Goal: Transaction & Acquisition: Purchase product/service

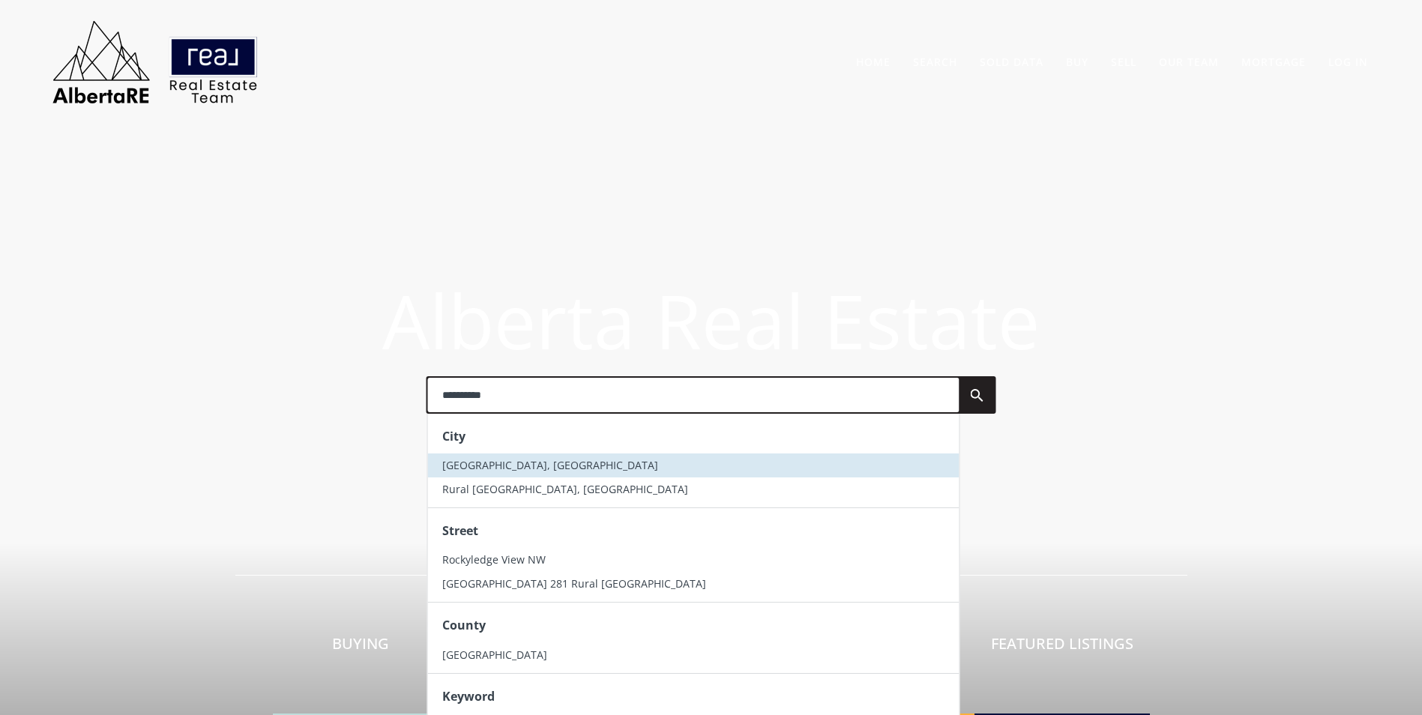
type input "**********"
click at [518, 475] on li "Rocky View County, AB" at bounding box center [693, 466] width 532 height 24
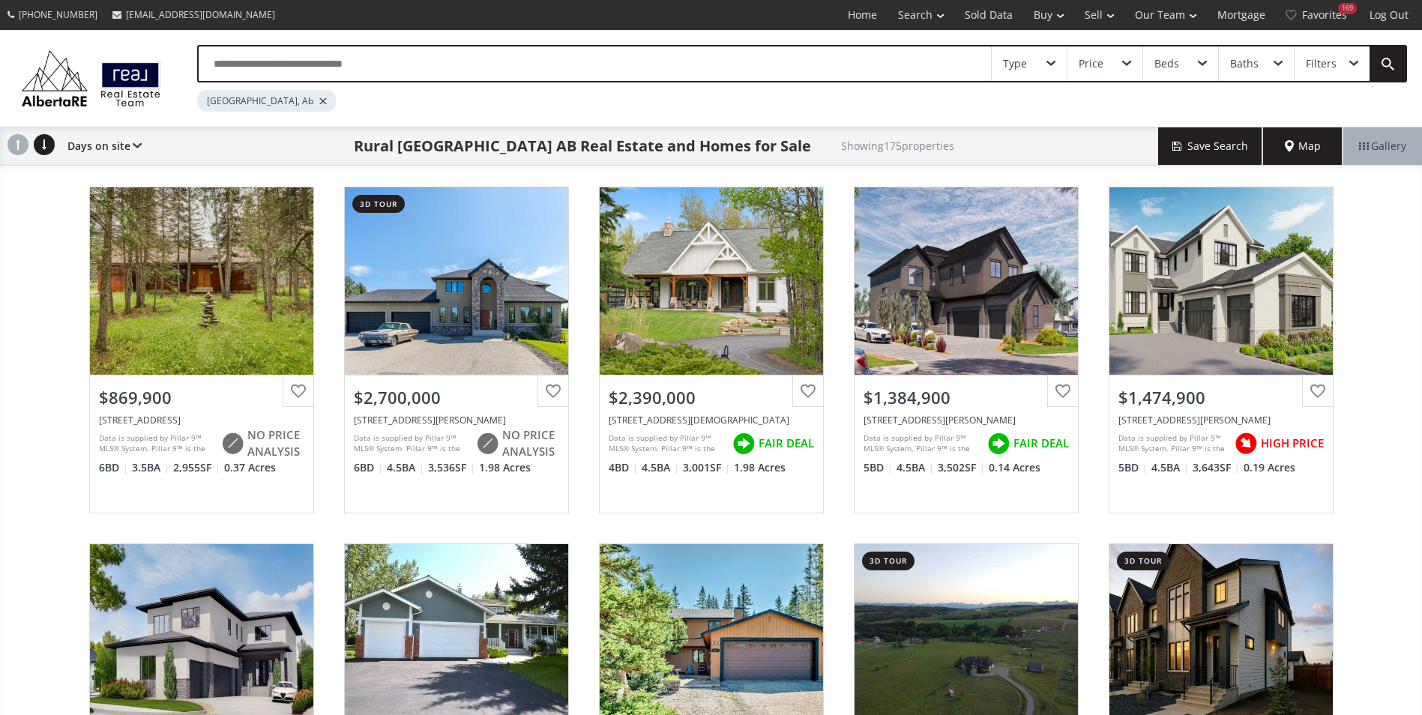
click at [381, 71] on input "text" at bounding box center [595, 63] width 793 height 34
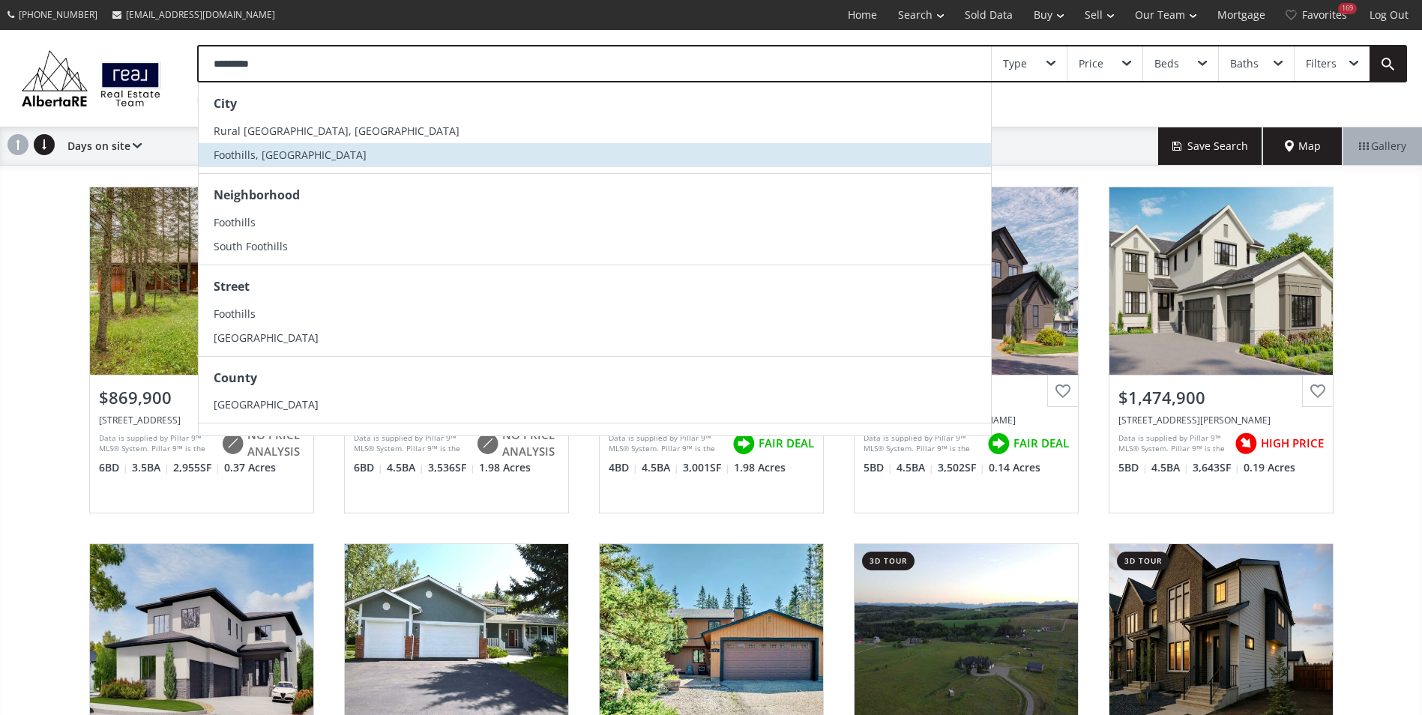
type input "*********"
click at [334, 152] on li "Foothills, [GEOGRAPHIC_DATA]" at bounding box center [595, 155] width 793 height 24
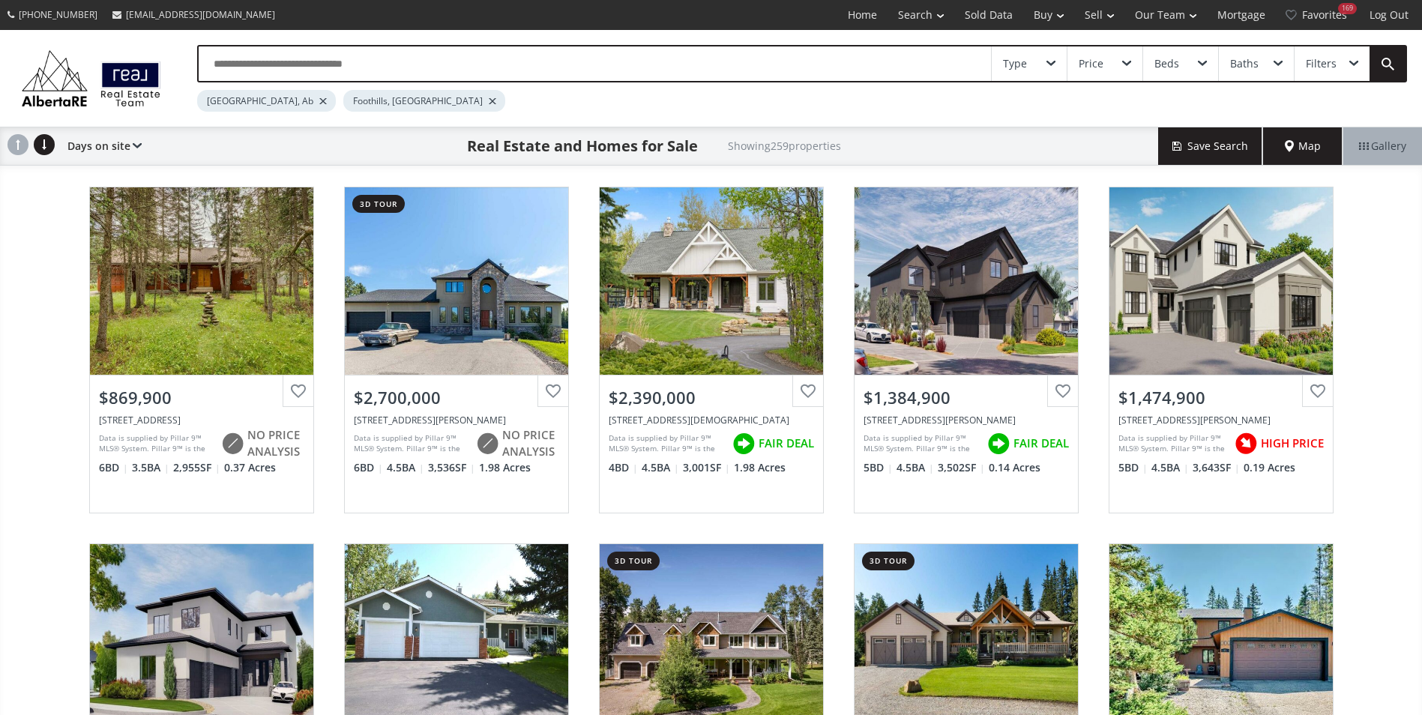
click at [319, 101] on div at bounding box center [322, 101] width 7 height 6
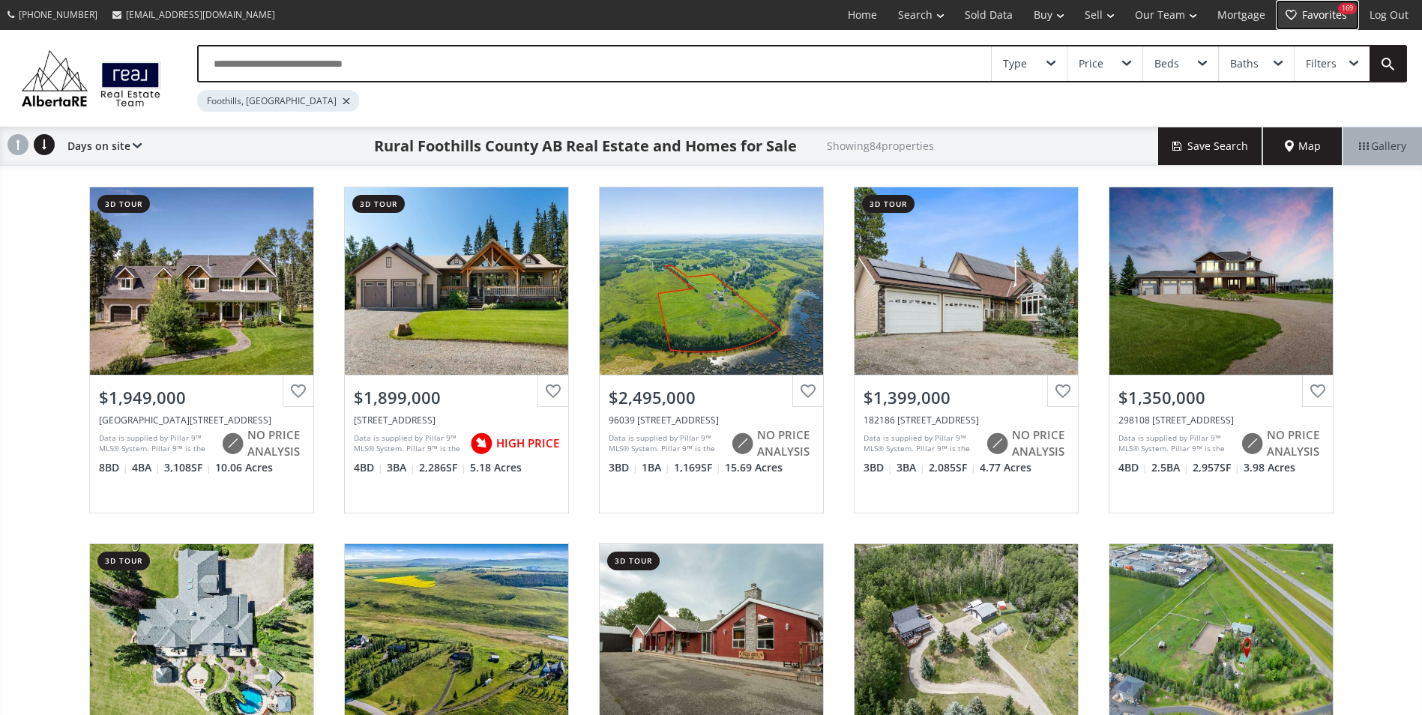
click at [1338, 10] on div "169" at bounding box center [1347, 8] width 19 height 11
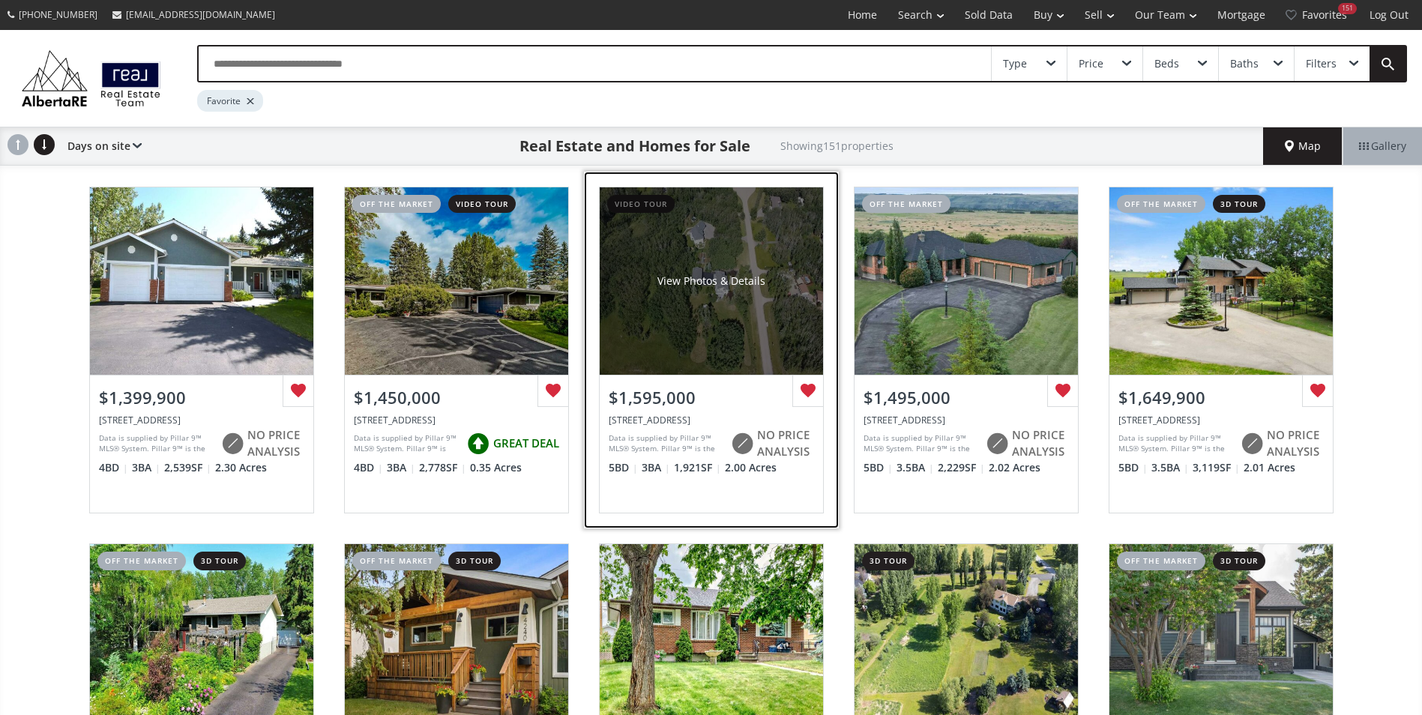
click at [706, 235] on div "View Photos & Details" at bounding box center [711, 280] width 223 height 187
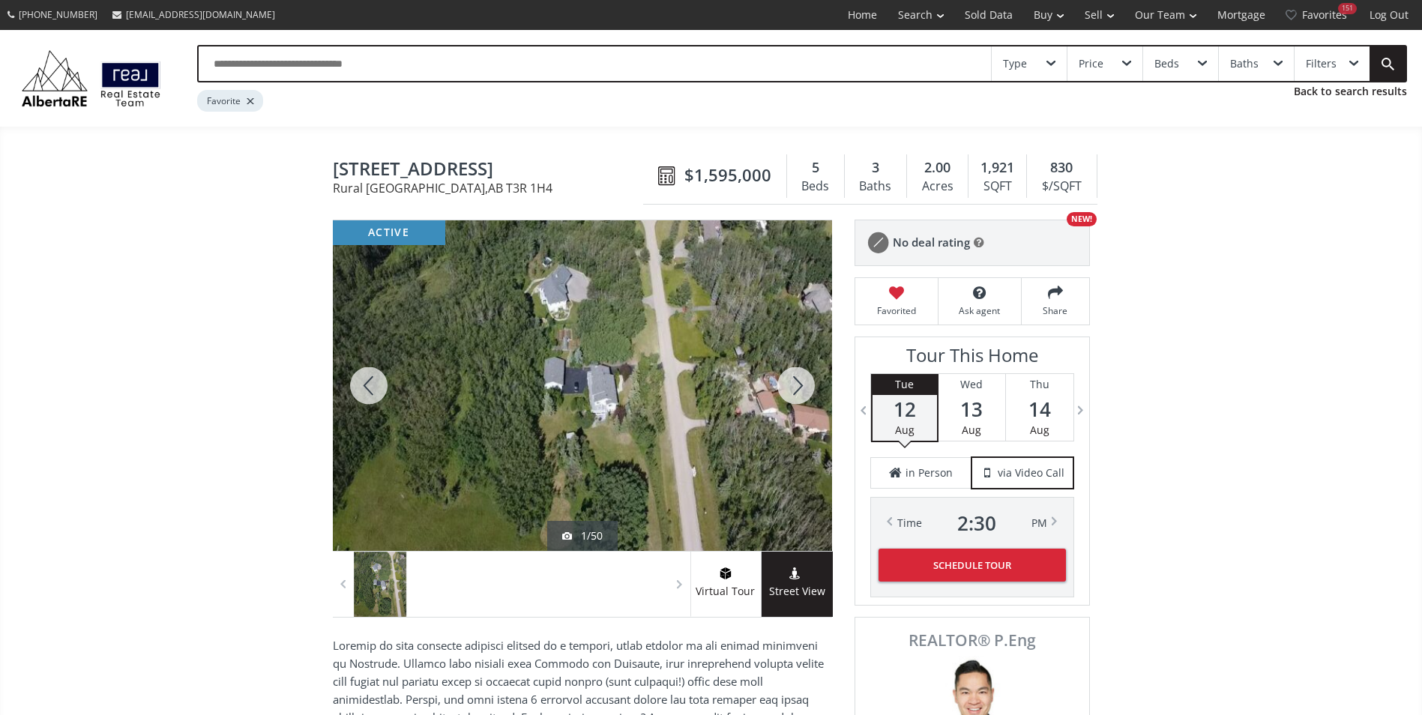
click at [777, 388] on div at bounding box center [796, 385] width 72 height 331
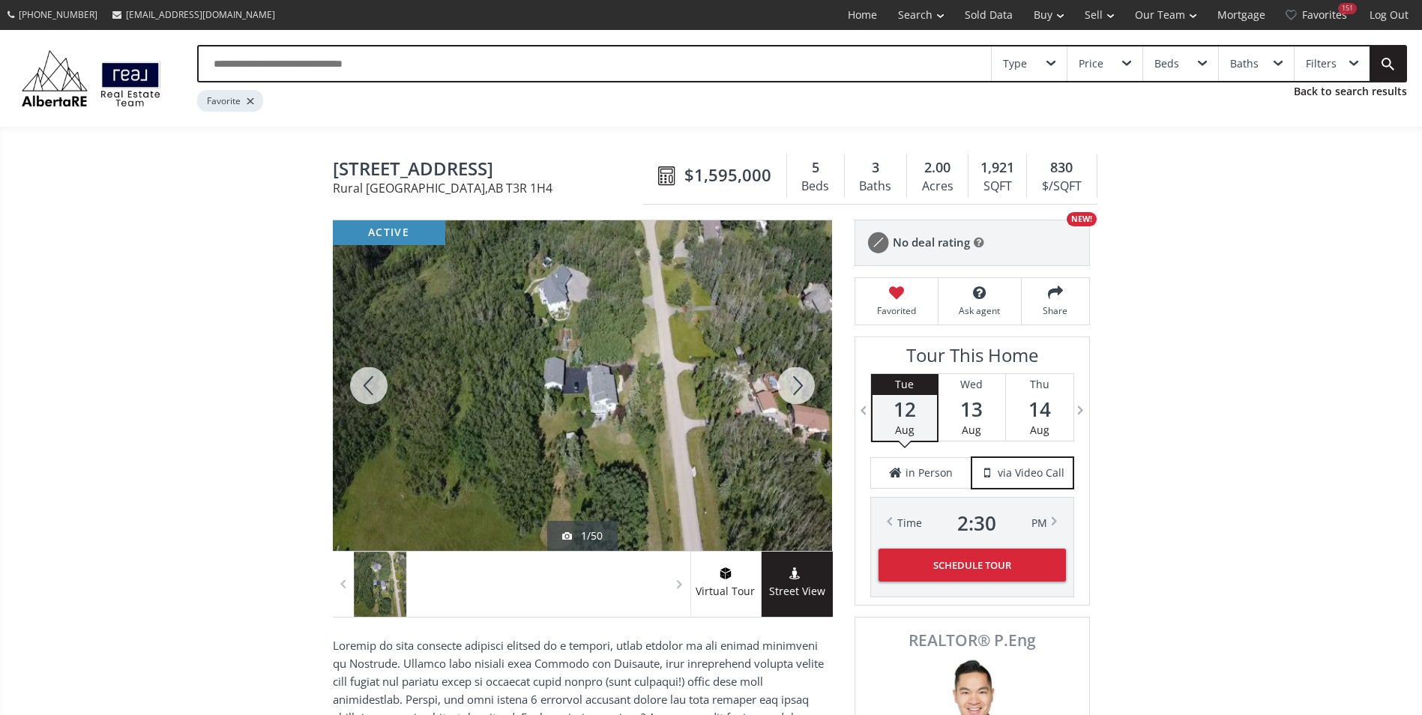
click at [777, 388] on div at bounding box center [796, 385] width 72 height 331
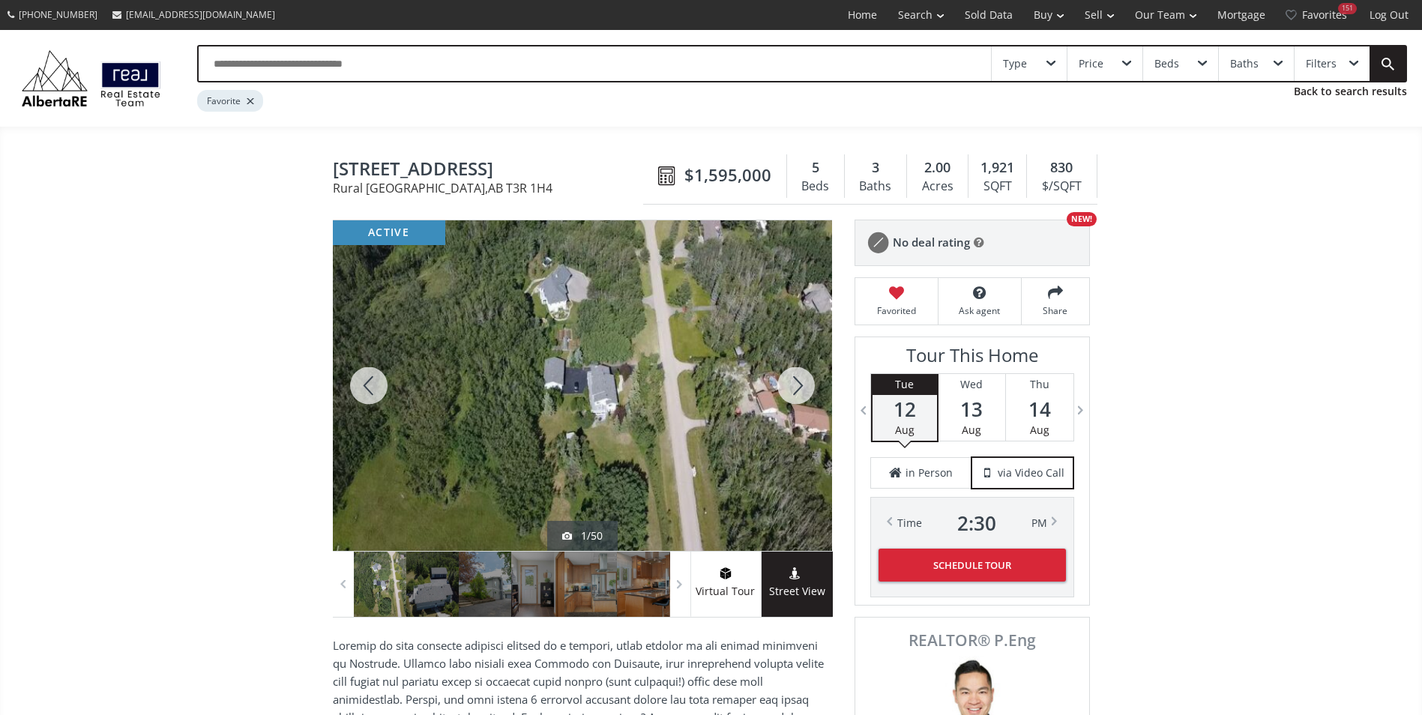
click at [782, 385] on div at bounding box center [796, 385] width 72 height 331
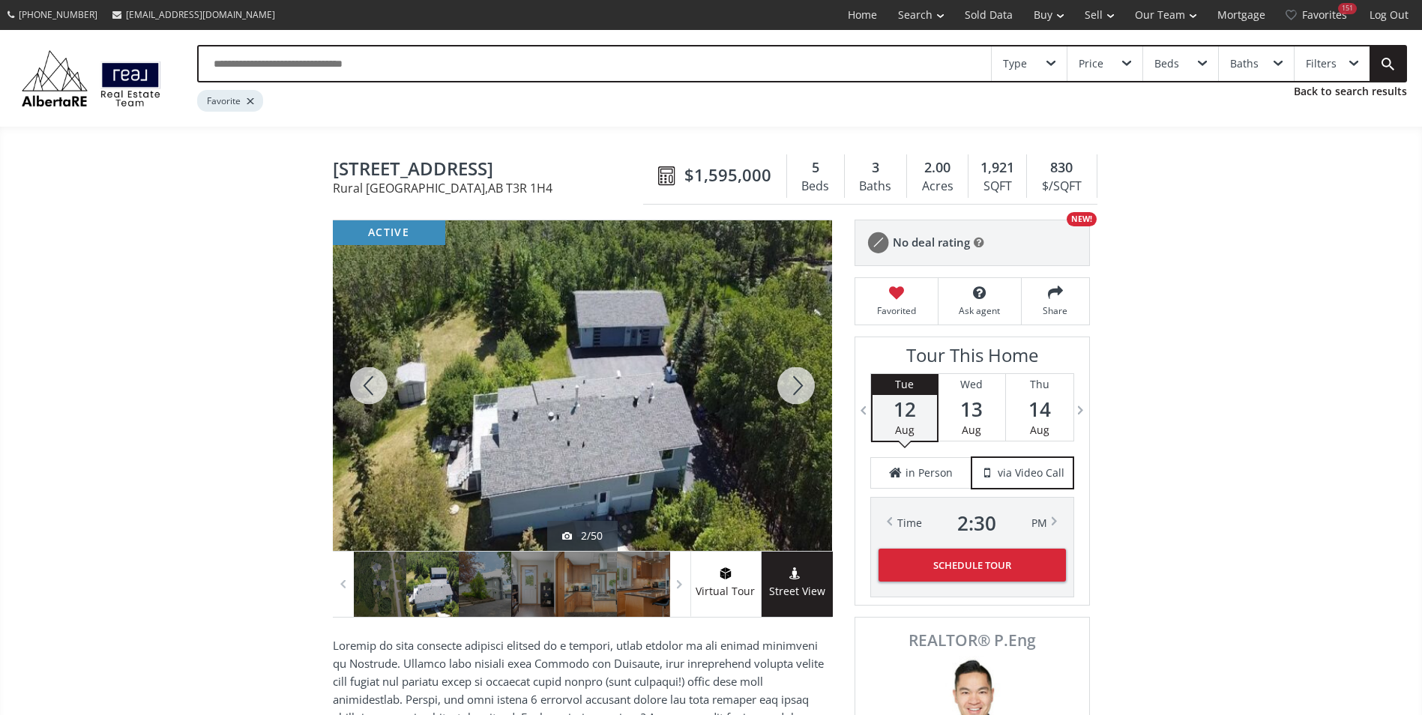
click at [782, 385] on div at bounding box center [796, 385] width 72 height 331
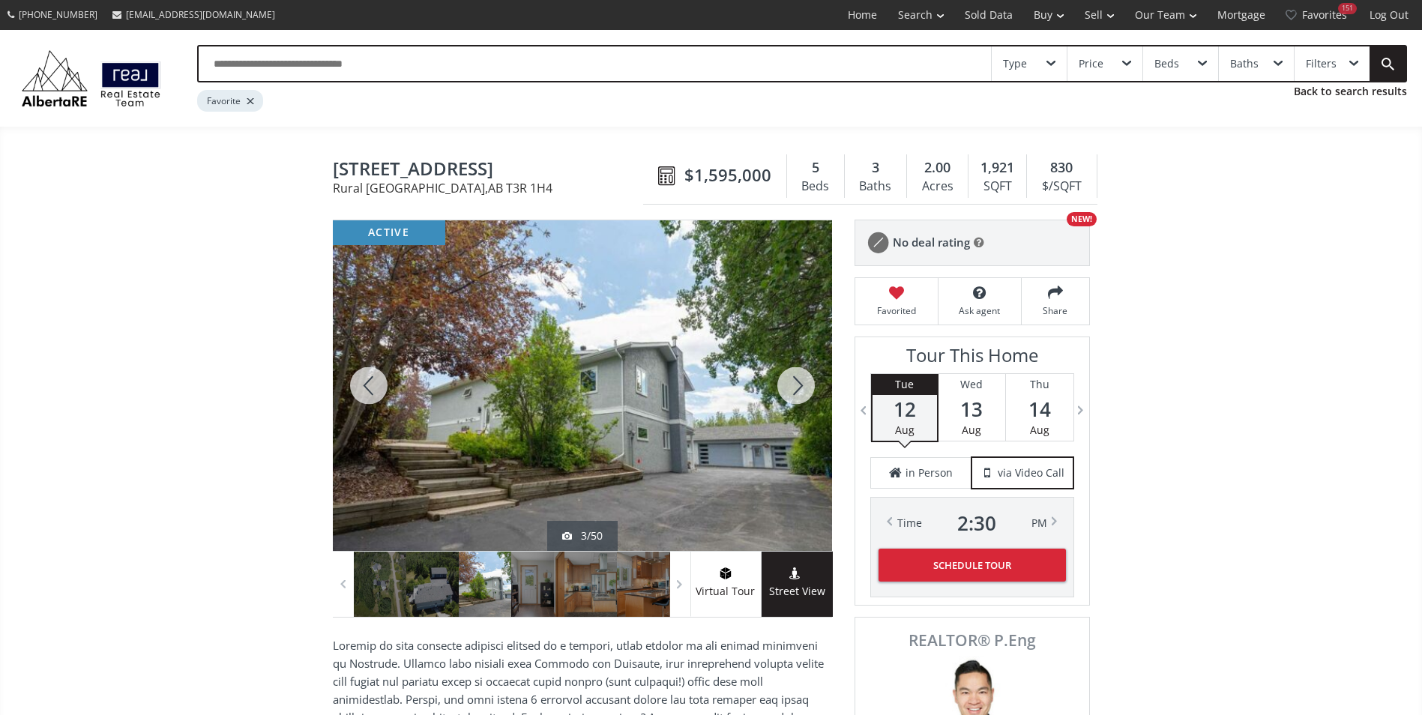
click at [782, 385] on div at bounding box center [796, 385] width 72 height 331
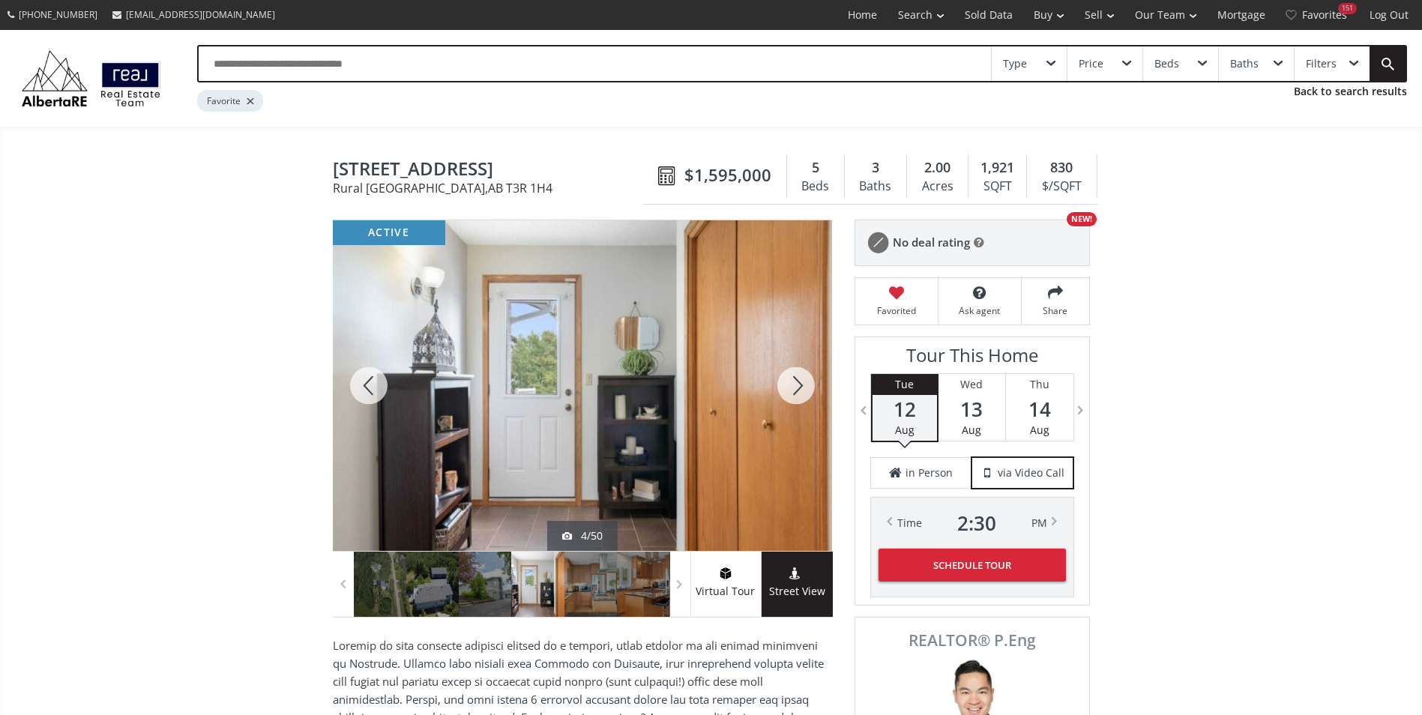
click at [782, 385] on div at bounding box center [796, 385] width 72 height 331
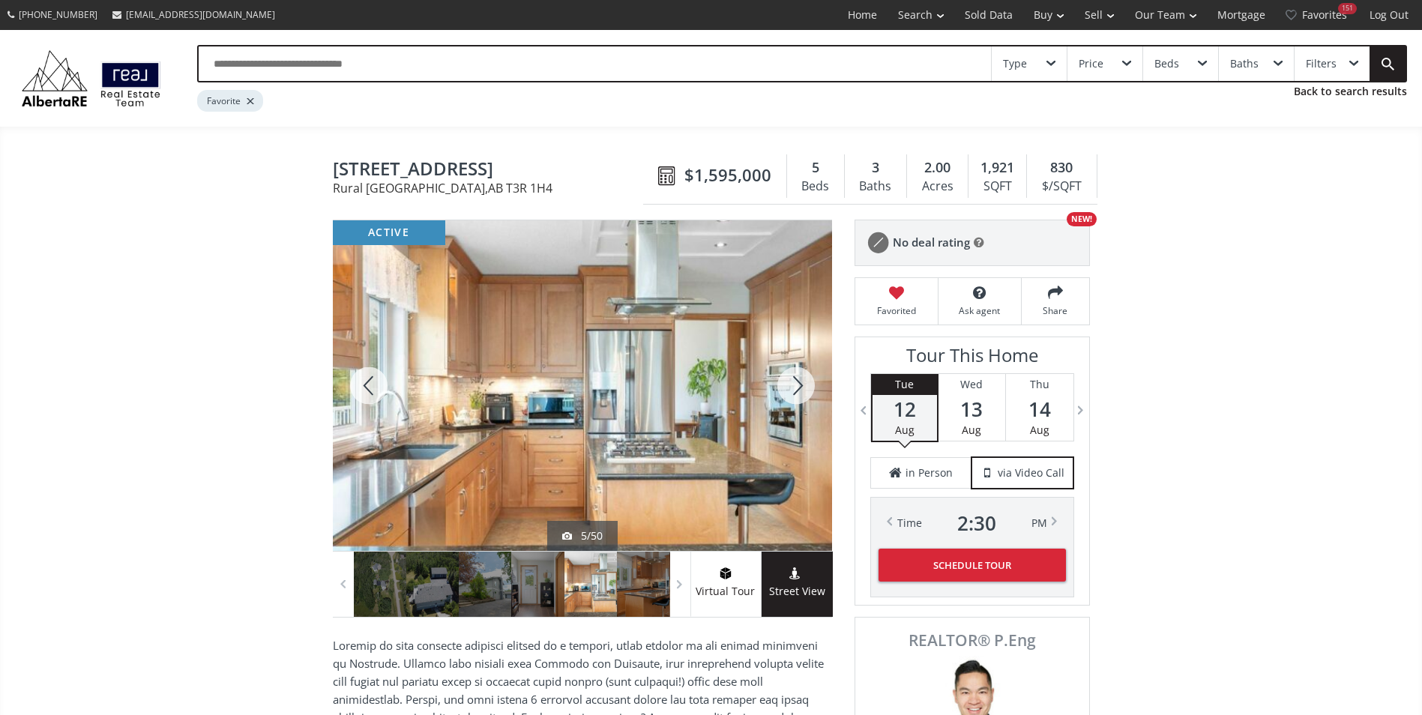
click at [782, 385] on div at bounding box center [796, 385] width 72 height 331
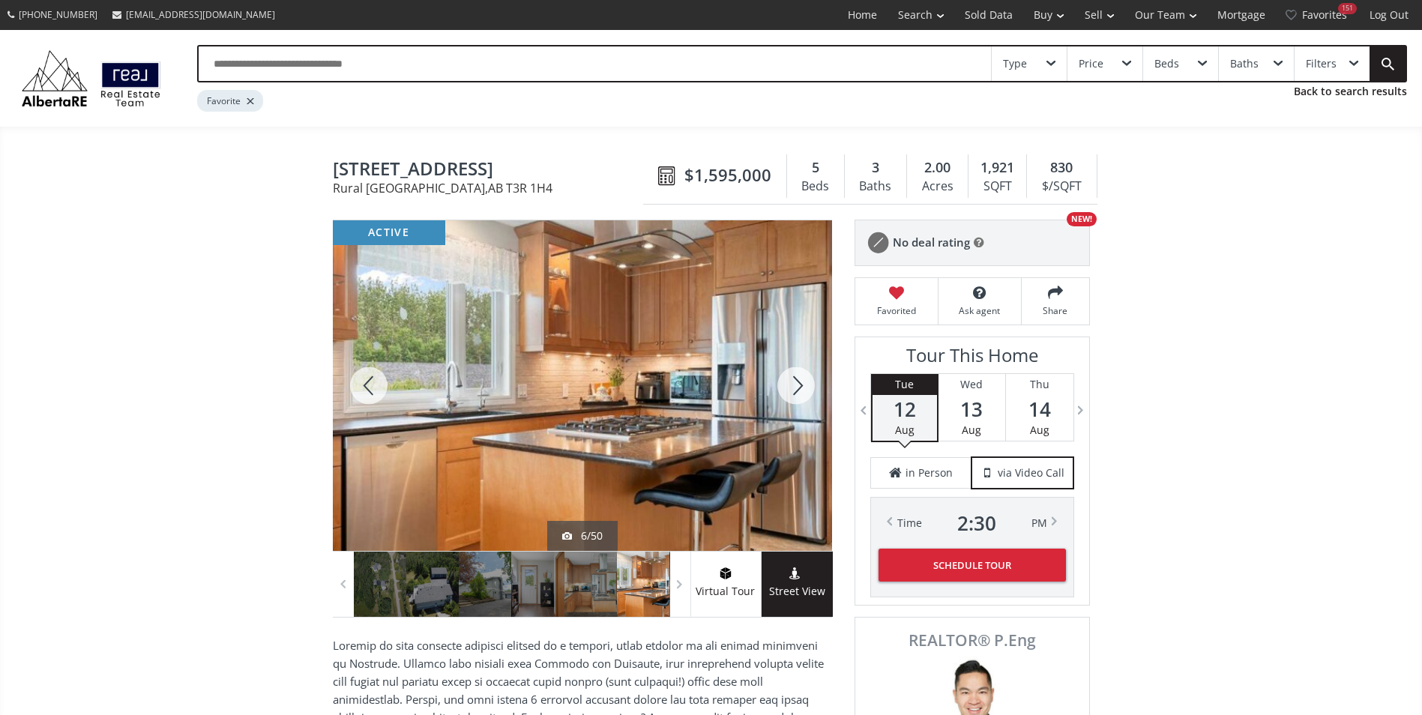
click at [782, 385] on div at bounding box center [796, 385] width 72 height 331
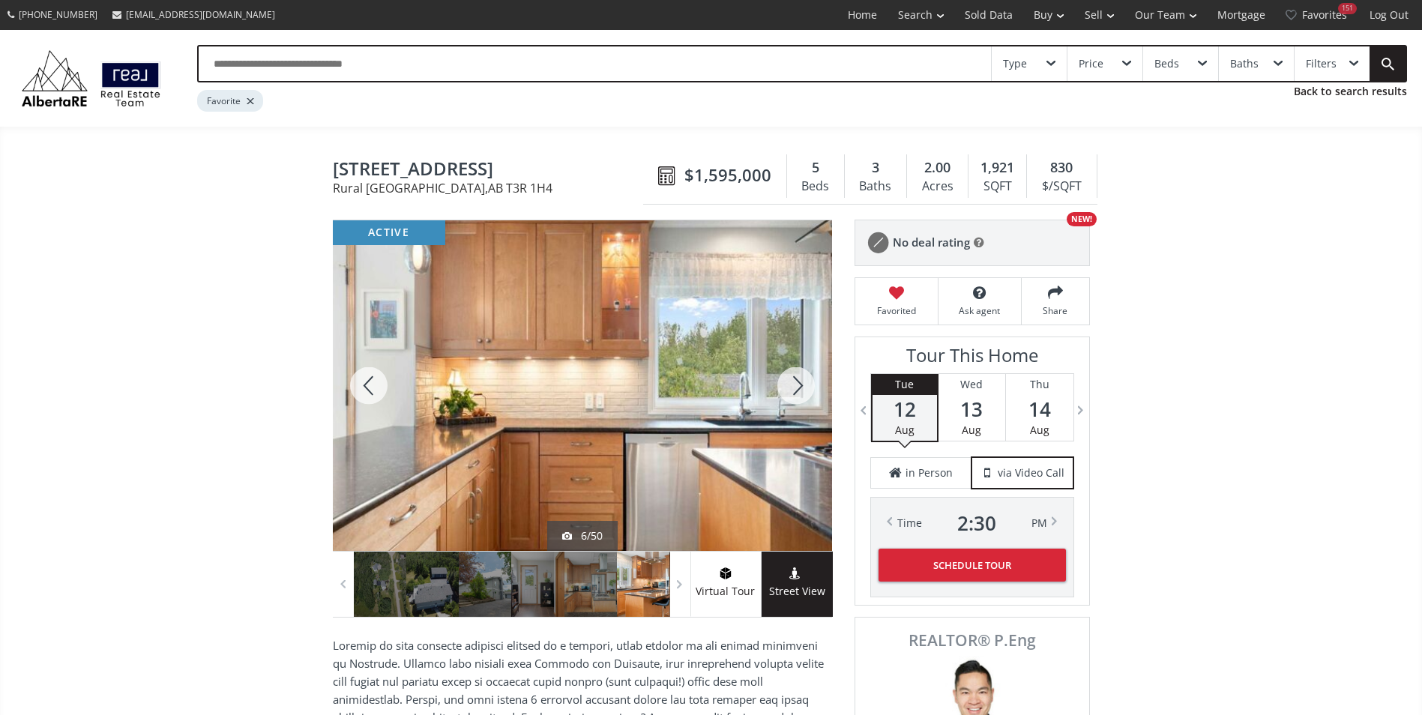
click at [782, 385] on div at bounding box center [796, 385] width 72 height 331
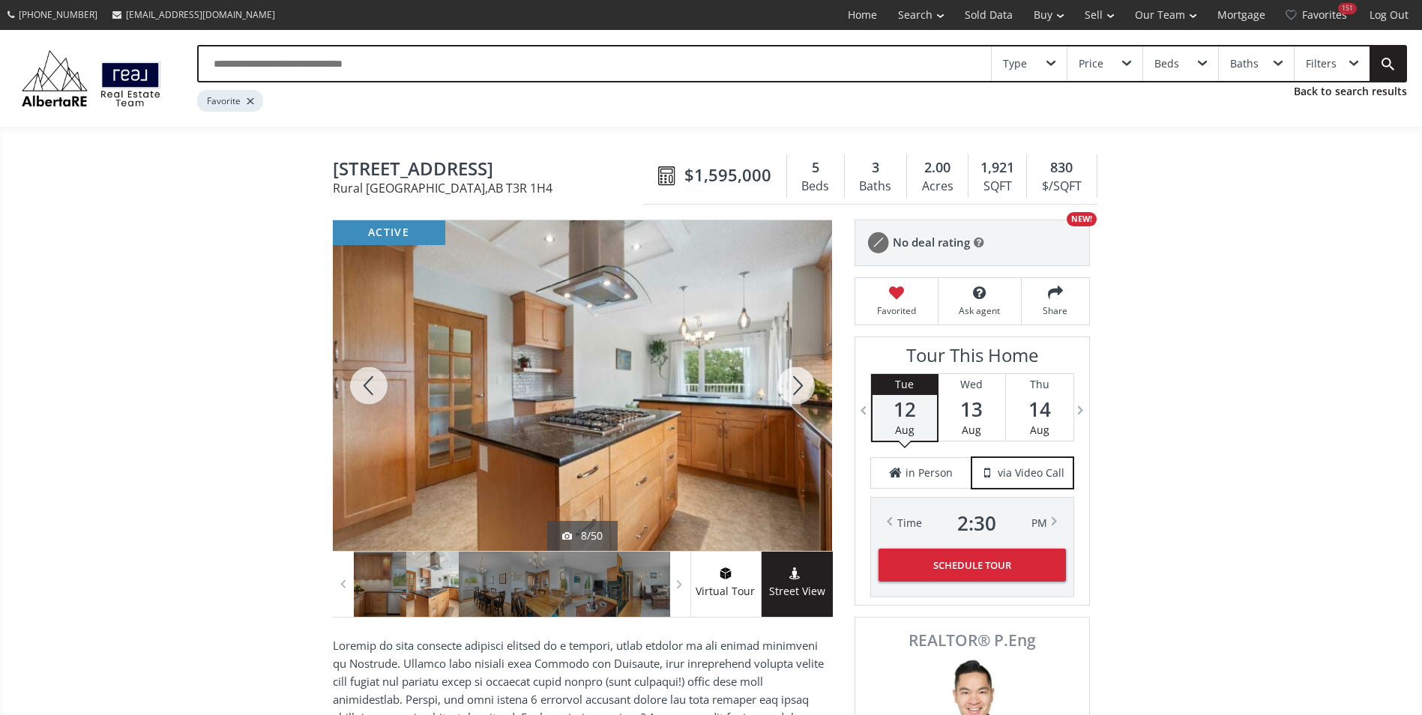
click at [782, 385] on div at bounding box center [796, 385] width 72 height 331
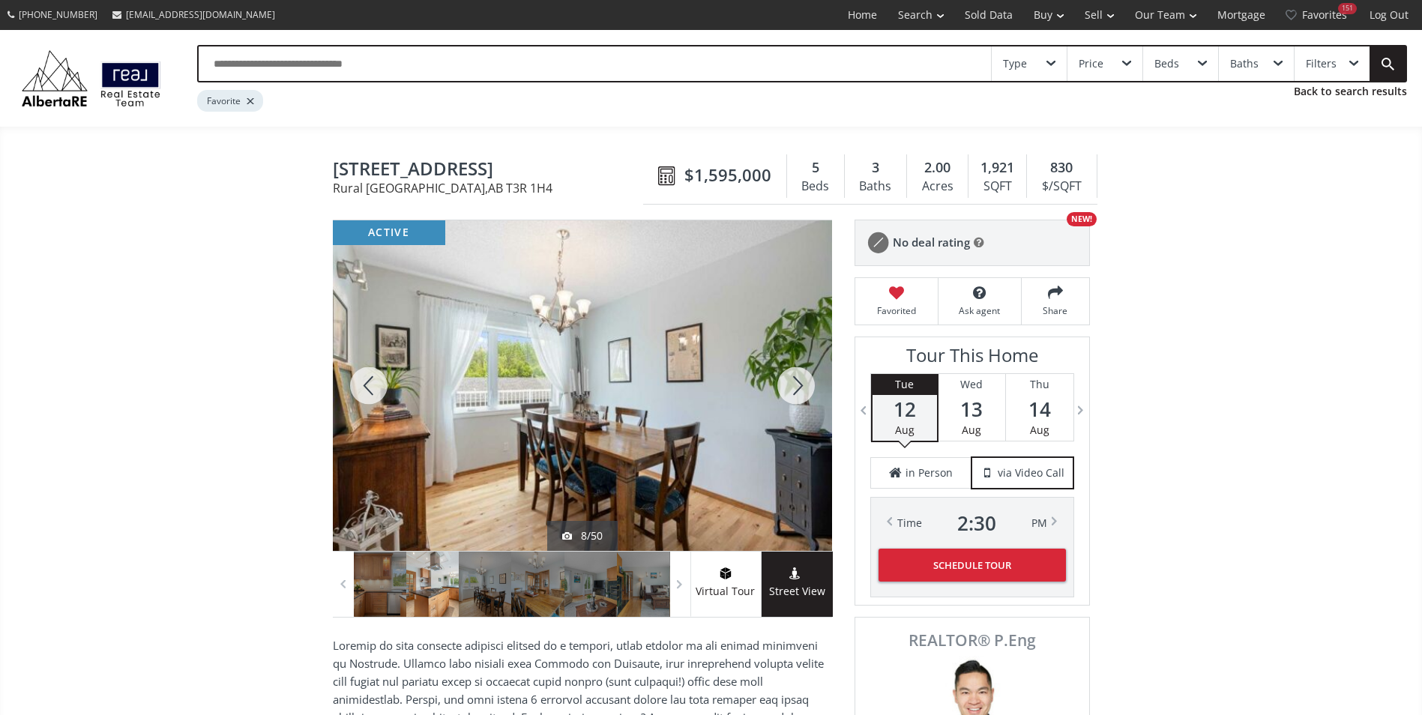
click at [782, 385] on div at bounding box center [796, 385] width 72 height 331
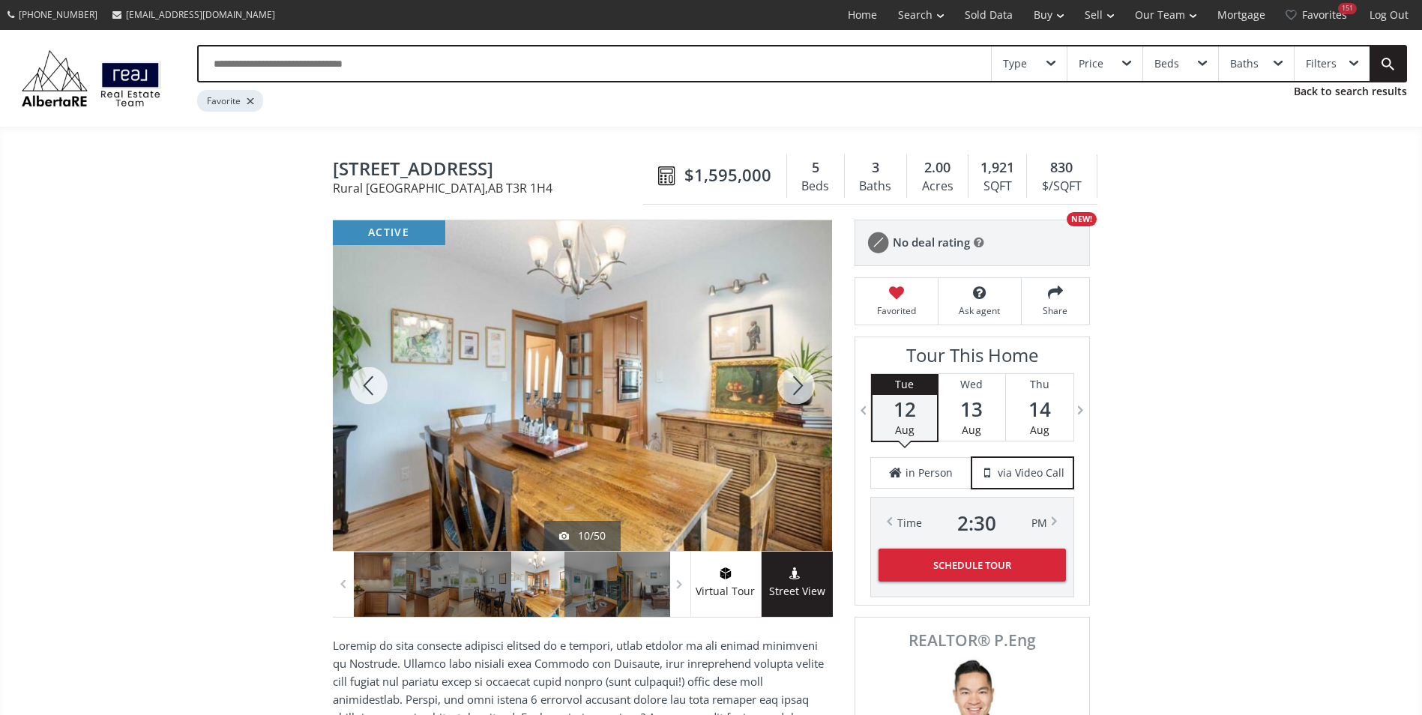
click at [782, 385] on div at bounding box center [796, 385] width 72 height 331
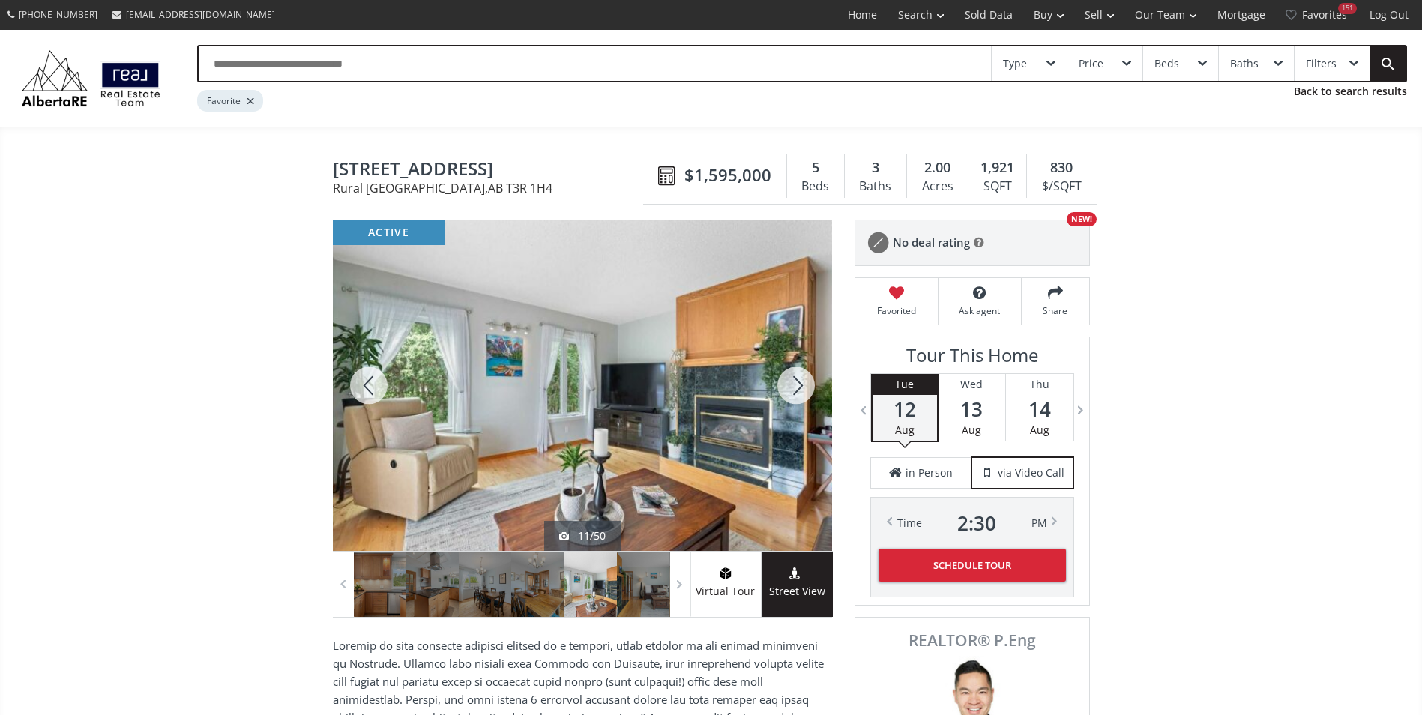
click at [782, 385] on div at bounding box center [796, 385] width 72 height 331
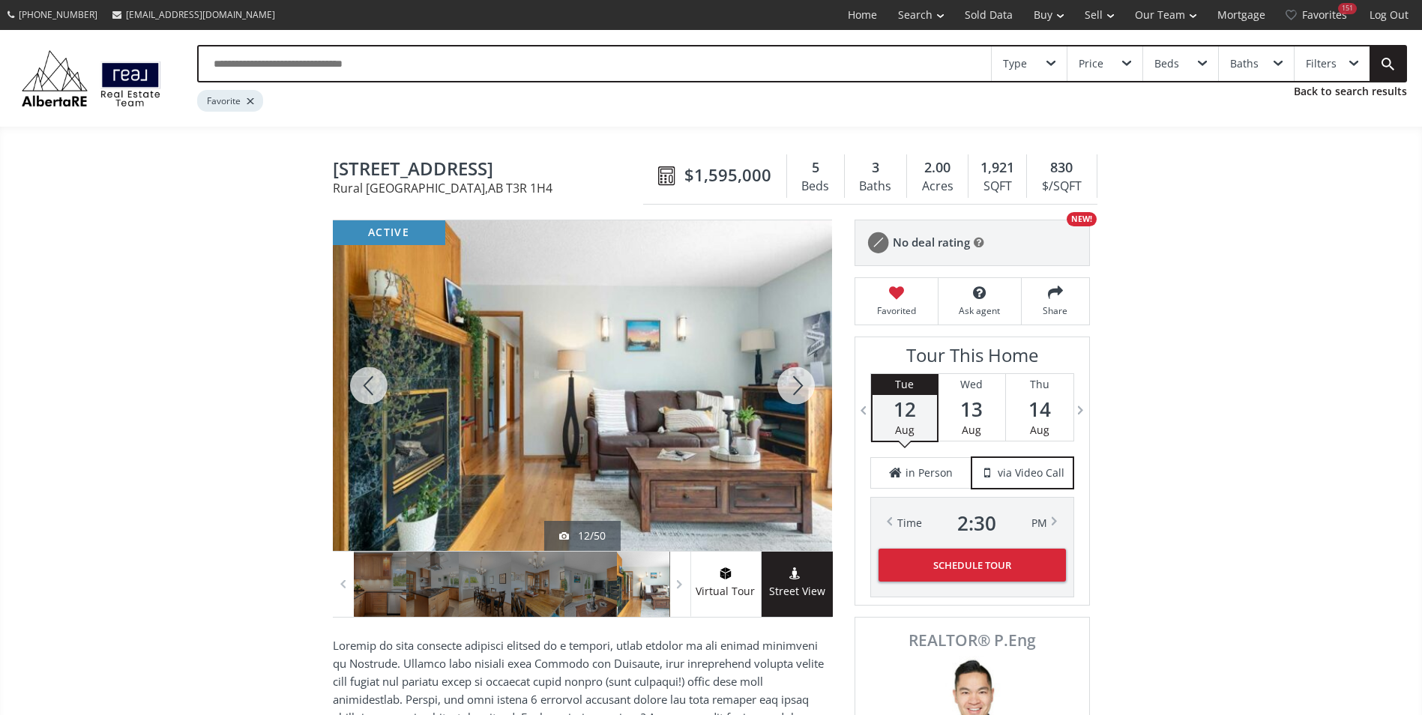
click at [782, 385] on div at bounding box center [796, 385] width 72 height 331
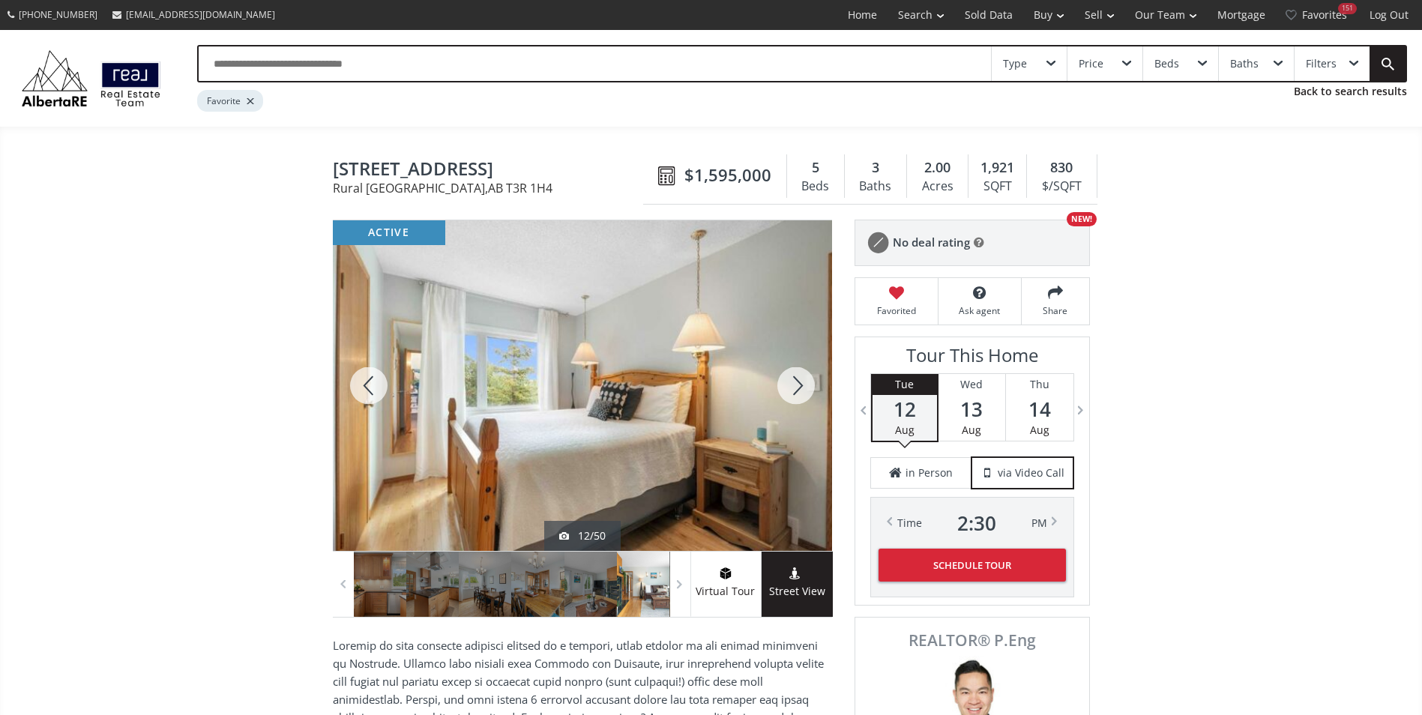
click at [782, 385] on div at bounding box center [796, 385] width 72 height 331
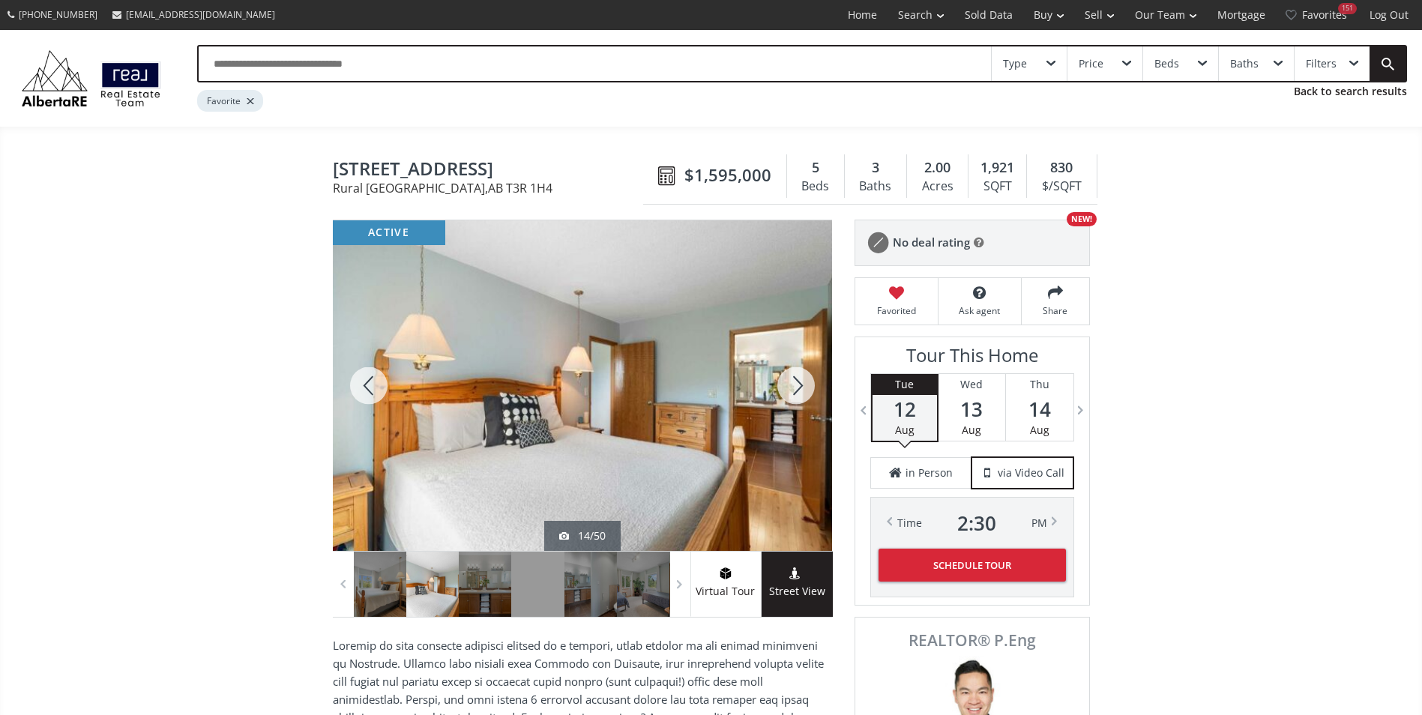
click at [782, 385] on div at bounding box center [796, 385] width 72 height 331
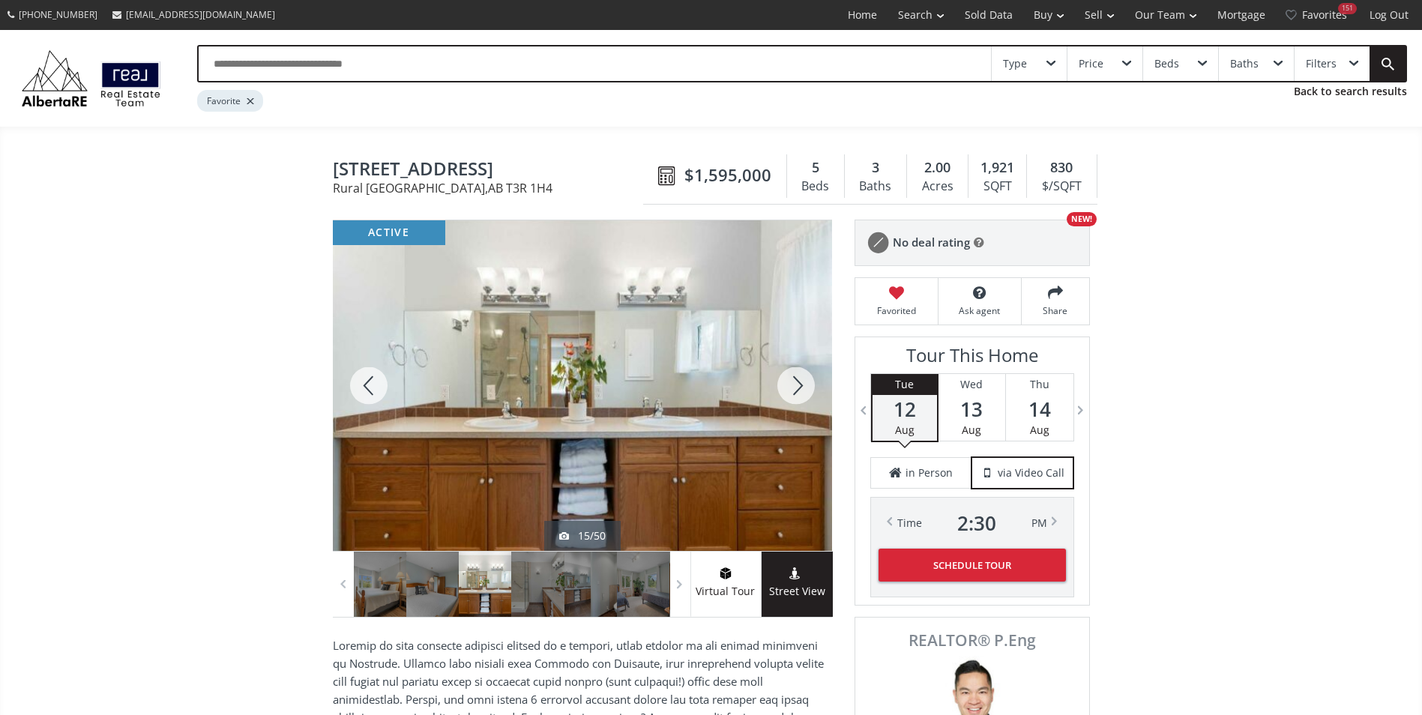
click at [782, 385] on div at bounding box center [796, 385] width 72 height 331
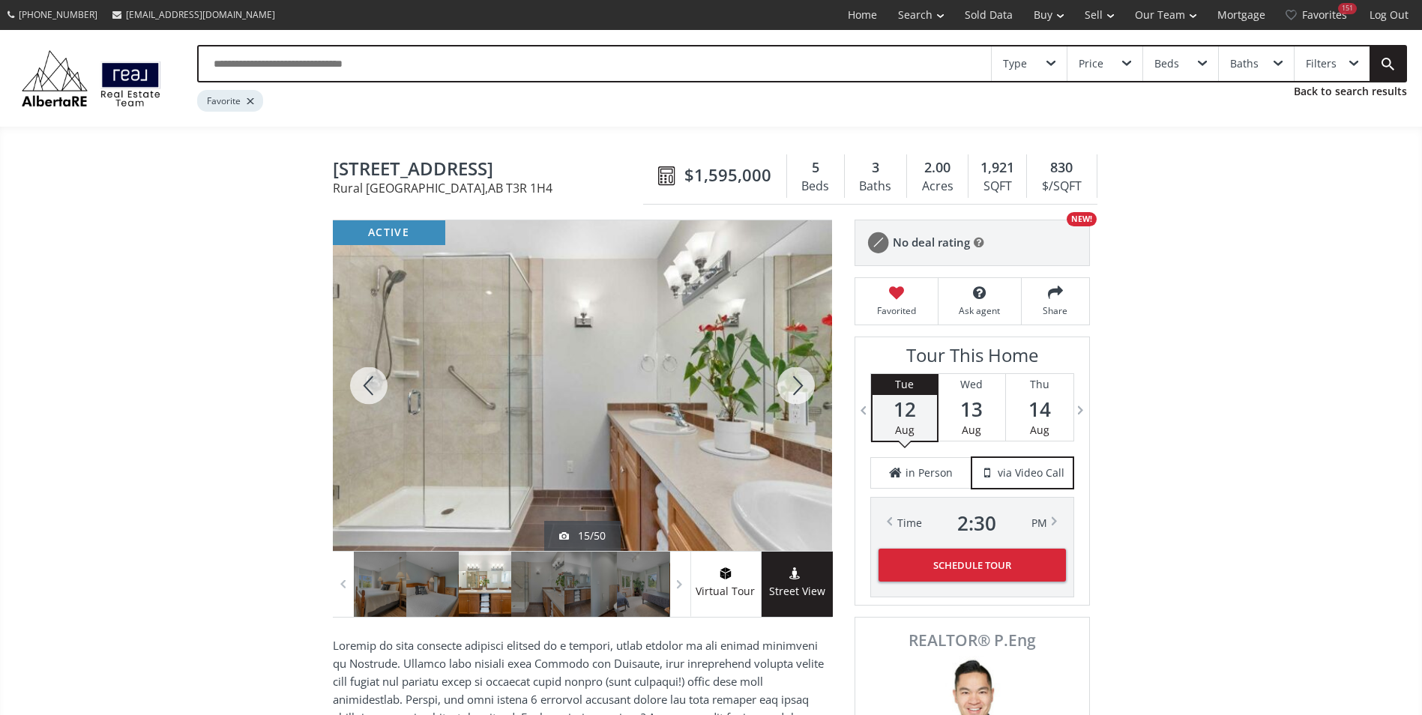
click at [782, 385] on div at bounding box center [796, 385] width 72 height 331
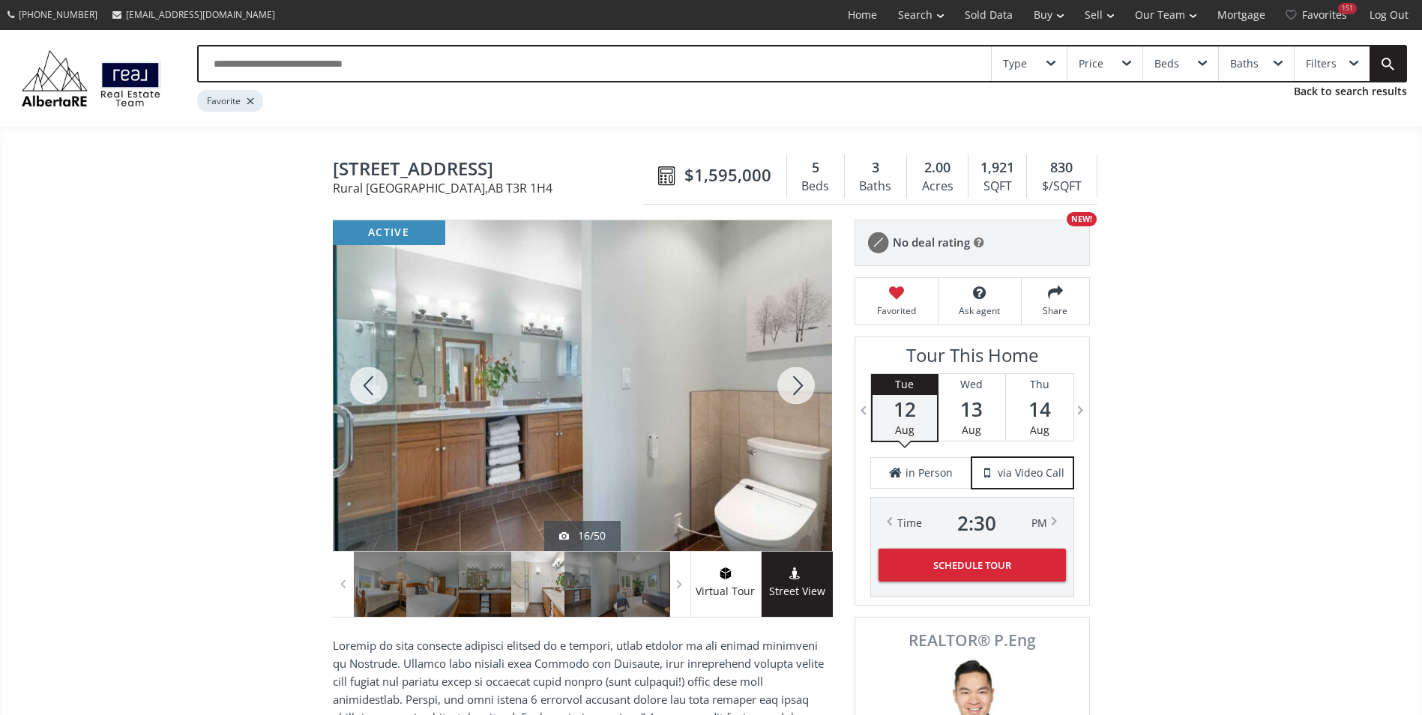
click at [782, 385] on div at bounding box center [796, 385] width 72 height 331
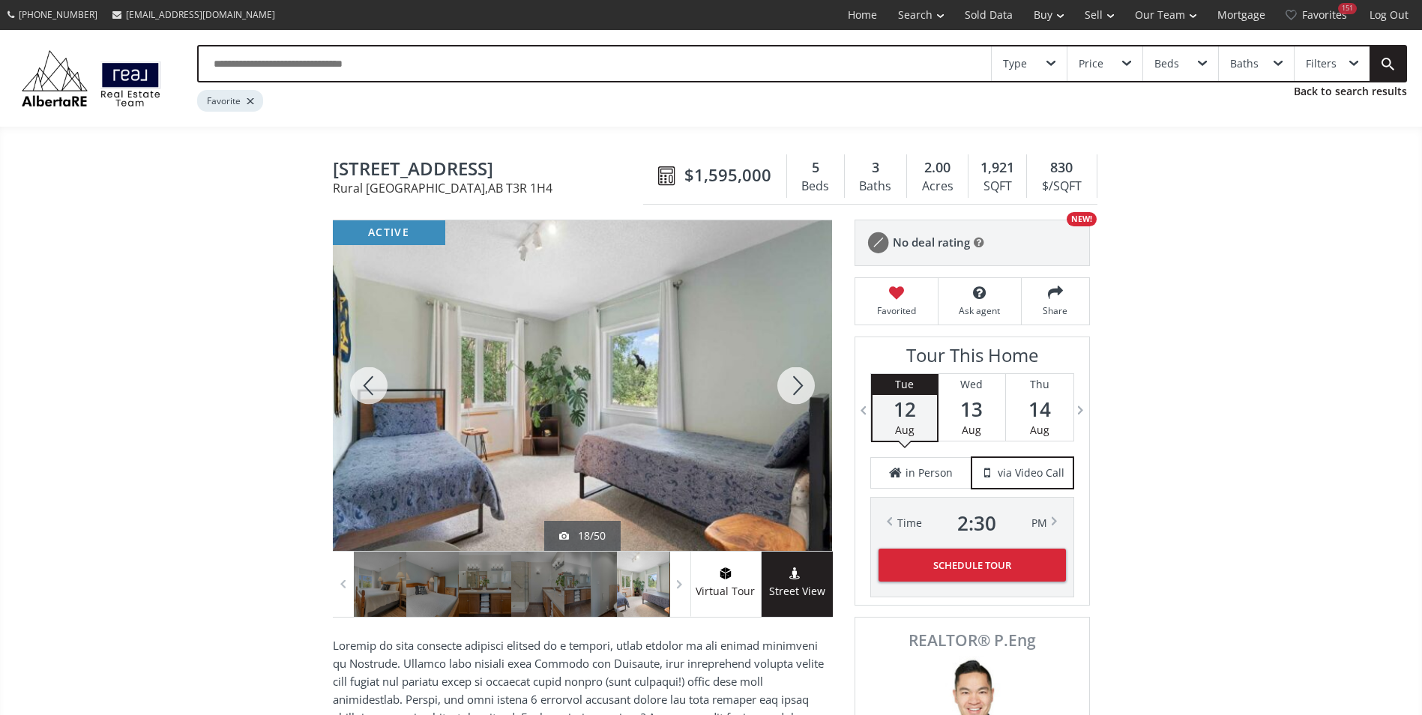
click at [782, 385] on div at bounding box center [796, 385] width 72 height 331
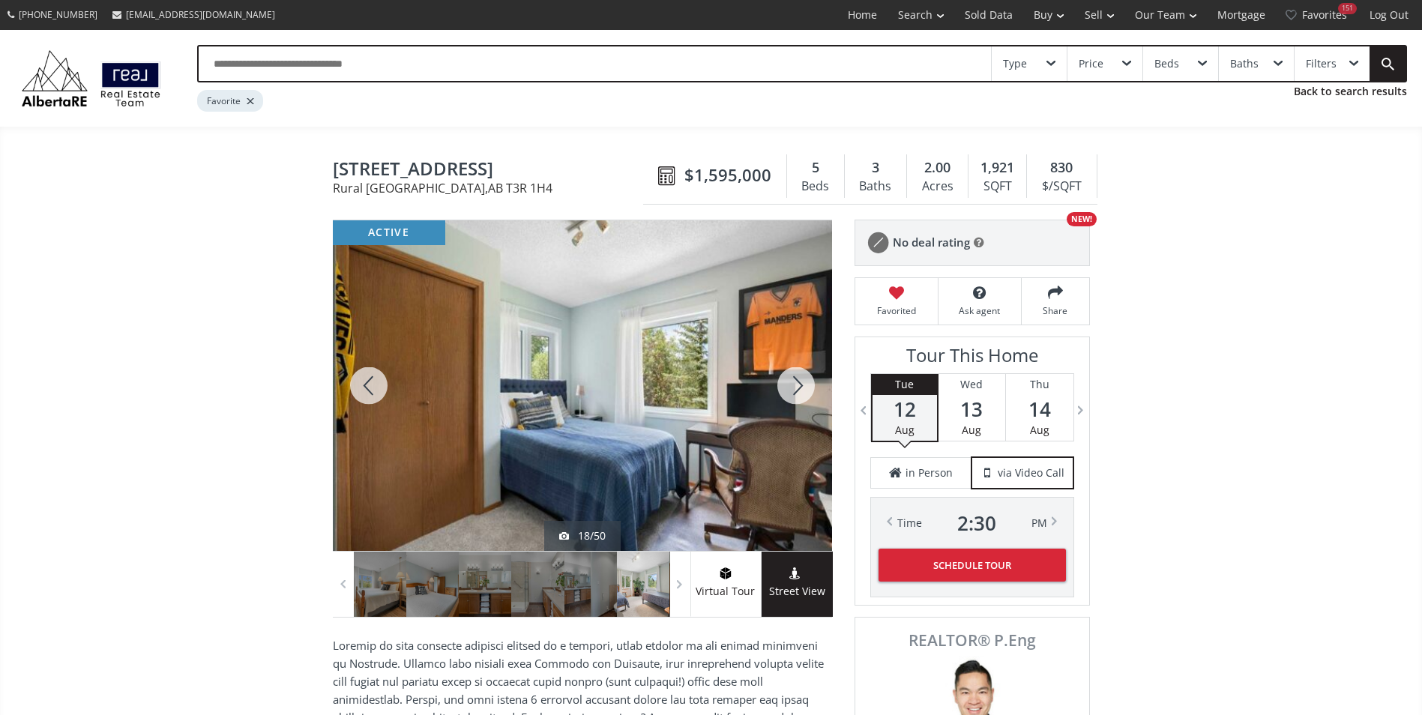
click at [784, 386] on div at bounding box center [796, 385] width 72 height 331
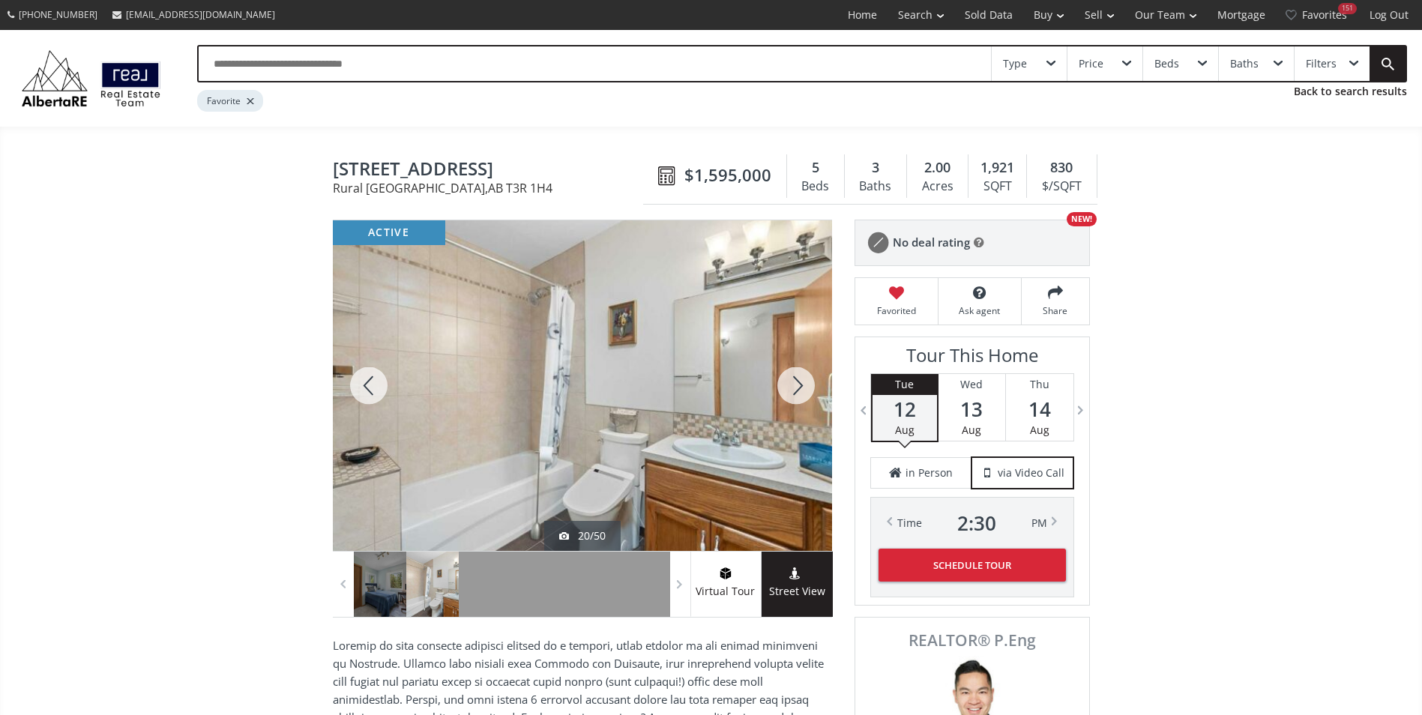
click at [784, 386] on div at bounding box center [796, 385] width 72 height 331
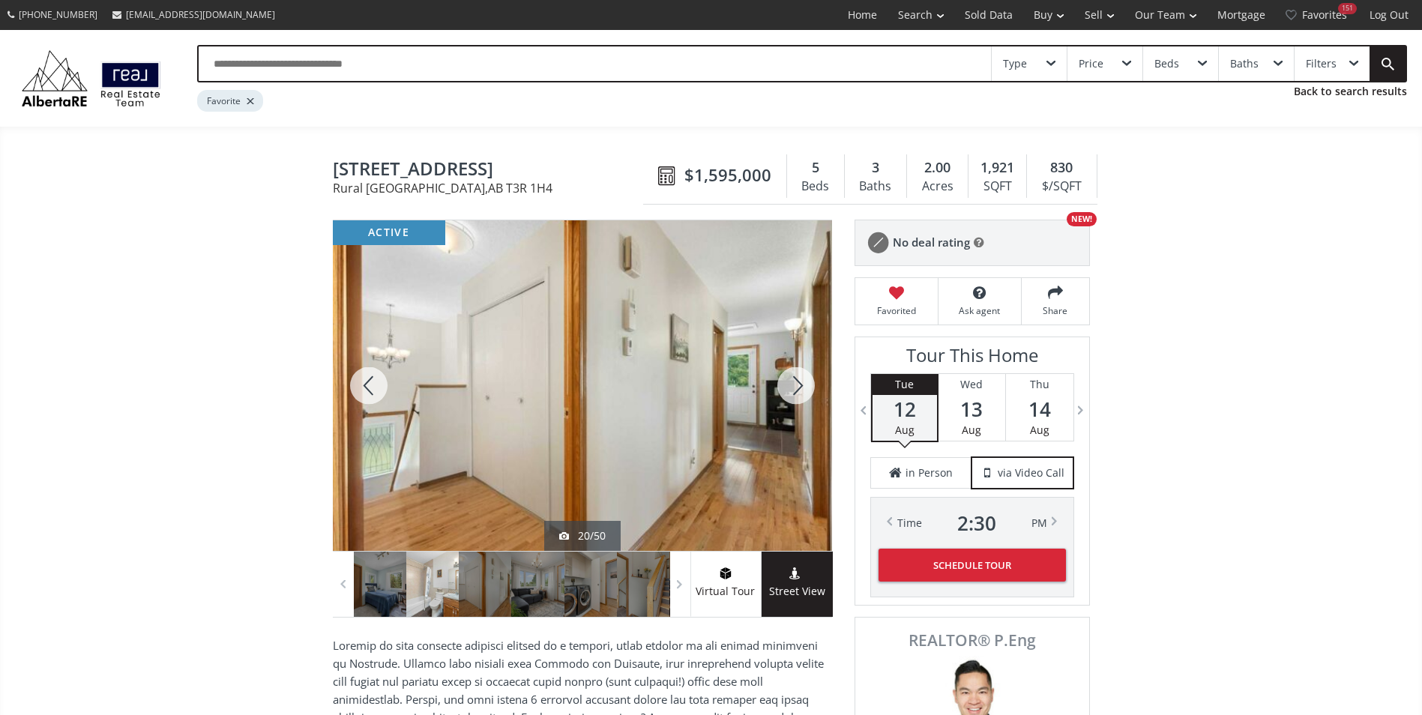
click at [784, 386] on div at bounding box center [796, 385] width 72 height 331
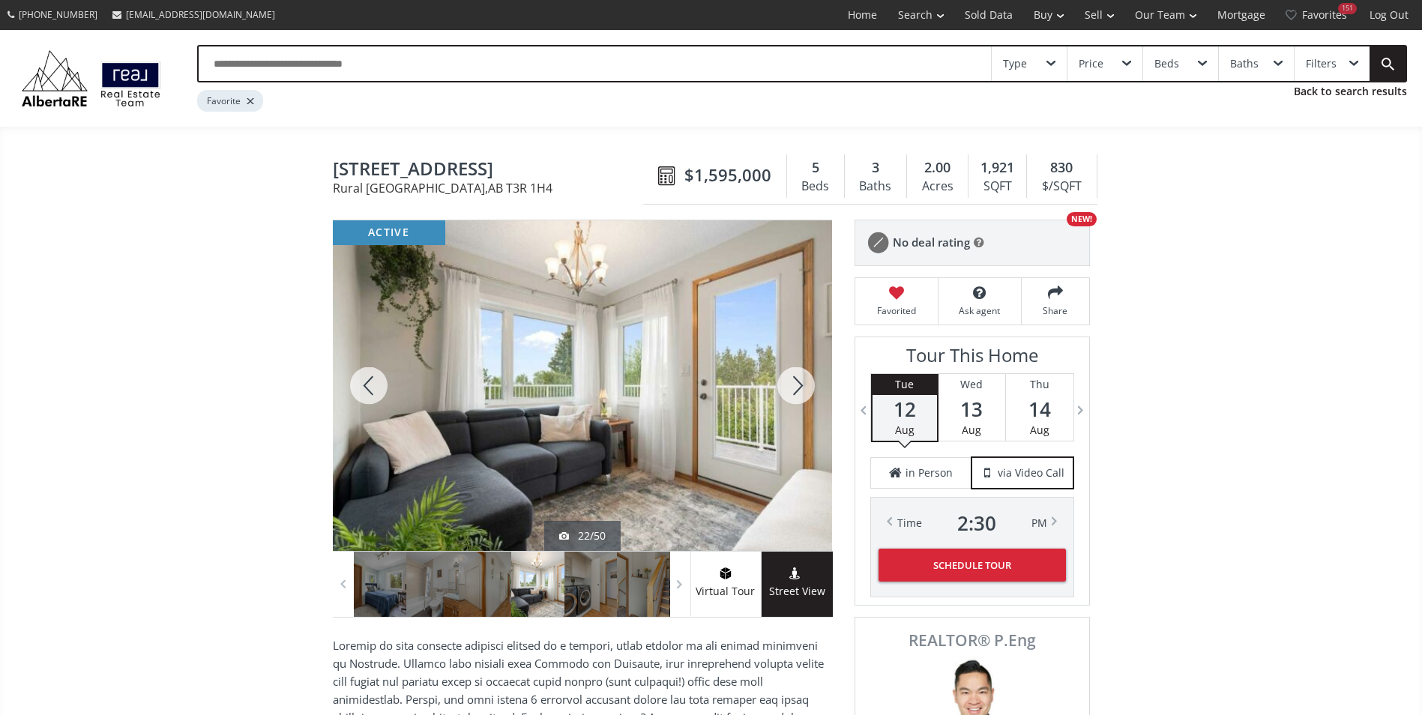
click at [784, 386] on div at bounding box center [796, 385] width 72 height 331
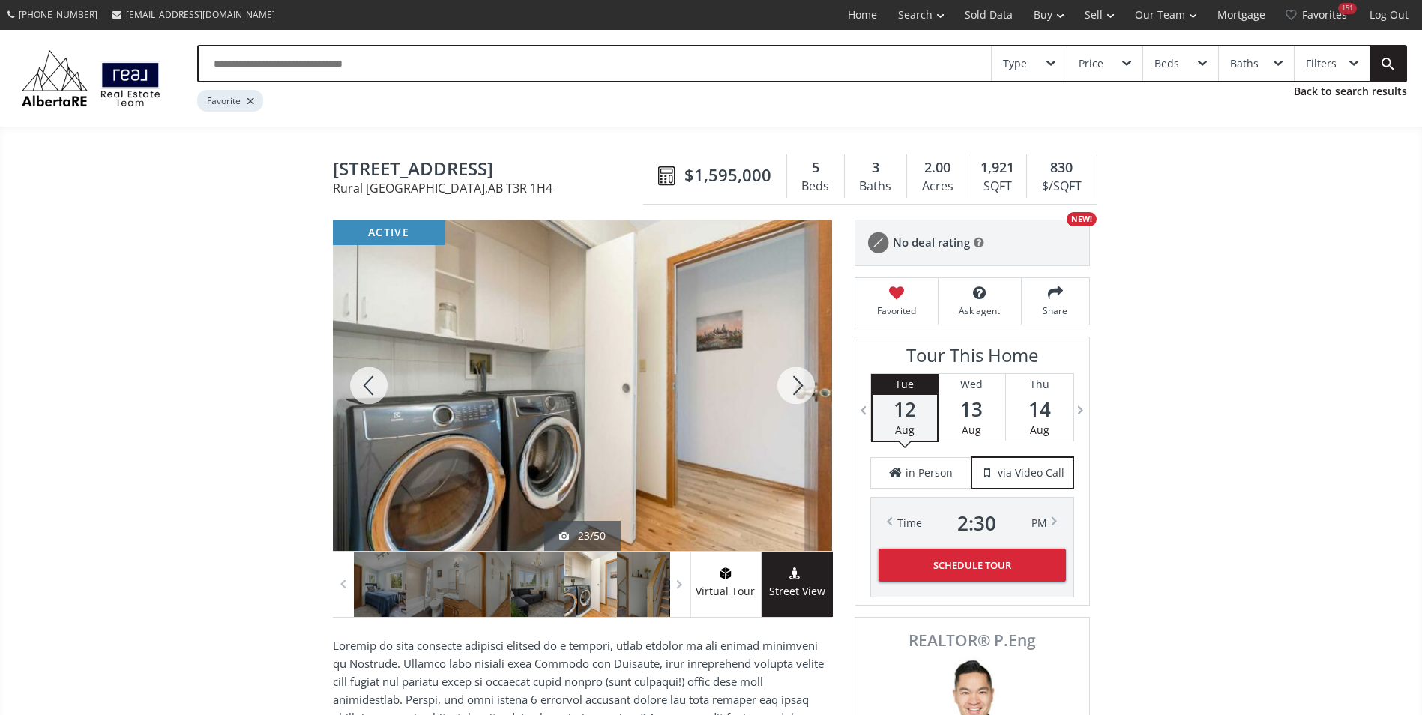
click at [784, 386] on div at bounding box center [796, 385] width 72 height 331
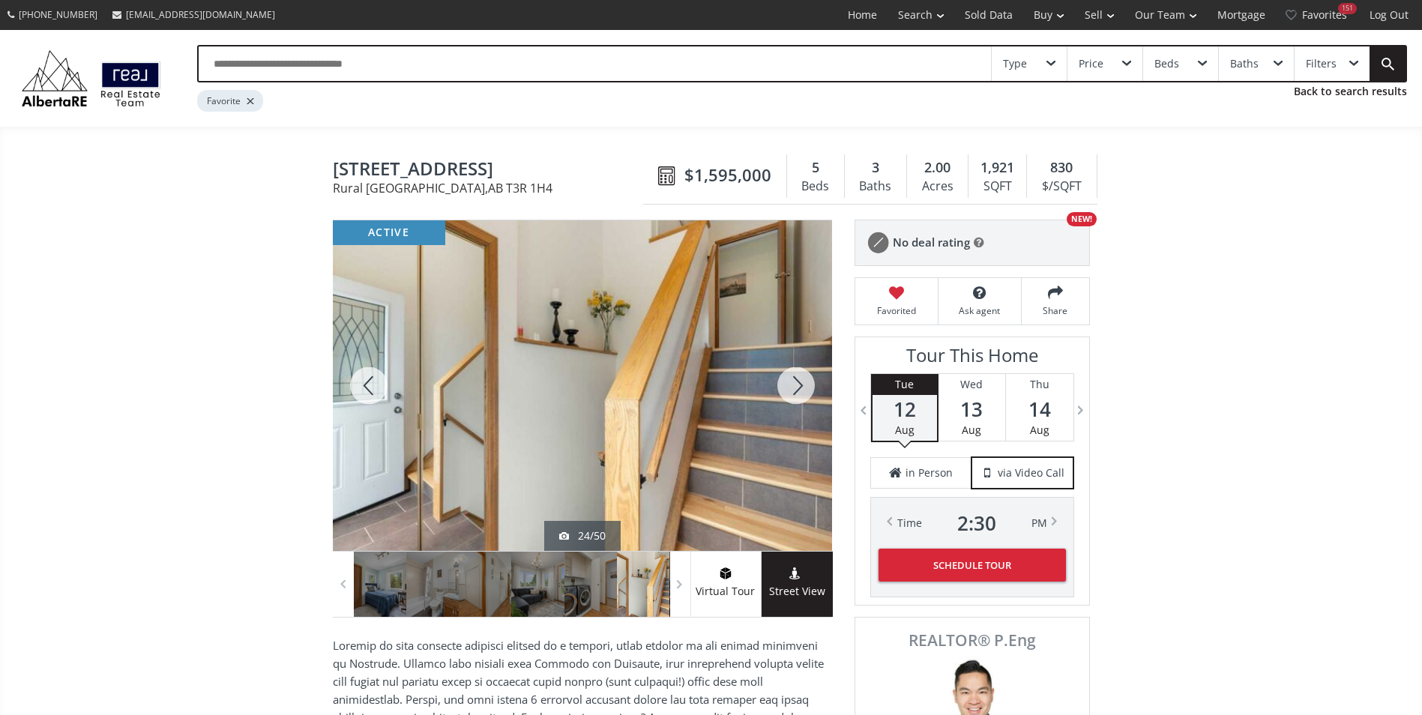
click at [784, 386] on div at bounding box center [796, 385] width 72 height 331
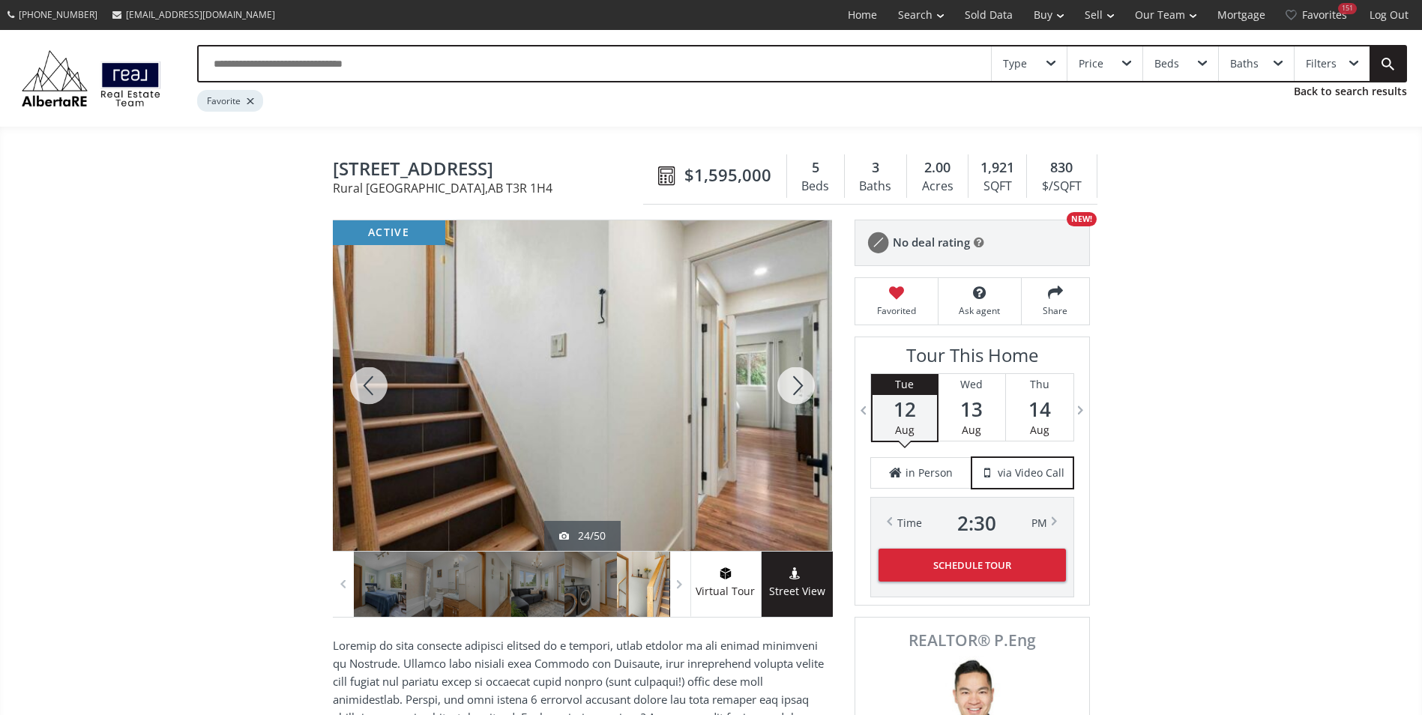
click at [784, 386] on div at bounding box center [796, 385] width 72 height 331
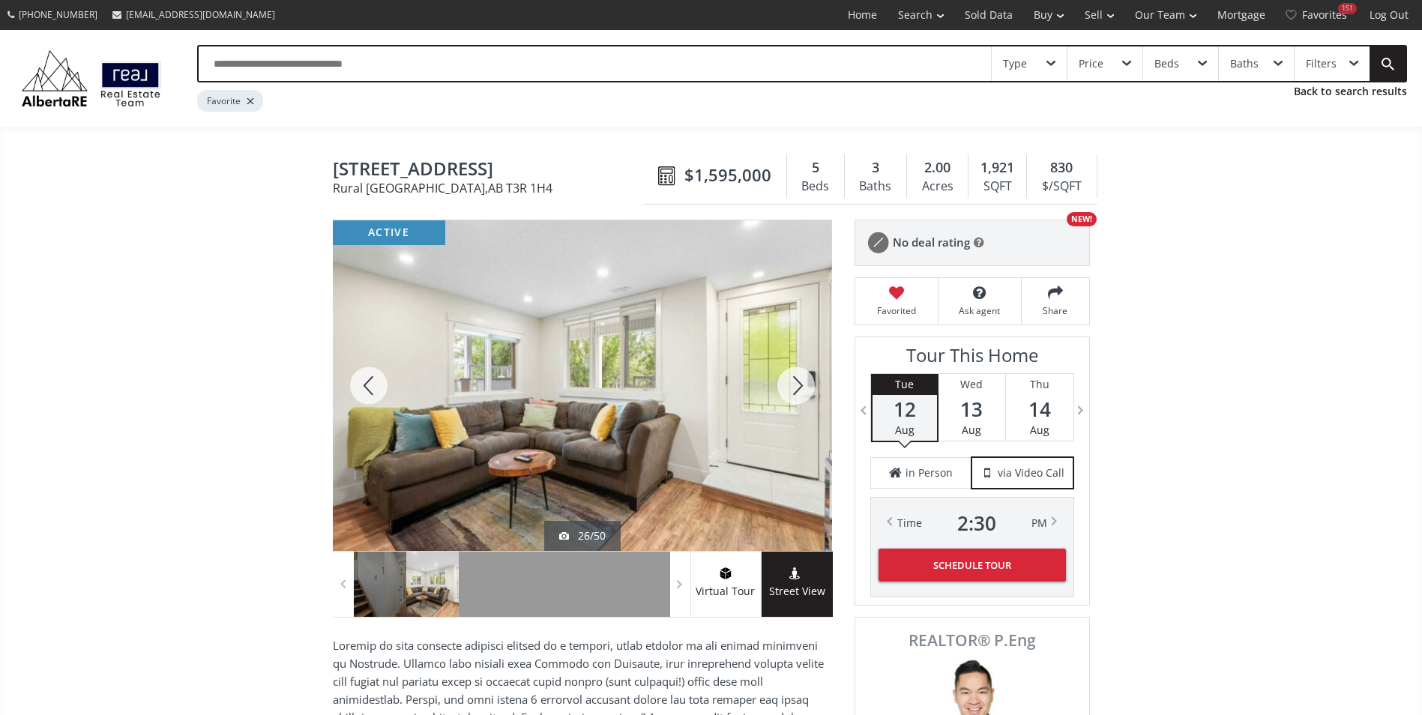
click at [784, 386] on div at bounding box center [796, 385] width 72 height 331
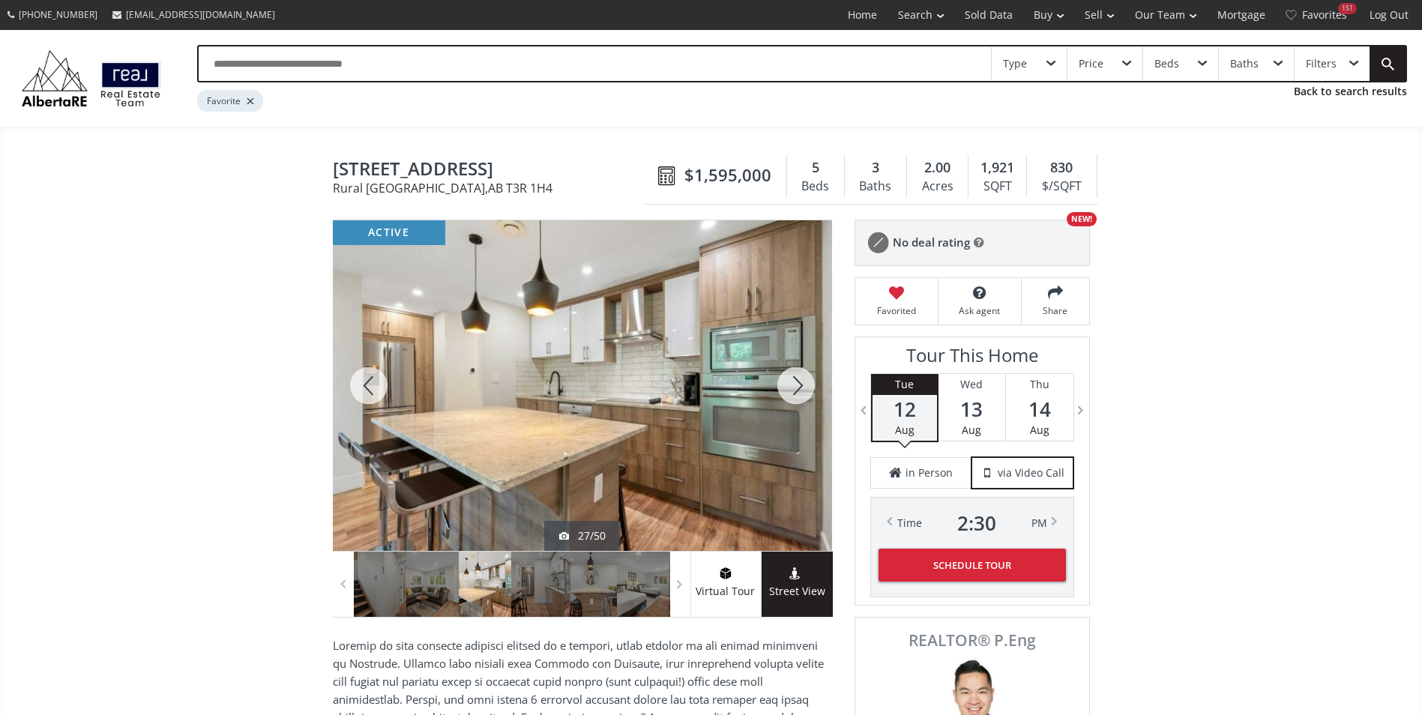
click at [784, 386] on div at bounding box center [796, 385] width 72 height 331
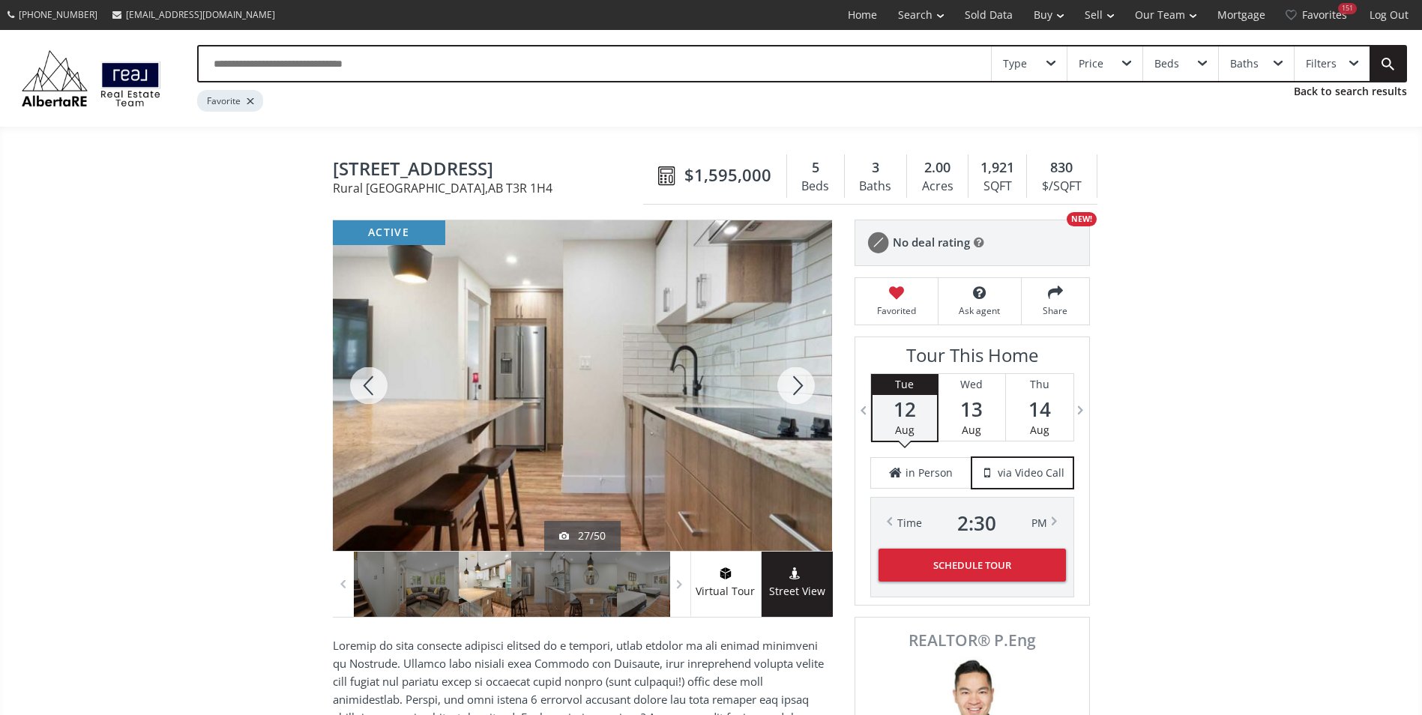
click at [784, 386] on div at bounding box center [796, 385] width 72 height 331
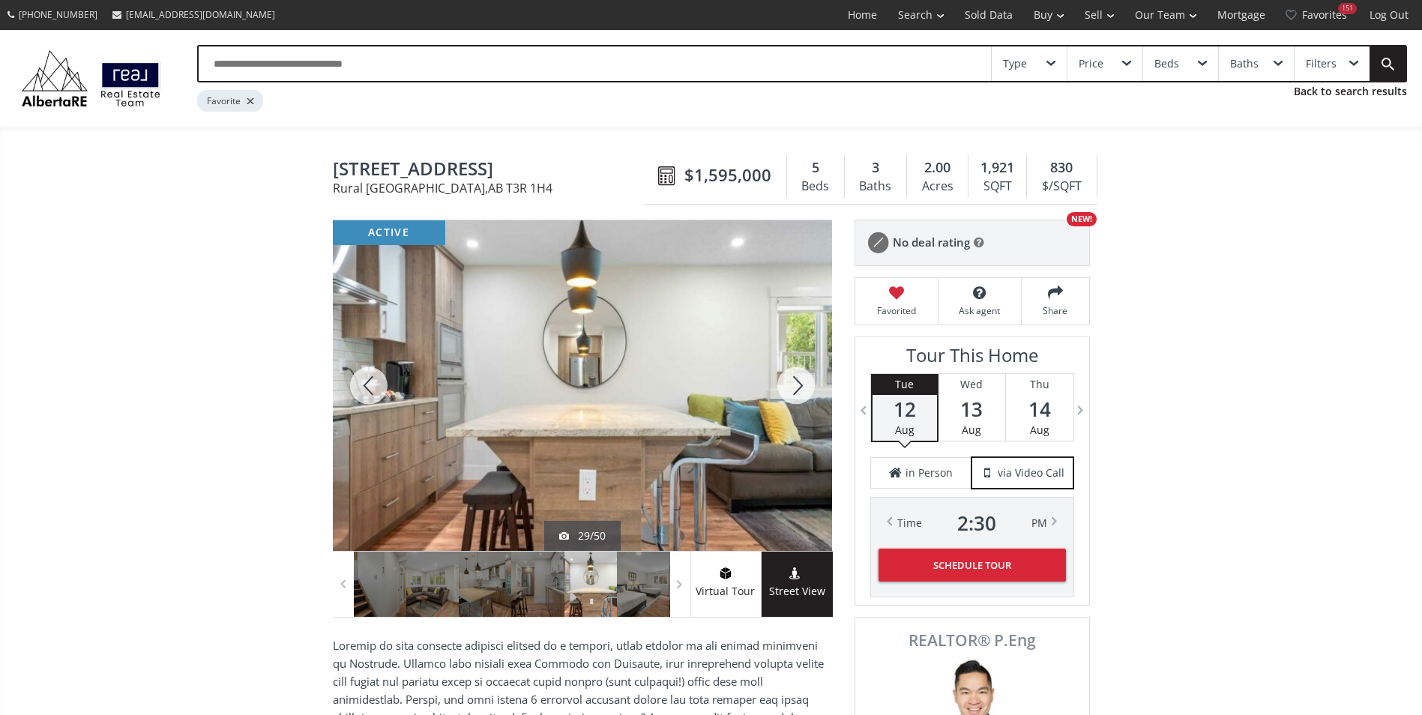
click at [784, 386] on div at bounding box center [796, 385] width 72 height 331
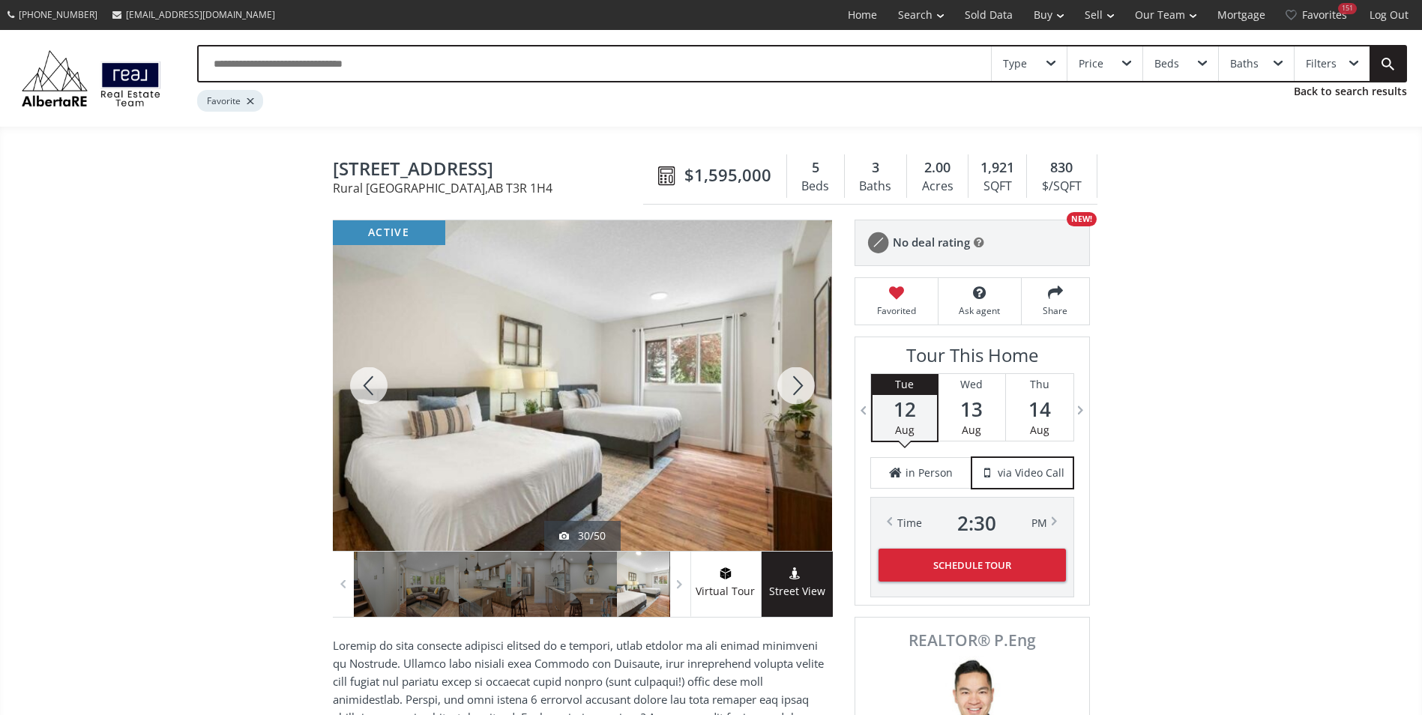
click at [784, 386] on div at bounding box center [796, 385] width 72 height 331
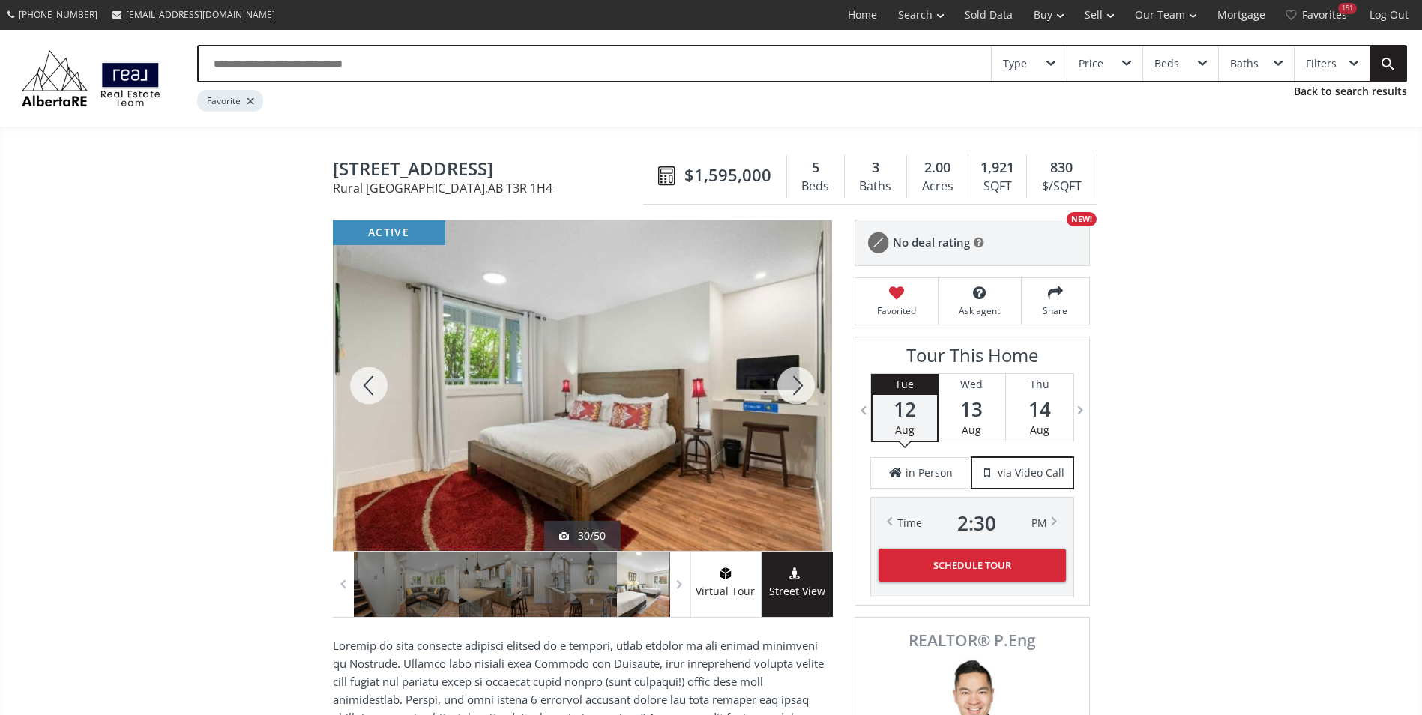
click at [784, 386] on div at bounding box center [796, 385] width 72 height 331
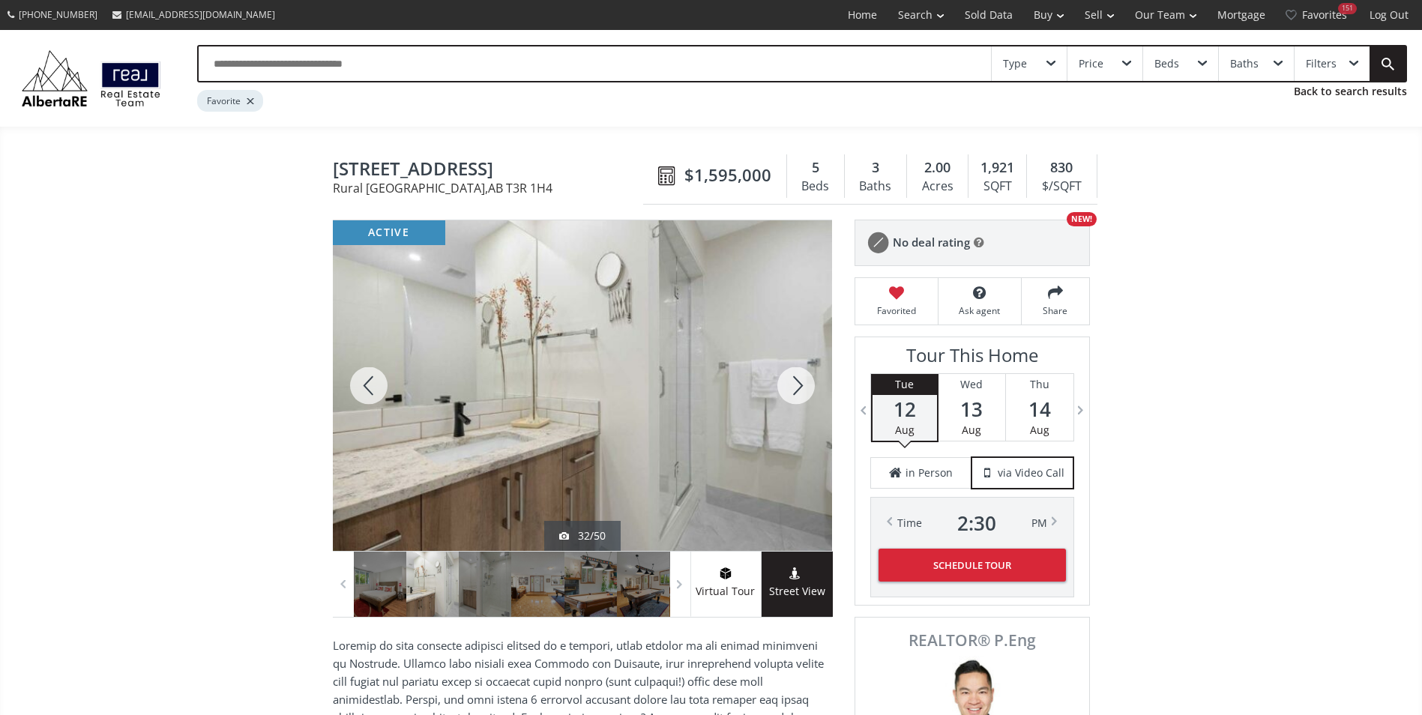
click at [784, 386] on div at bounding box center [796, 385] width 72 height 331
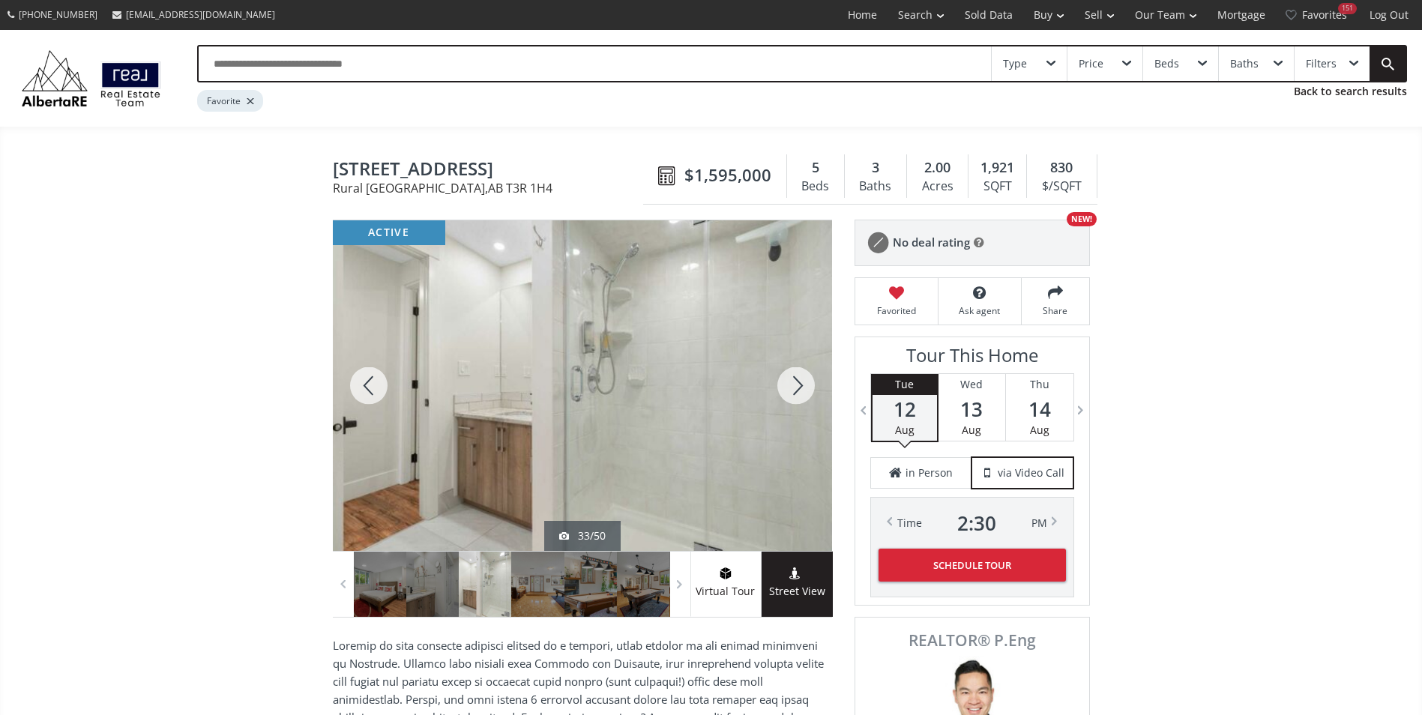
click at [784, 386] on div at bounding box center [796, 385] width 72 height 331
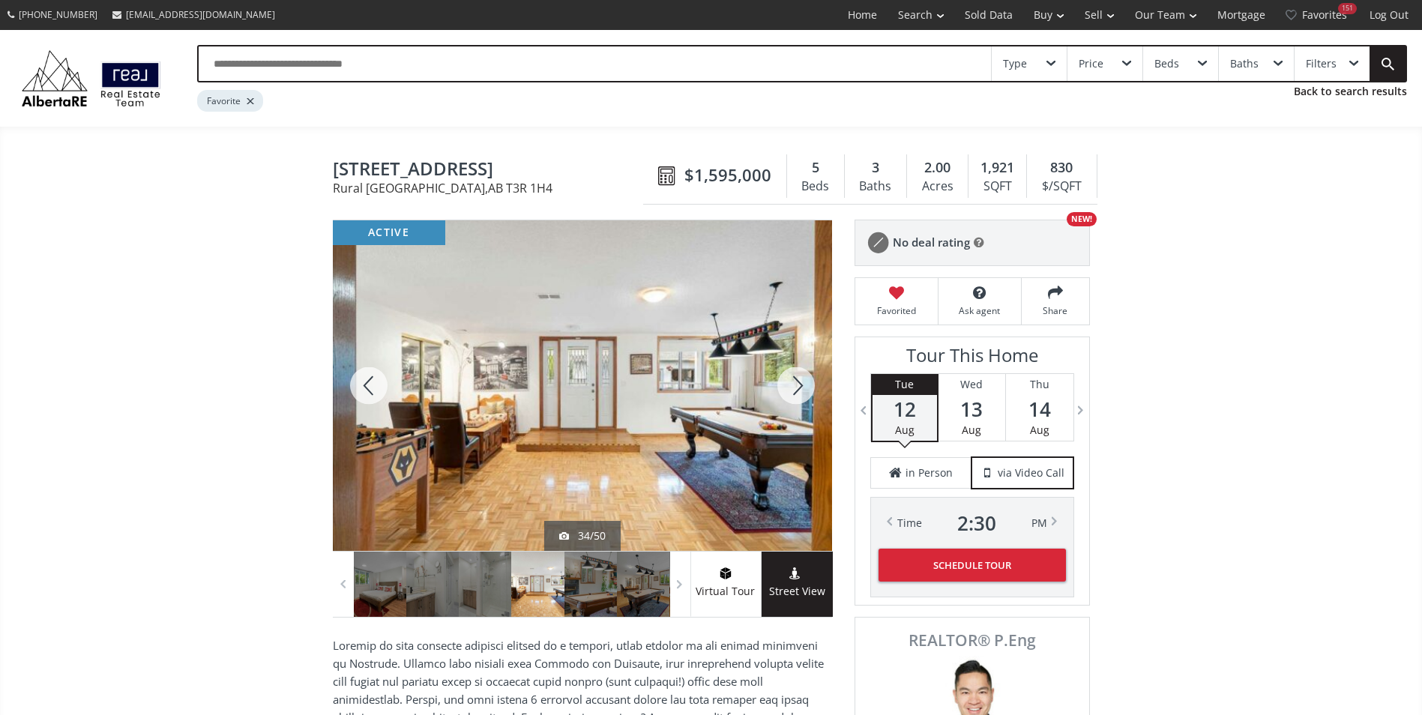
click at [784, 386] on div at bounding box center [796, 385] width 72 height 331
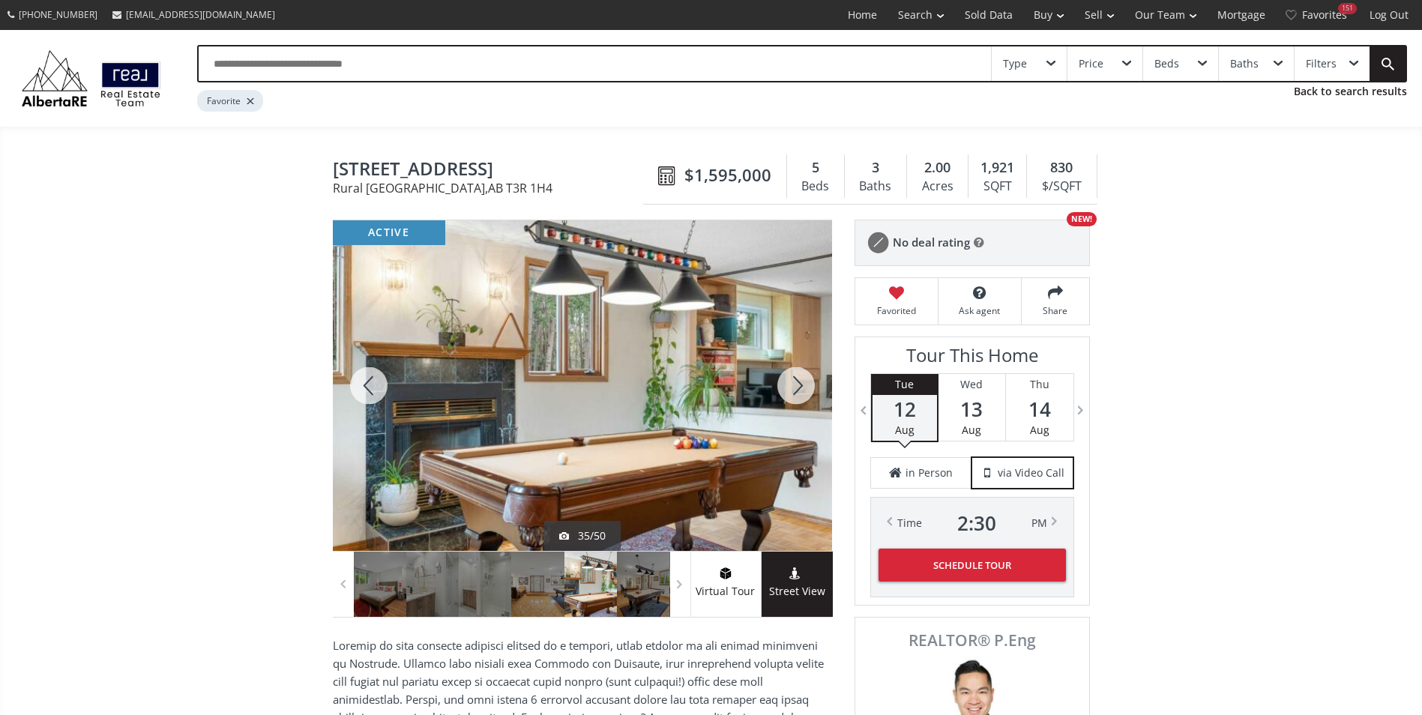
drag, startPoint x: 830, startPoint y: 385, endPoint x: 796, endPoint y: 378, distance: 35.3
click at [809, 381] on div at bounding box center [796, 385] width 72 height 331
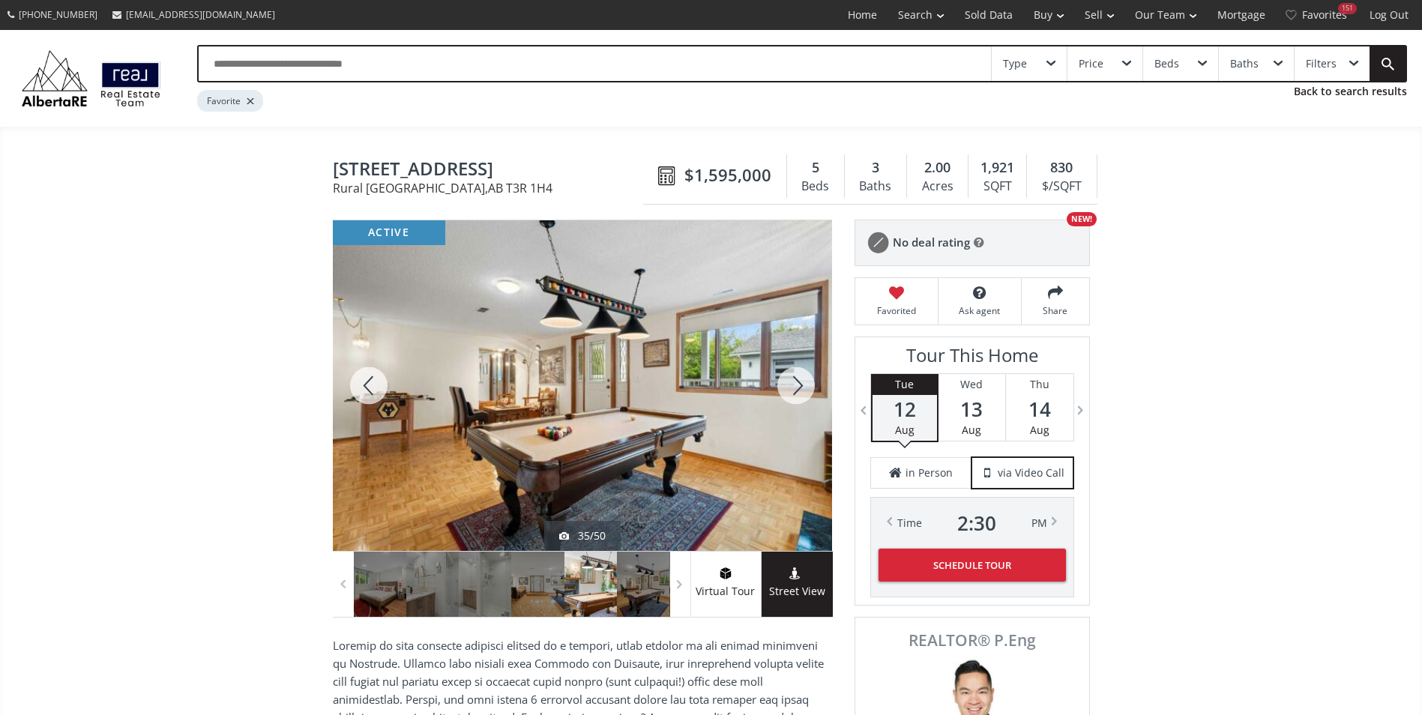
click at [797, 377] on div at bounding box center [796, 385] width 72 height 331
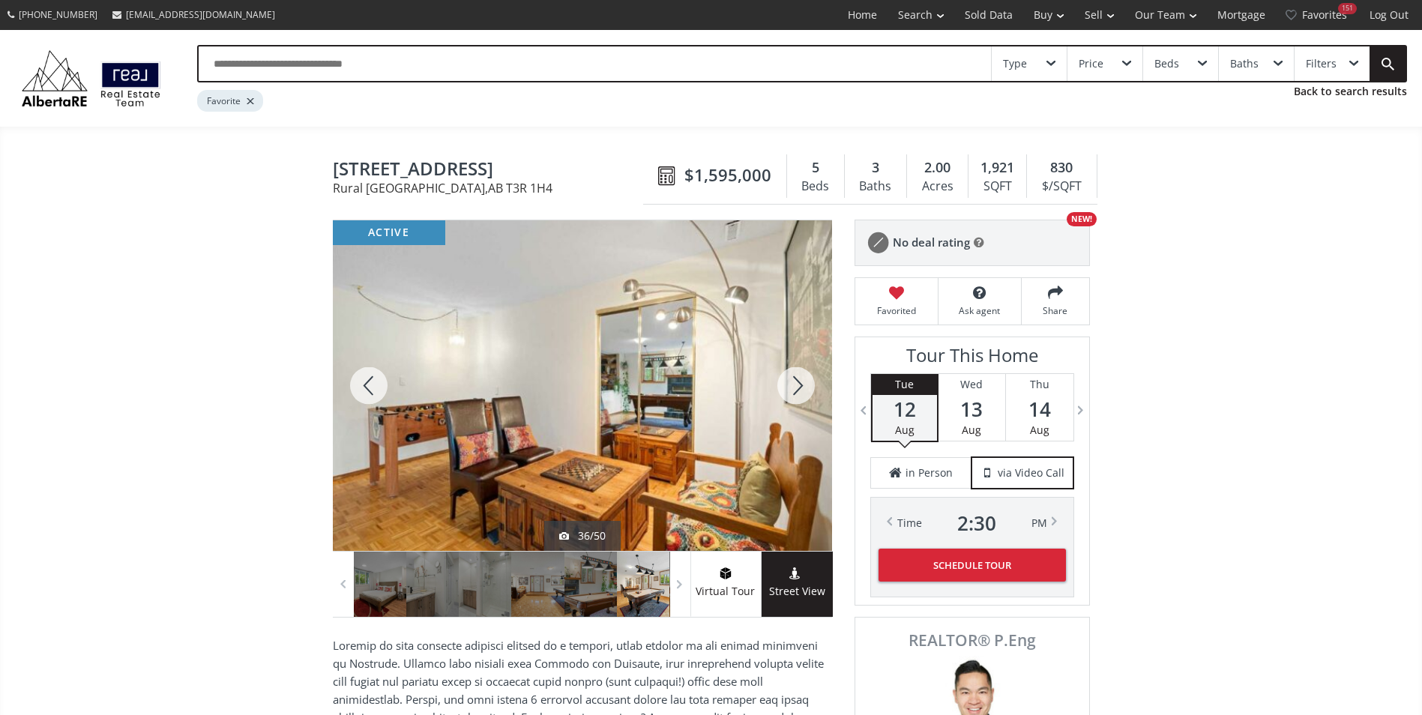
click at [798, 377] on div at bounding box center [796, 385] width 72 height 331
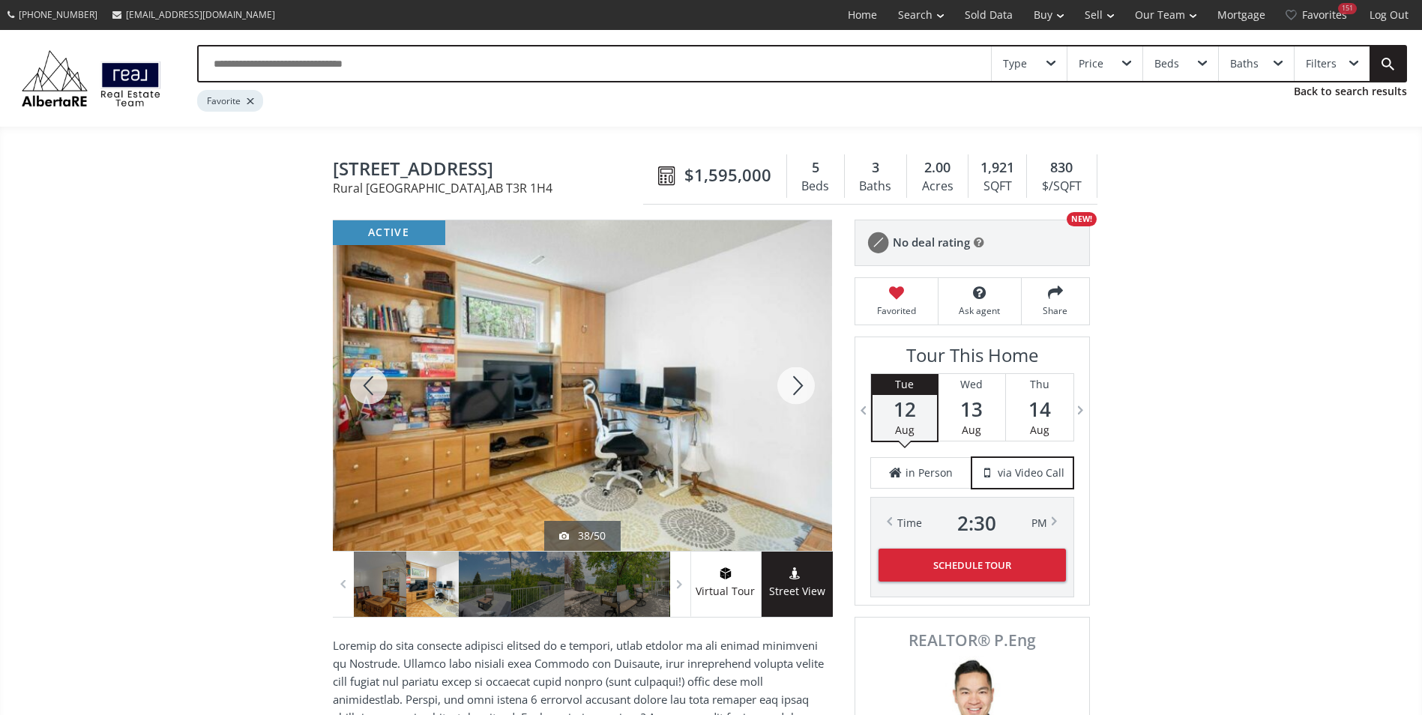
click at [798, 377] on div at bounding box center [796, 385] width 72 height 331
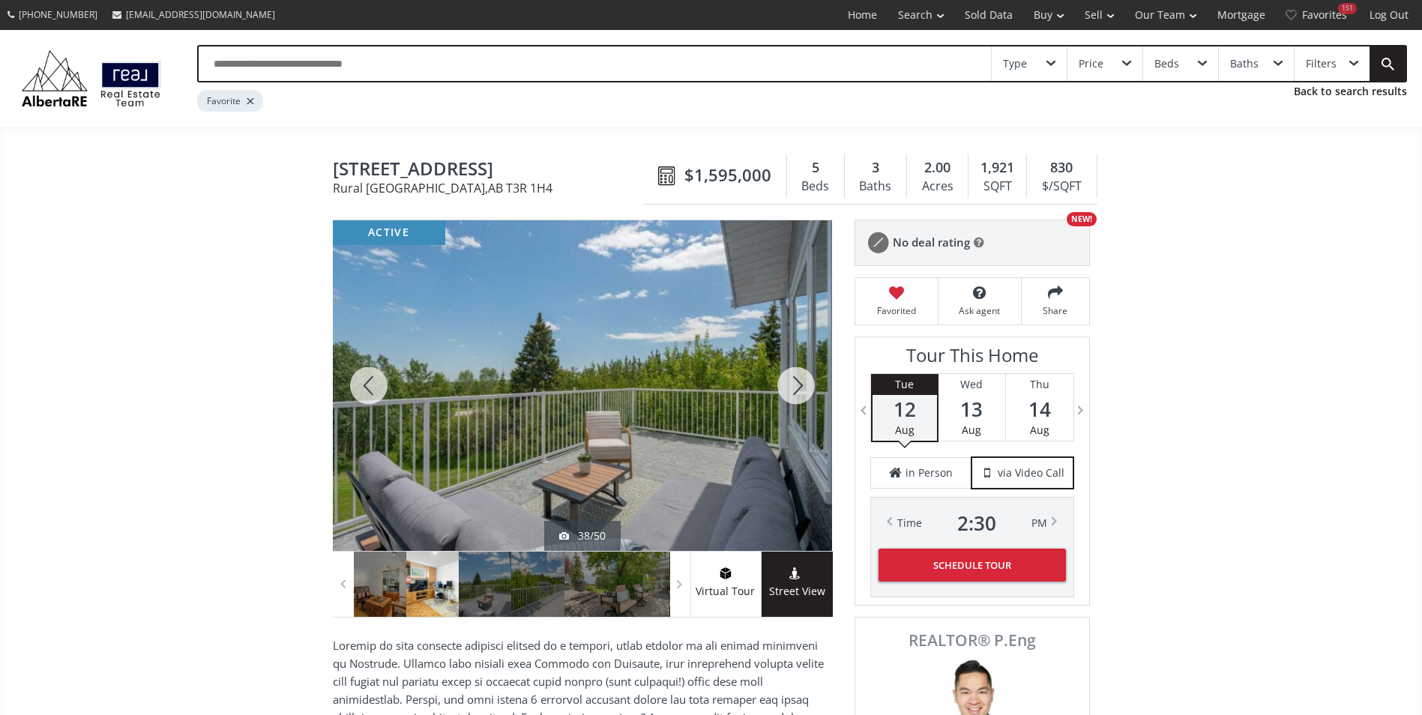
click at [798, 377] on div at bounding box center [796, 385] width 72 height 331
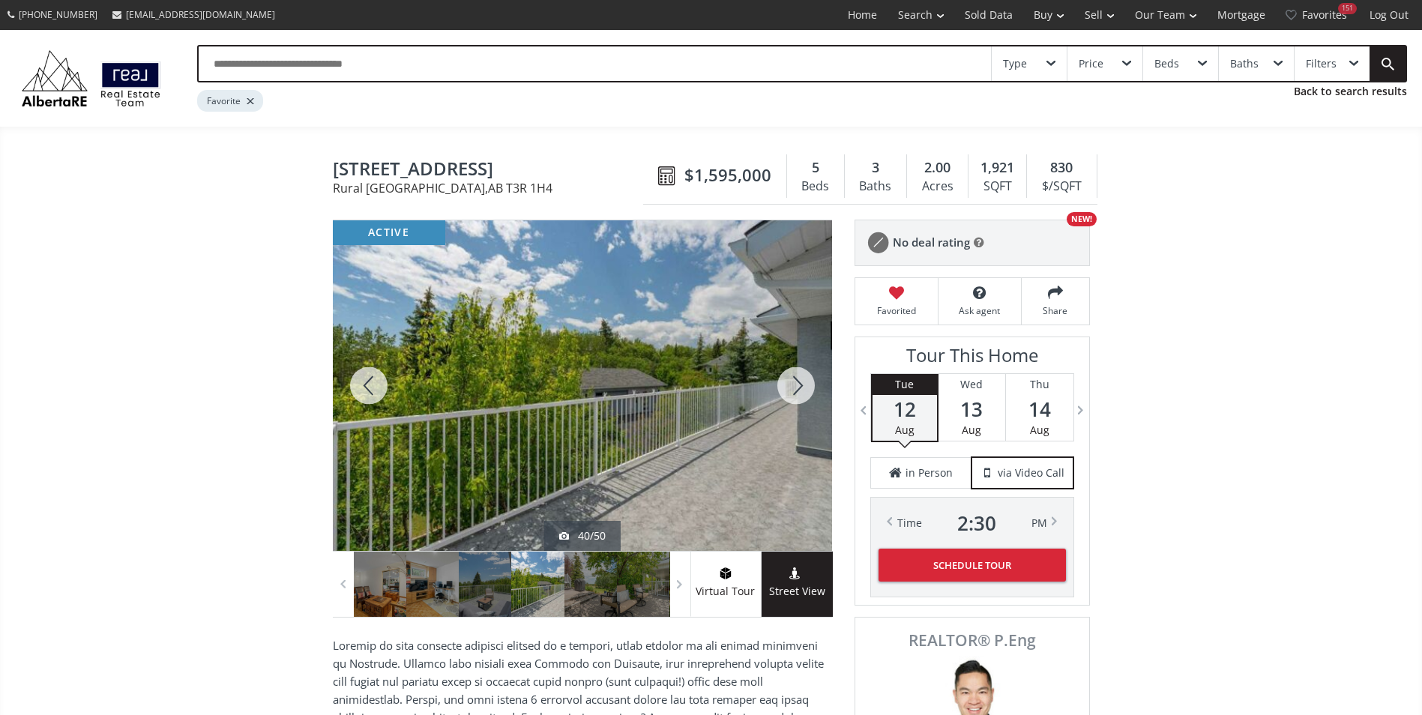
click at [798, 377] on div at bounding box center [796, 385] width 72 height 331
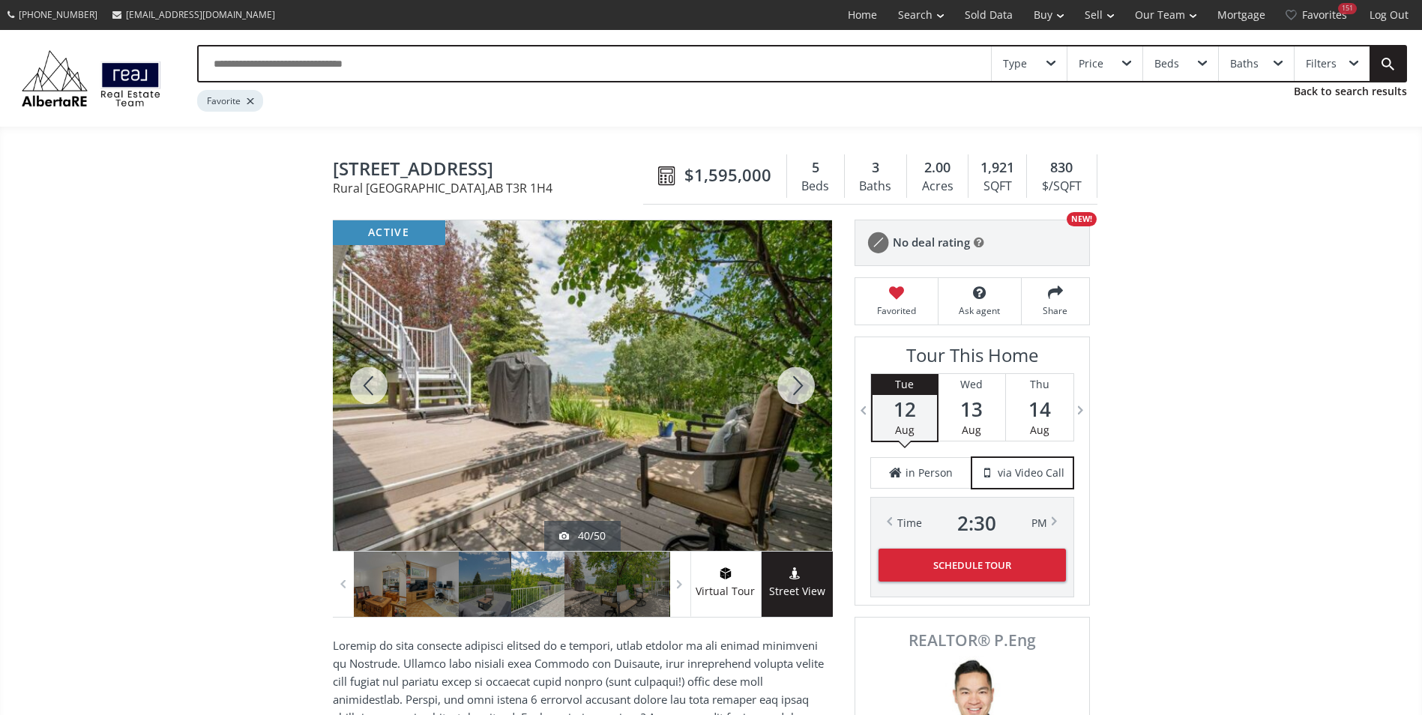
click at [798, 377] on div at bounding box center [796, 385] width 72 height 331
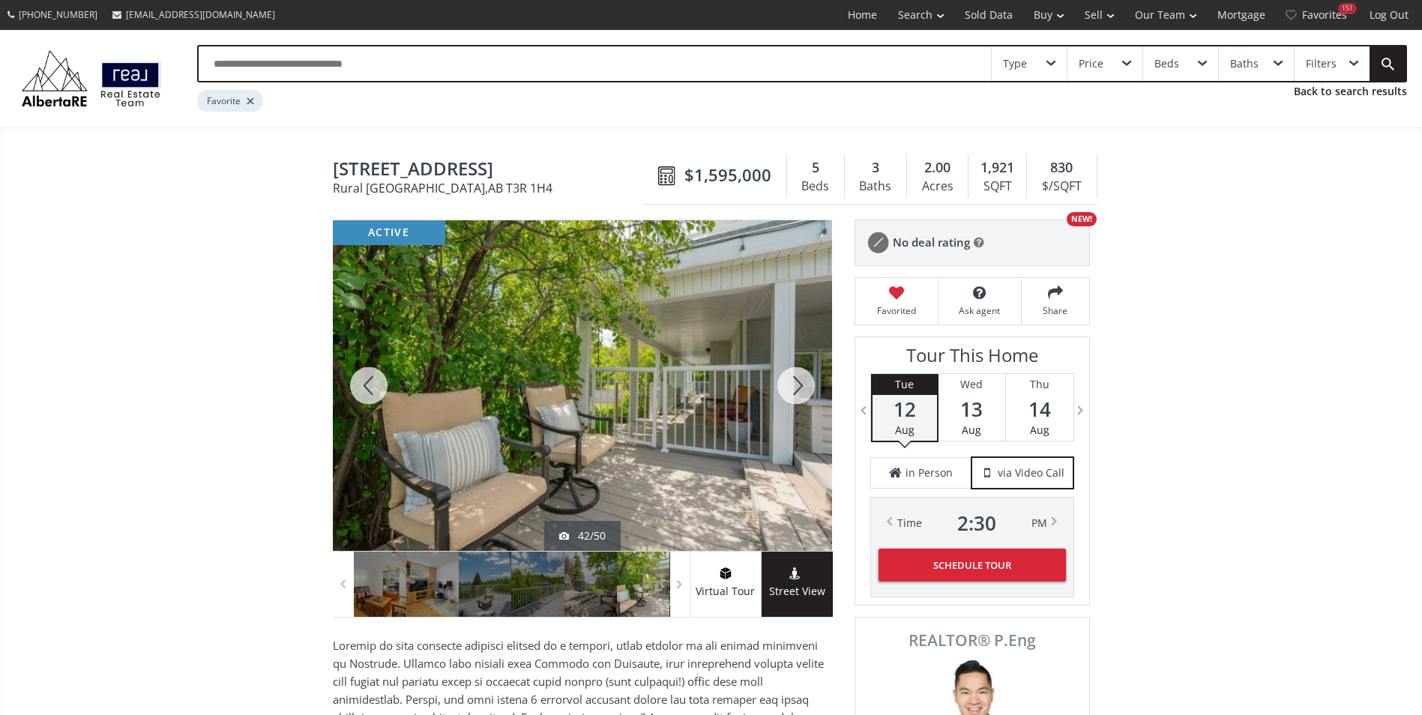
click at [798, 377] on div at bounding box center [796, 385] width 72 height 331
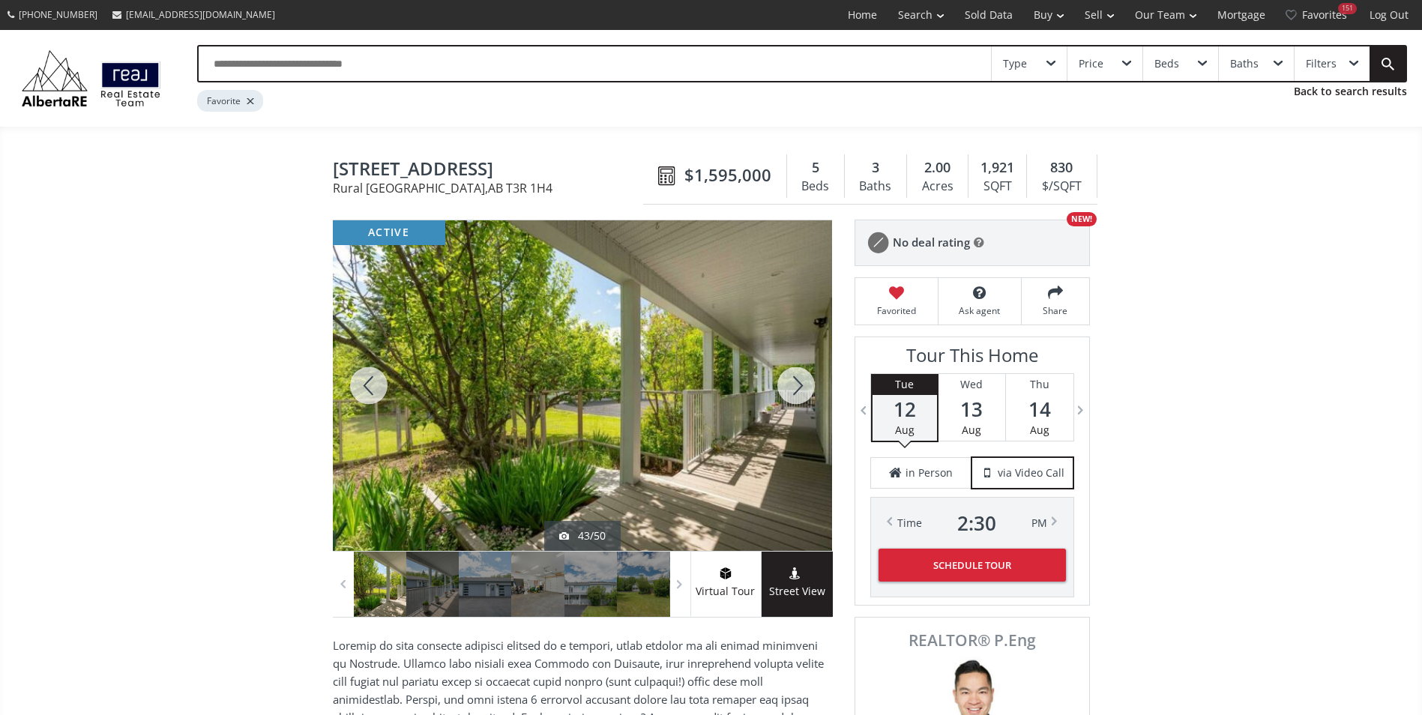
click at [798, 377] on div at bounding box center [796, 385] width 72 height 331
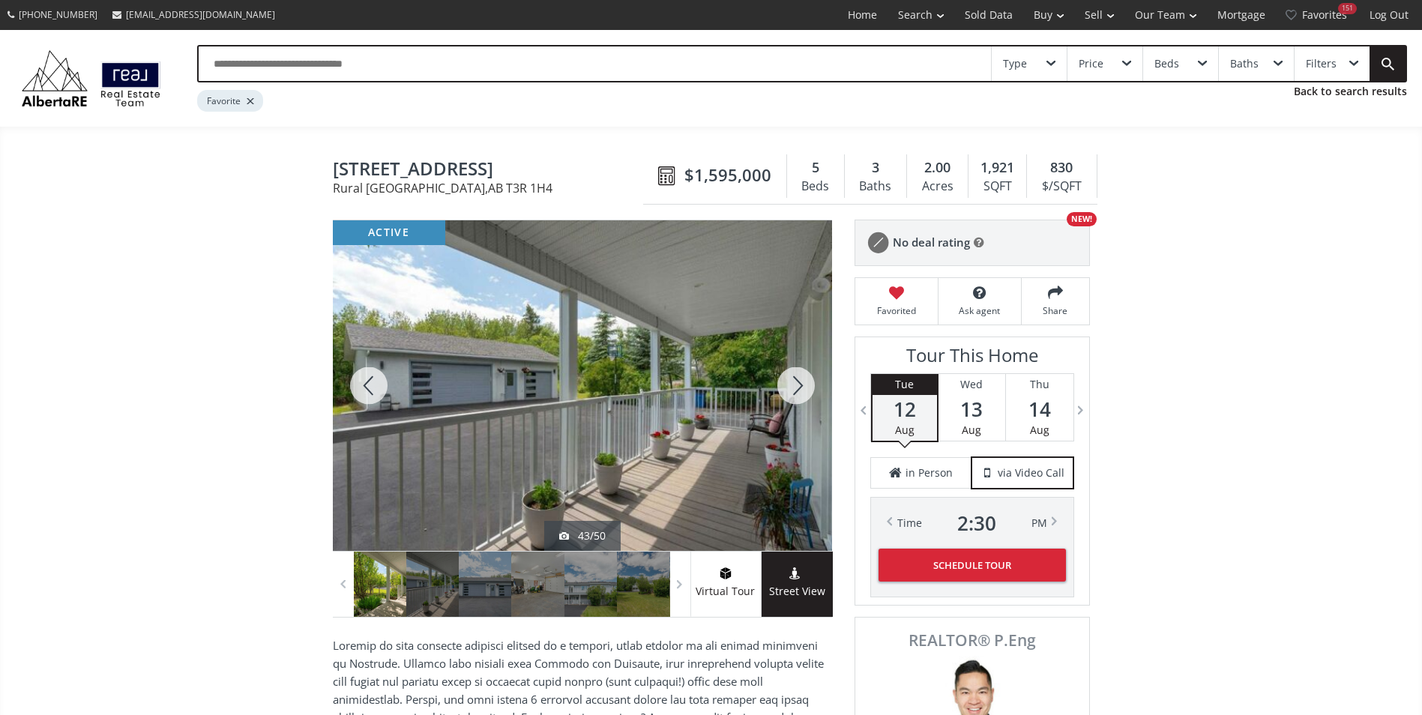
click at [798, 377] on div at bounding box center [796, 385] width 72 height 331
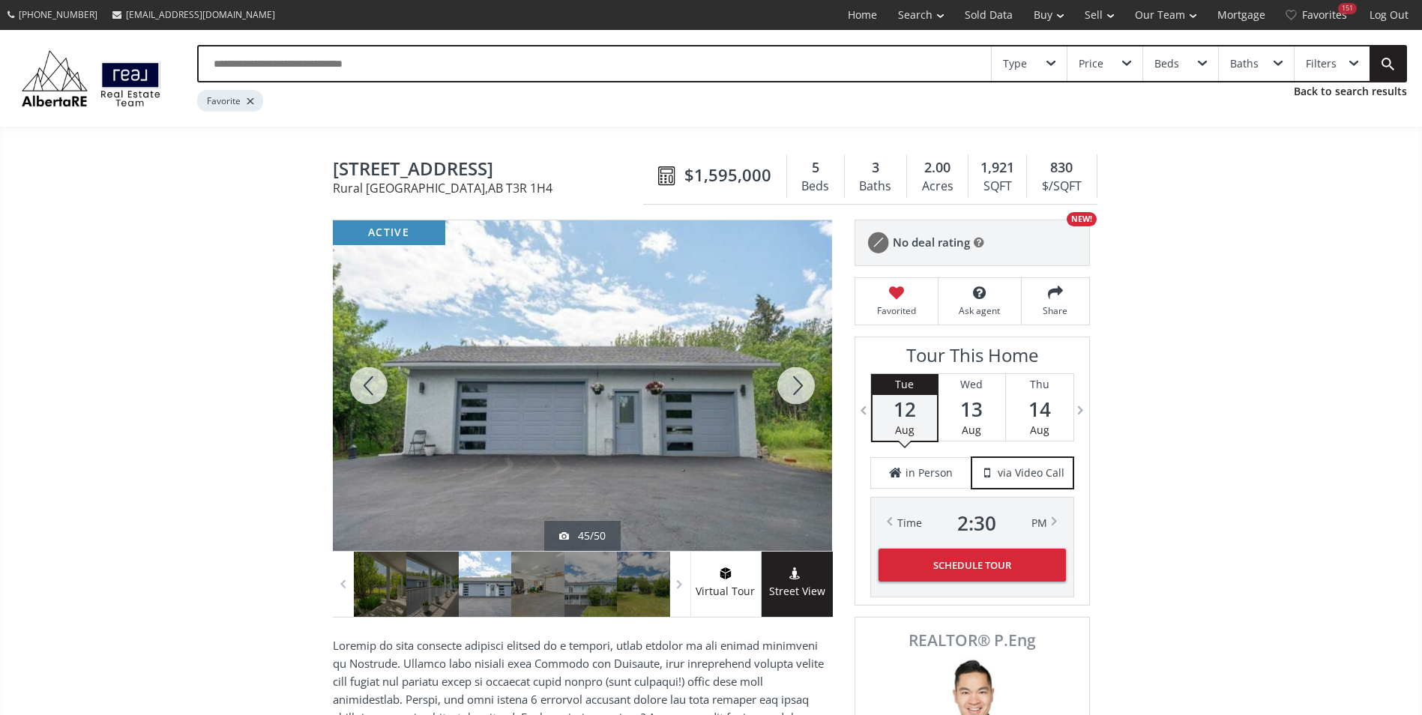
click at [798, 377] on div at bounding box center [796, 385] width 72 height 331
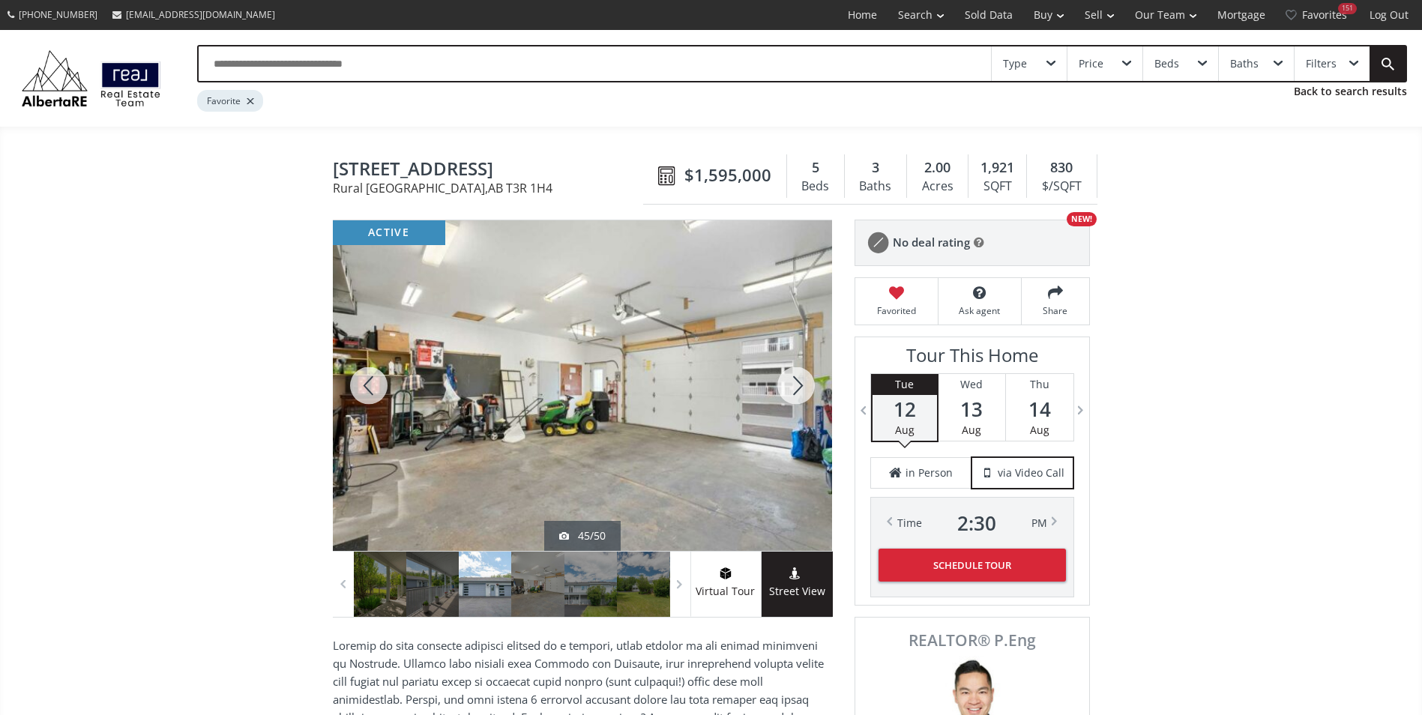
click at [798, 377] on div at bounding box center [796, 385] width 72 height 331
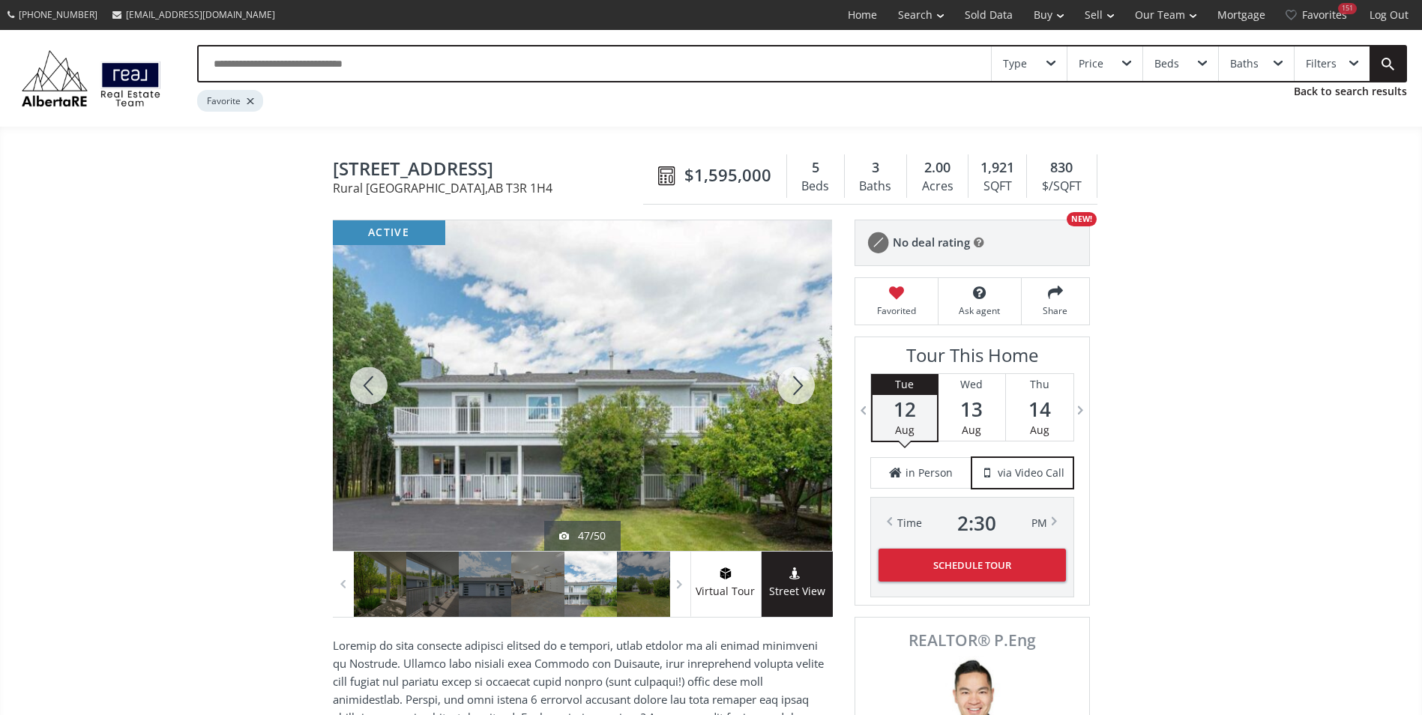
click at [798, 377] on div at bounding box center [796, 385] width 72 height 331
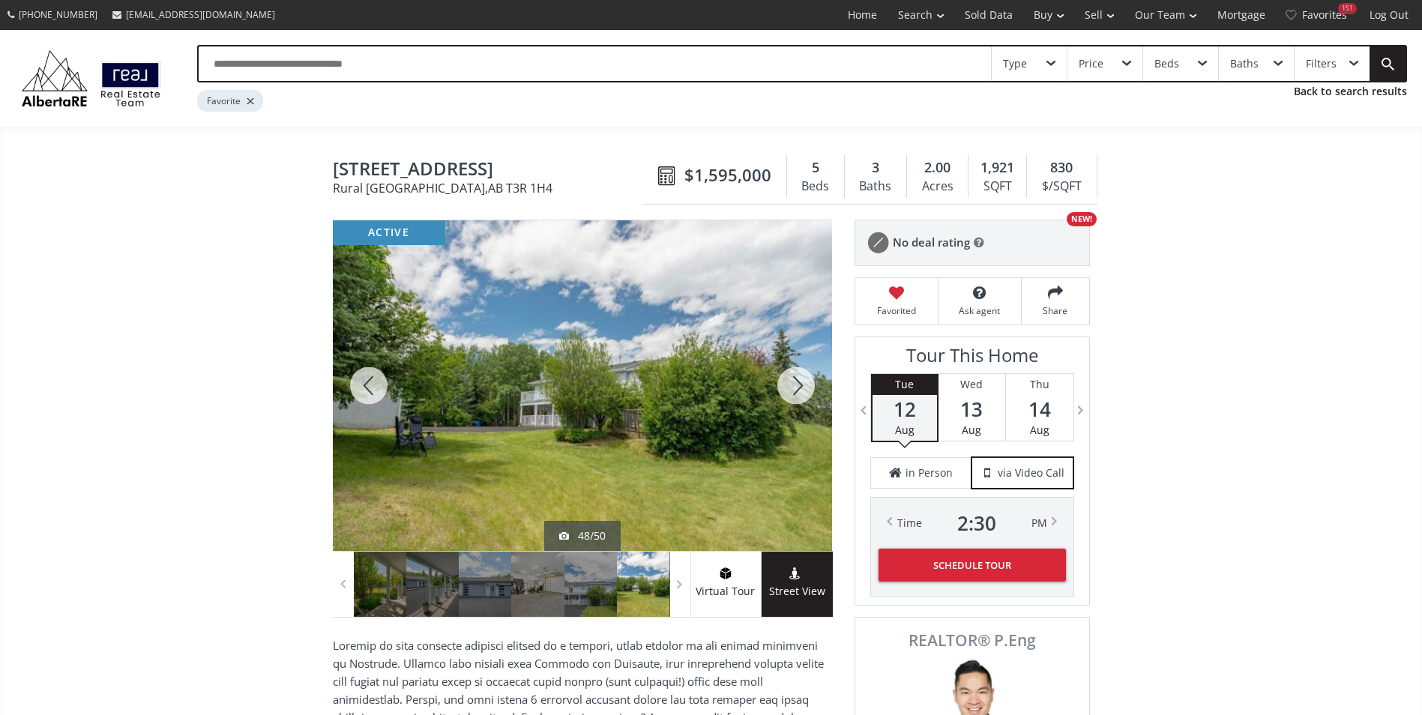
click at [798, 377] on div at bounding box center [796, 385] width 72 height 331
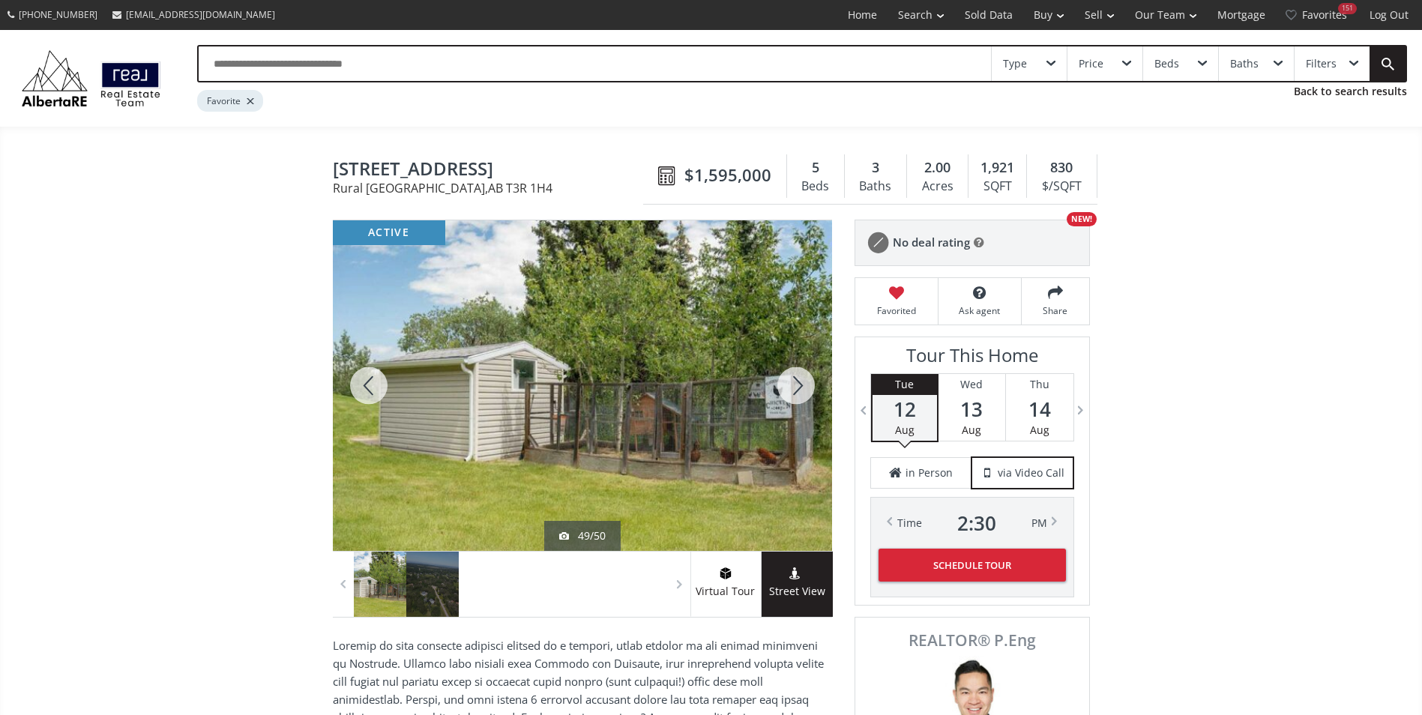
click at [798, 377] on div at bounding box center [796, 385] width 72 height 331
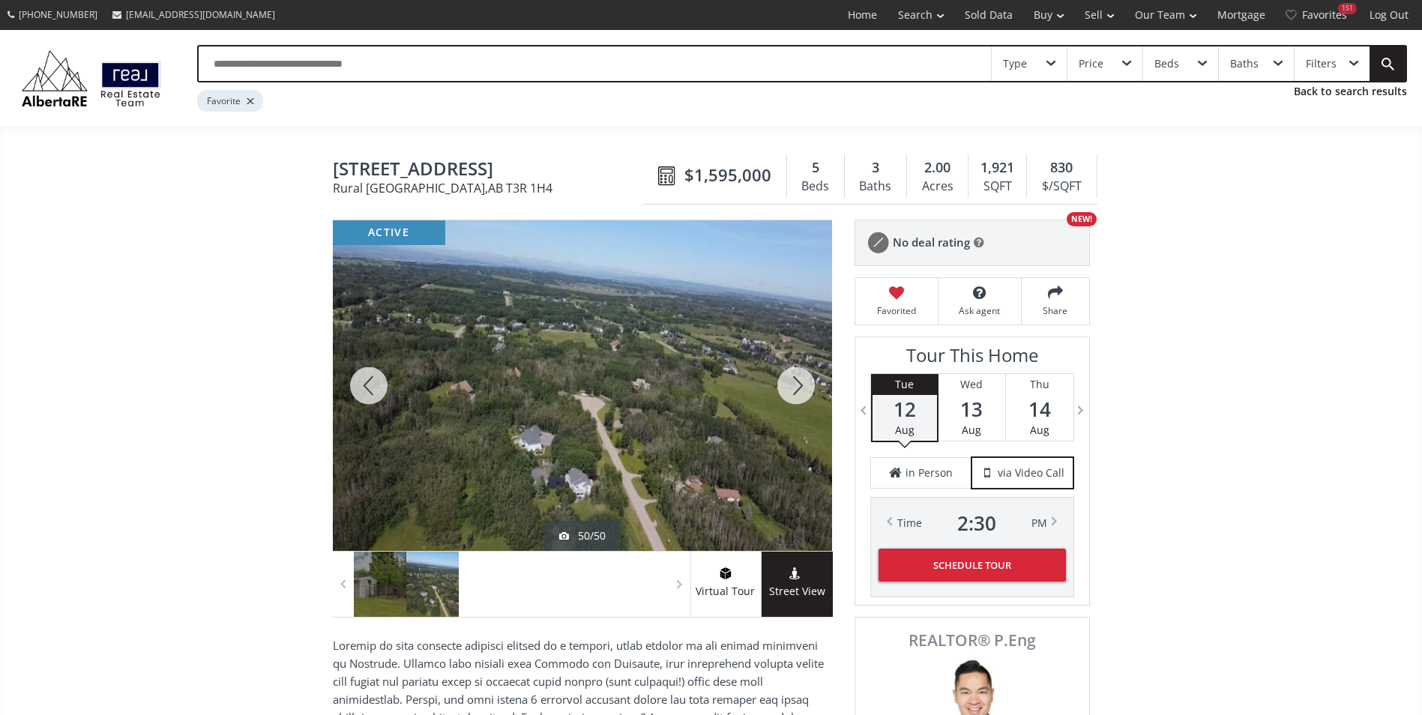
click at [798, 377] on div at bounding box center [796, 385] width 72 height 331
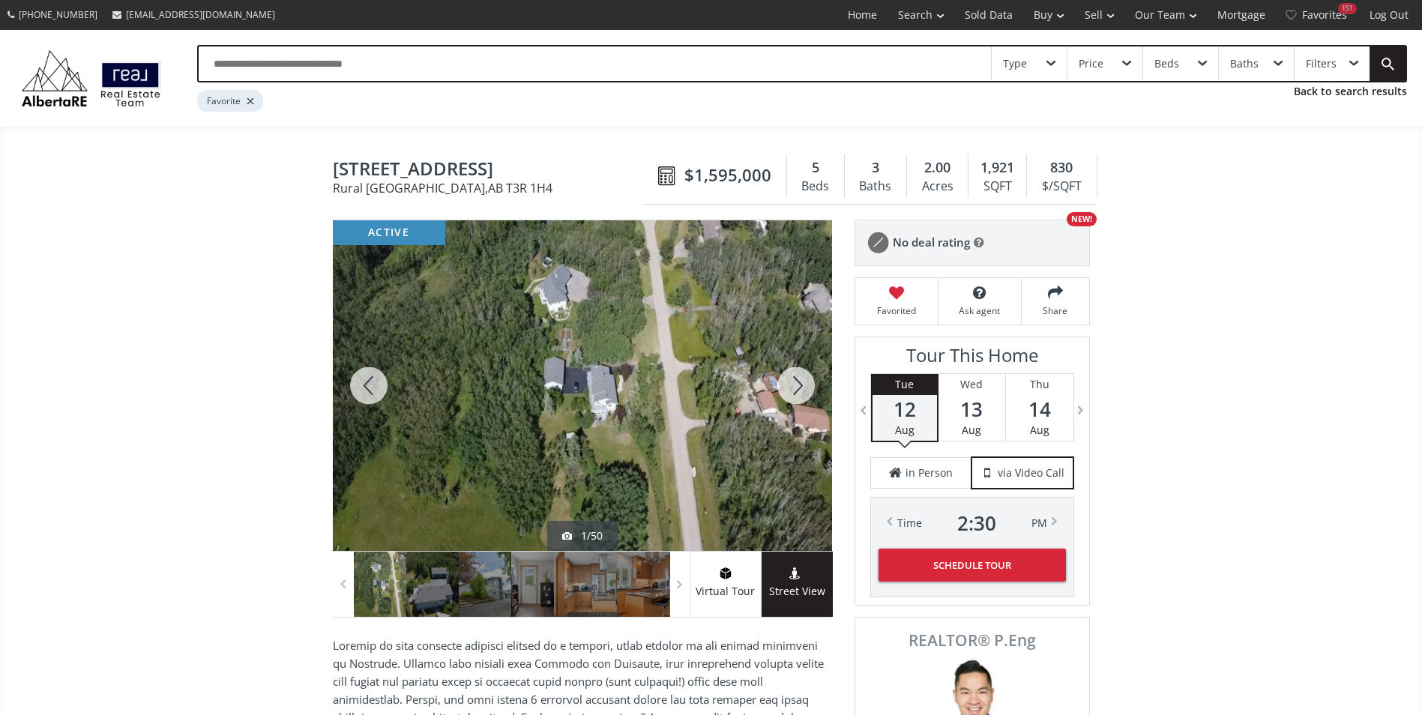
click at [798, 377] on div at bounding box center [796, 385] width 72 height 331
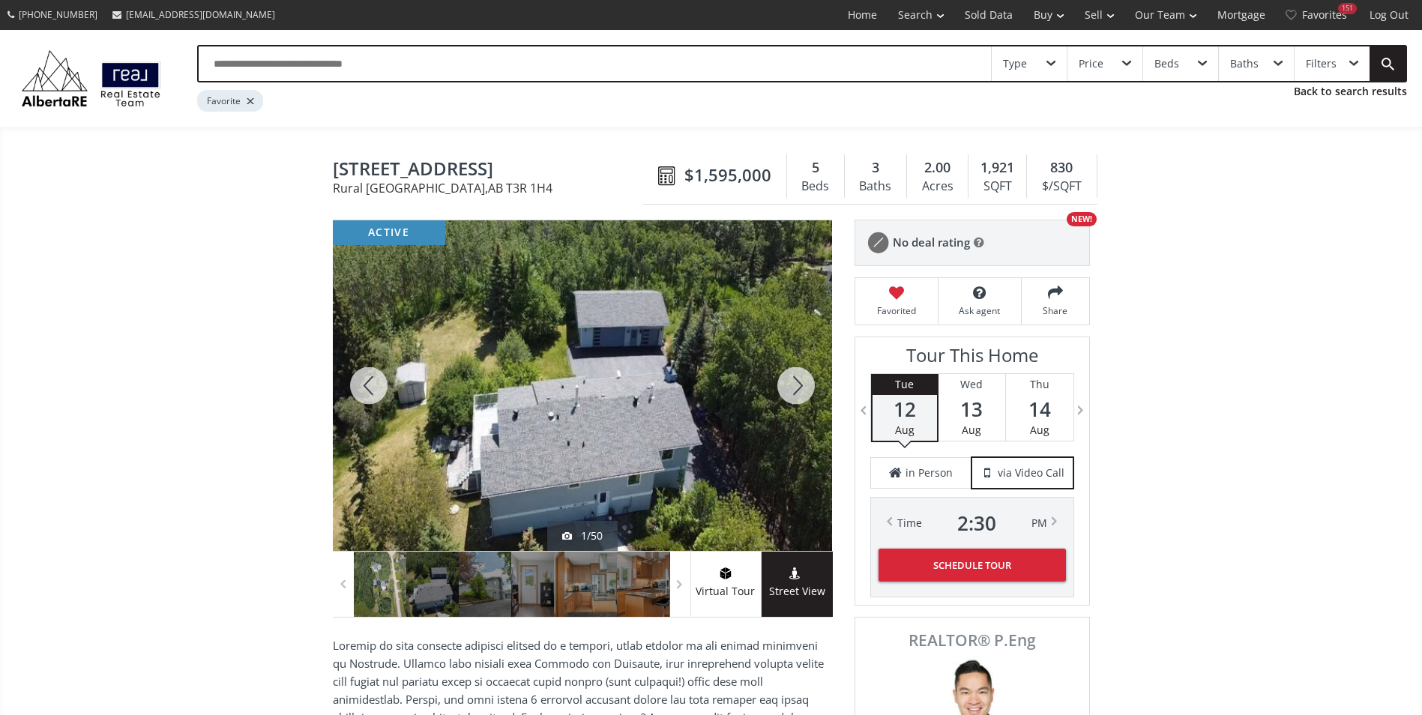
click at [798, 377] on div at bounding box center [796, 385] width 72 height 331
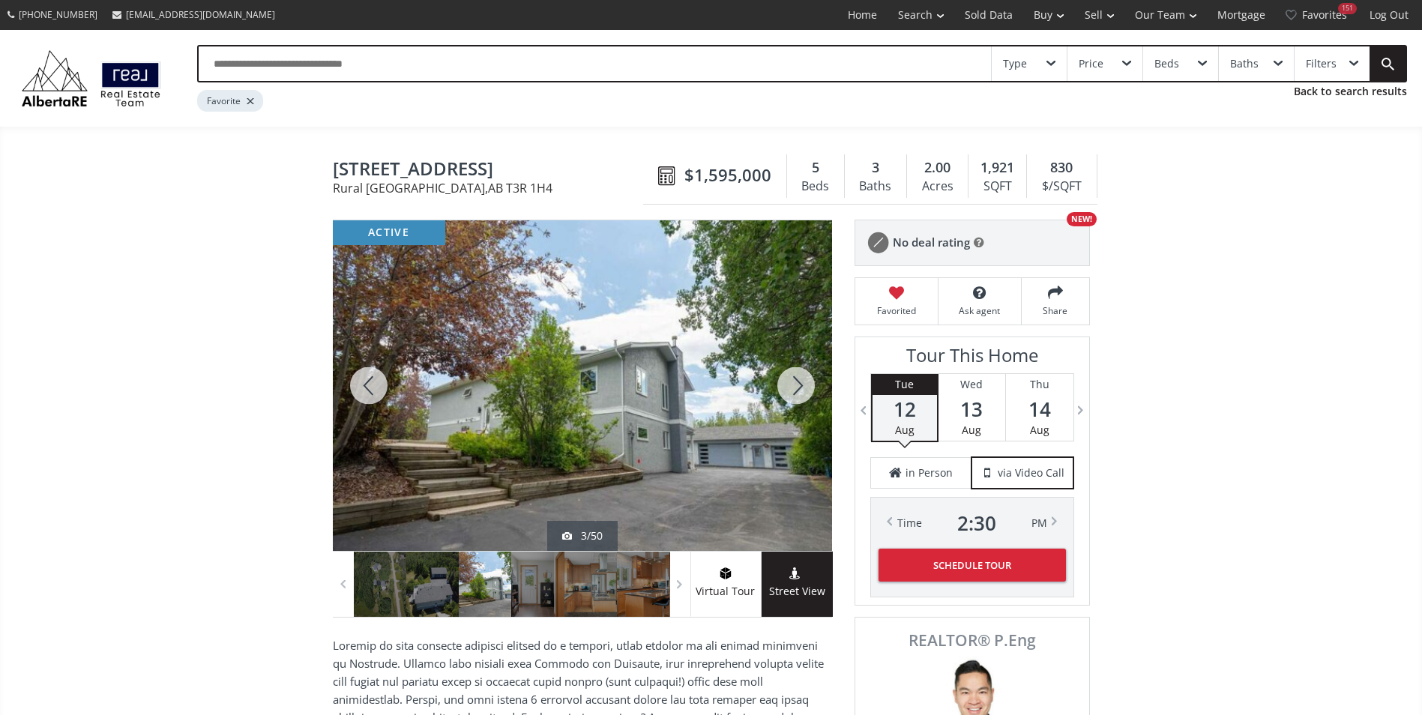
click at [798, 377] on div at bounding box center [796, 385] width 72 height 331
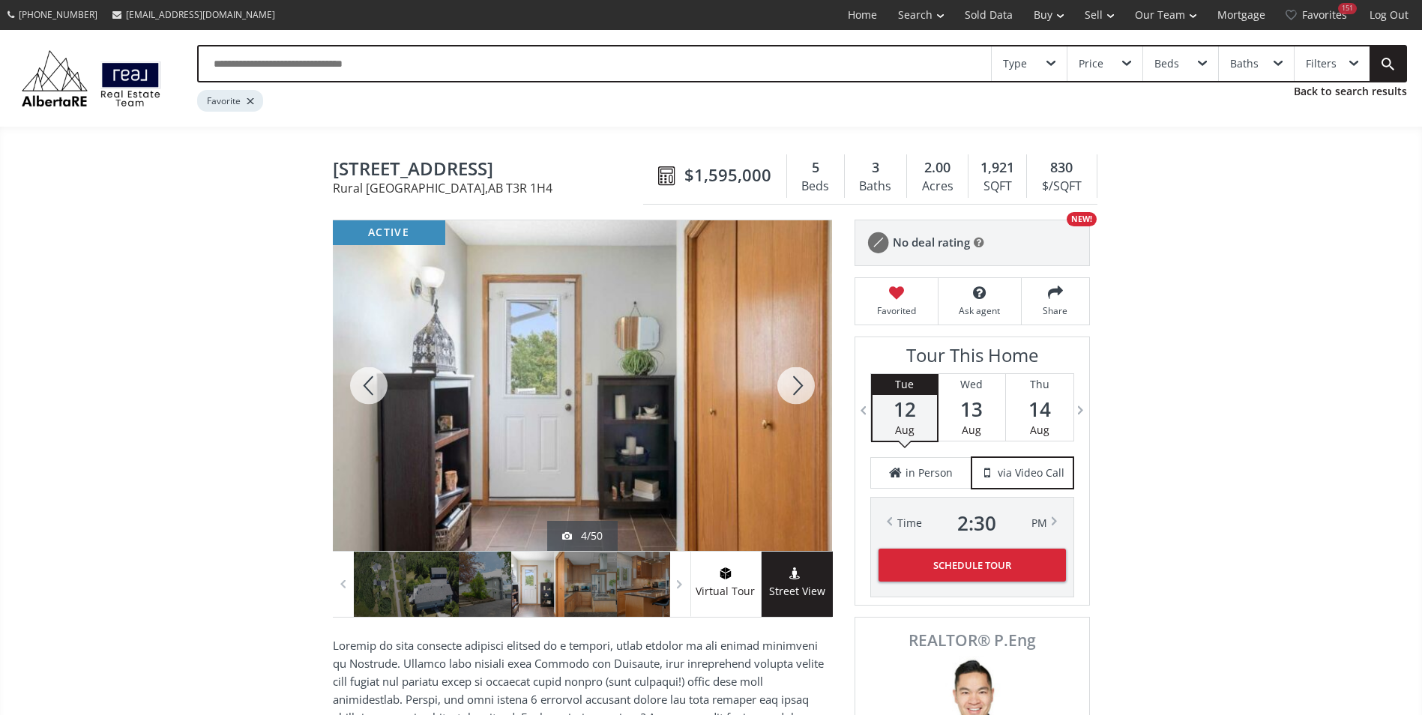
click at [798, 377] on div at bounding box center [796, 385] width 72 height 331
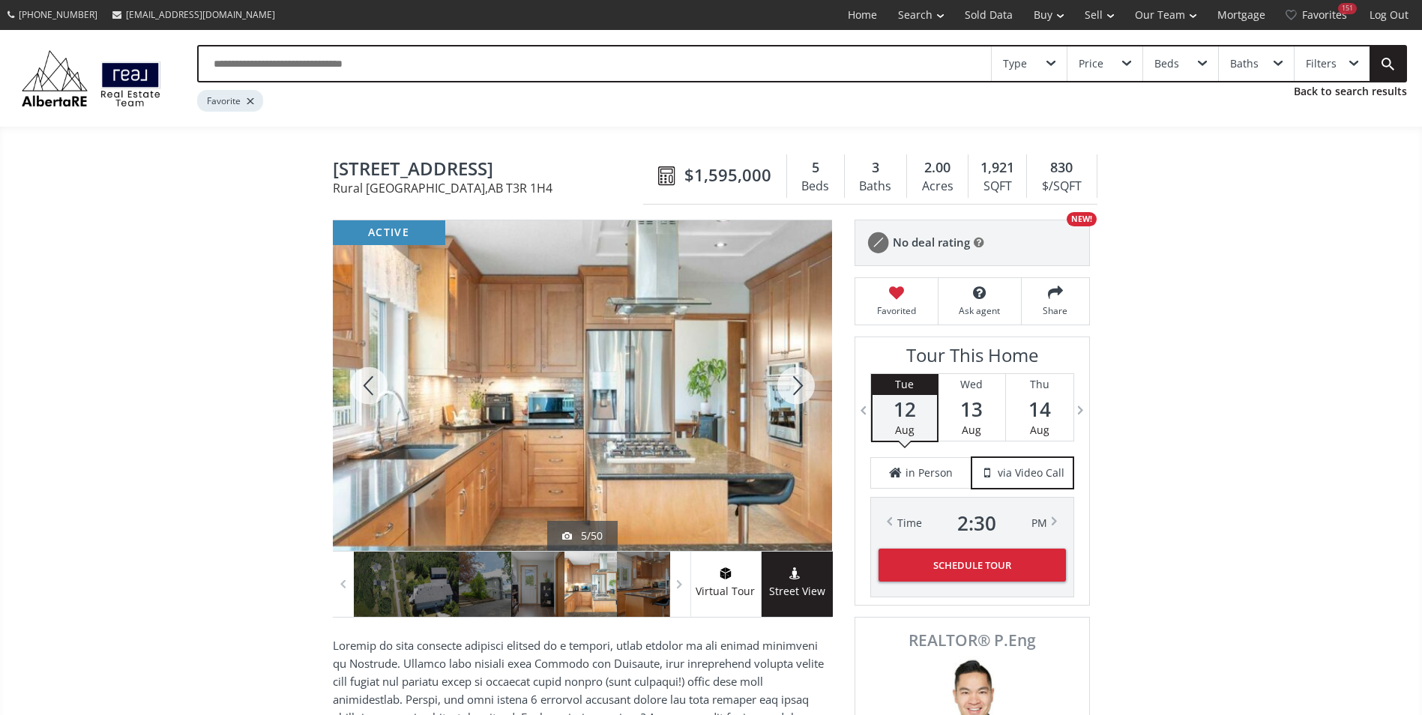
click at [798, 377] on div at bounding box center [796, 385] width 72 height 331
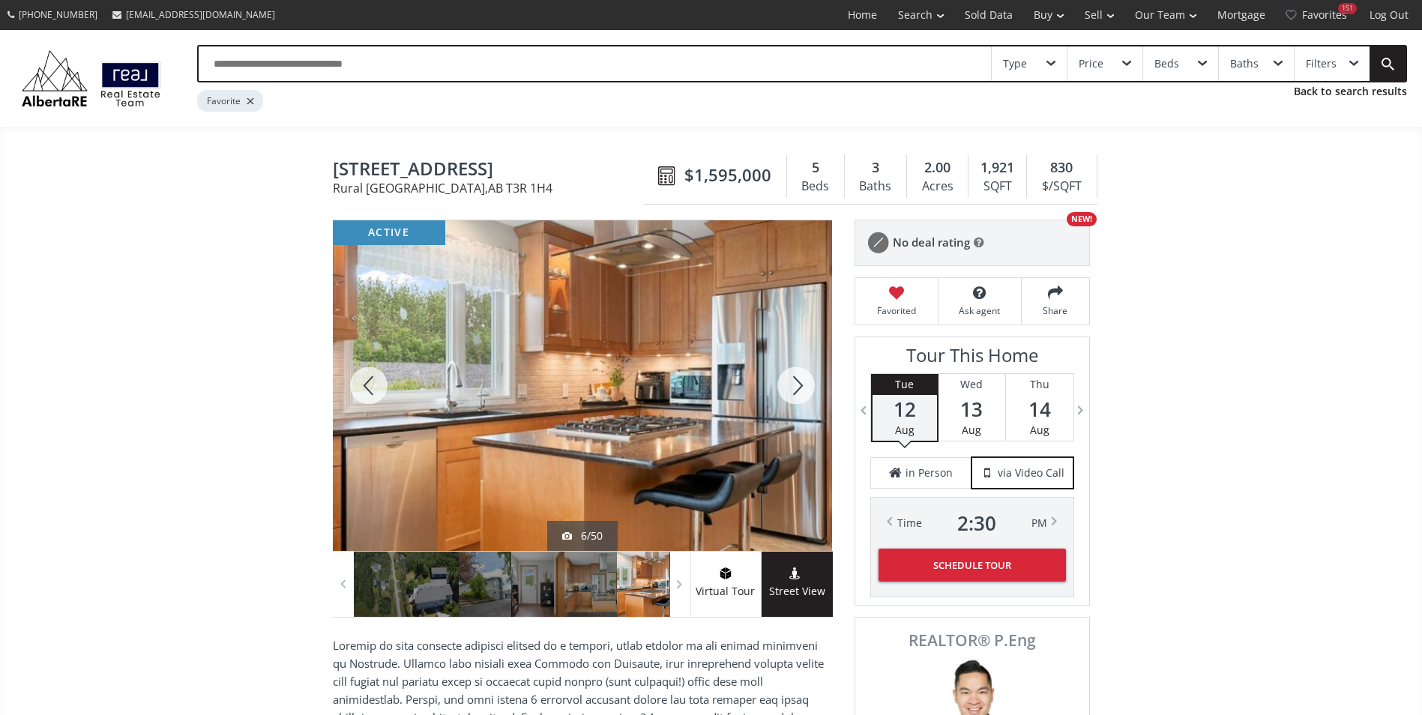
click at [798, 377] on div at bounding box center [796, 385] width 72 height 331
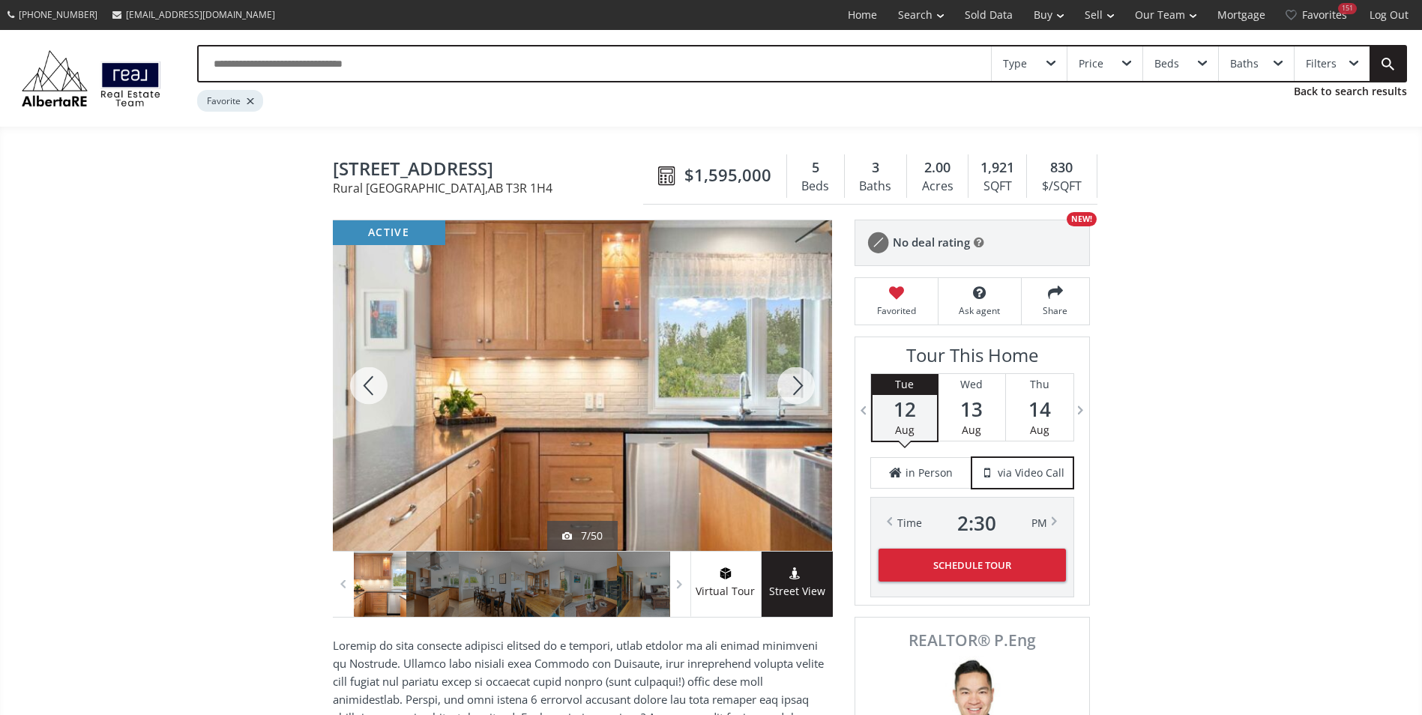
click at [798, 377] on div at bounding box center [796, 385] width 72 height 331
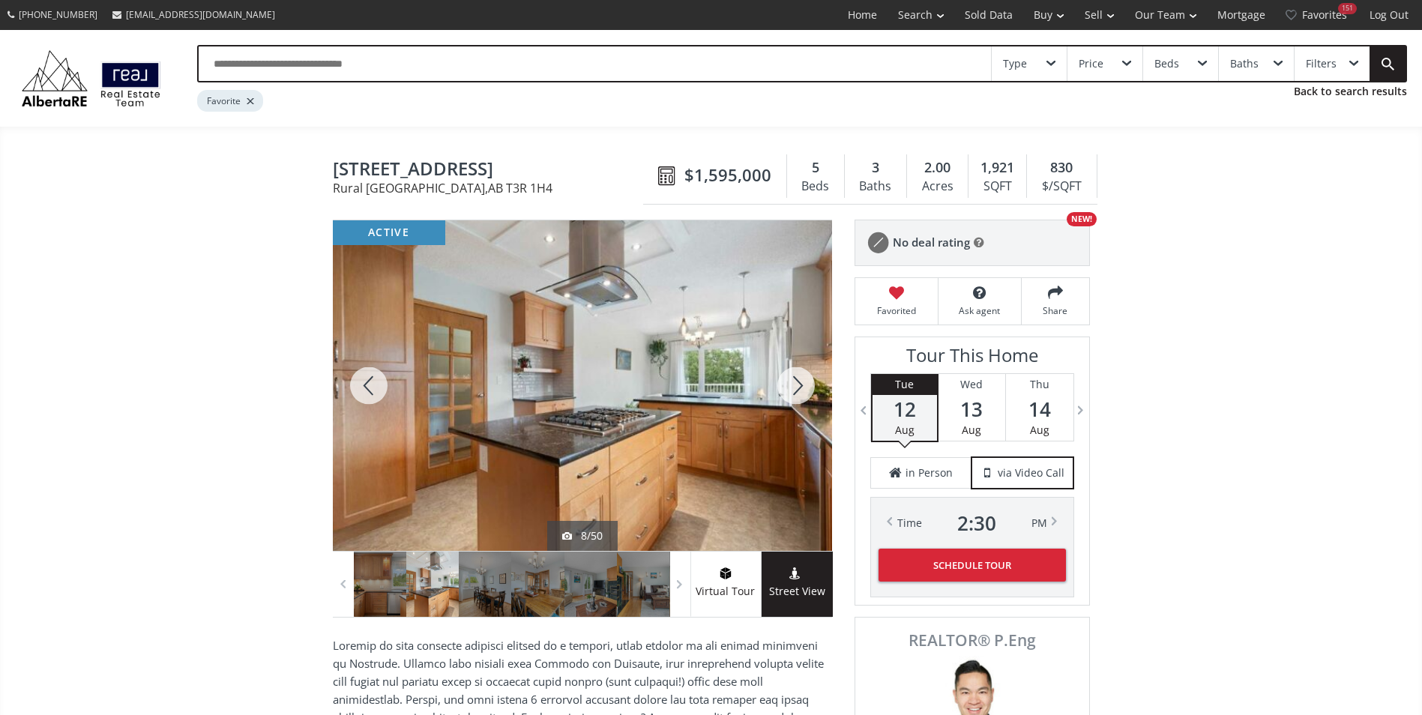
click at [798, 377] on div at bounding box center [796, 385] width 72 height 331
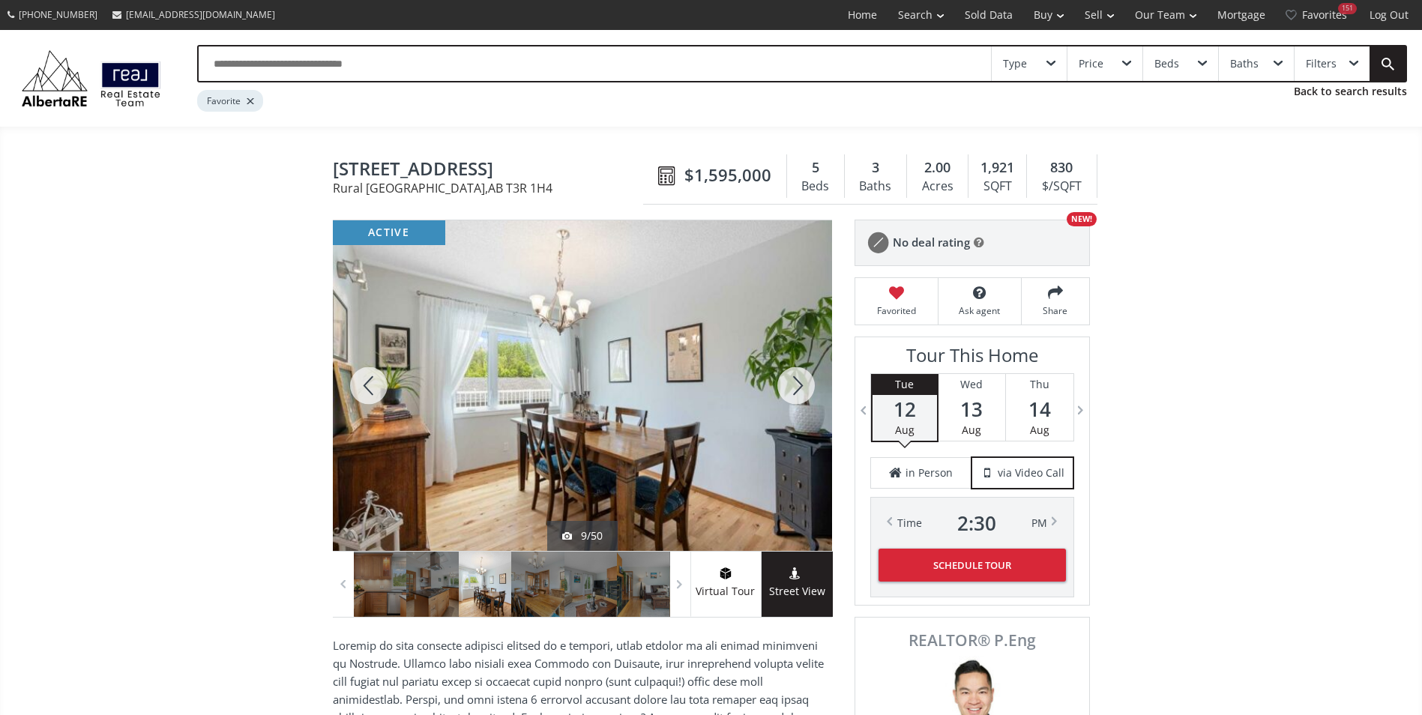
click at [385, 379] on div at bounding box center [369, 385] width 72 height 331
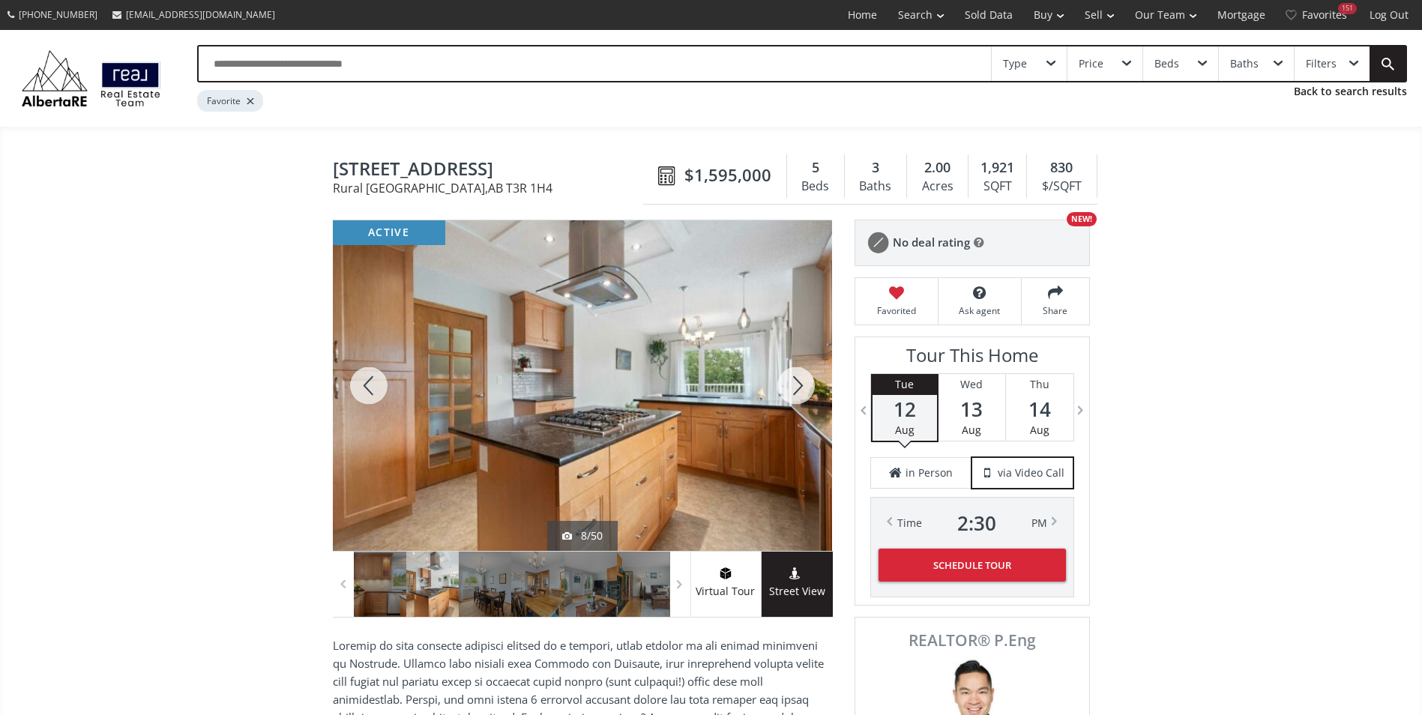
click at [802, 389] on div at bounding box center [796, 385] width 72 height 331
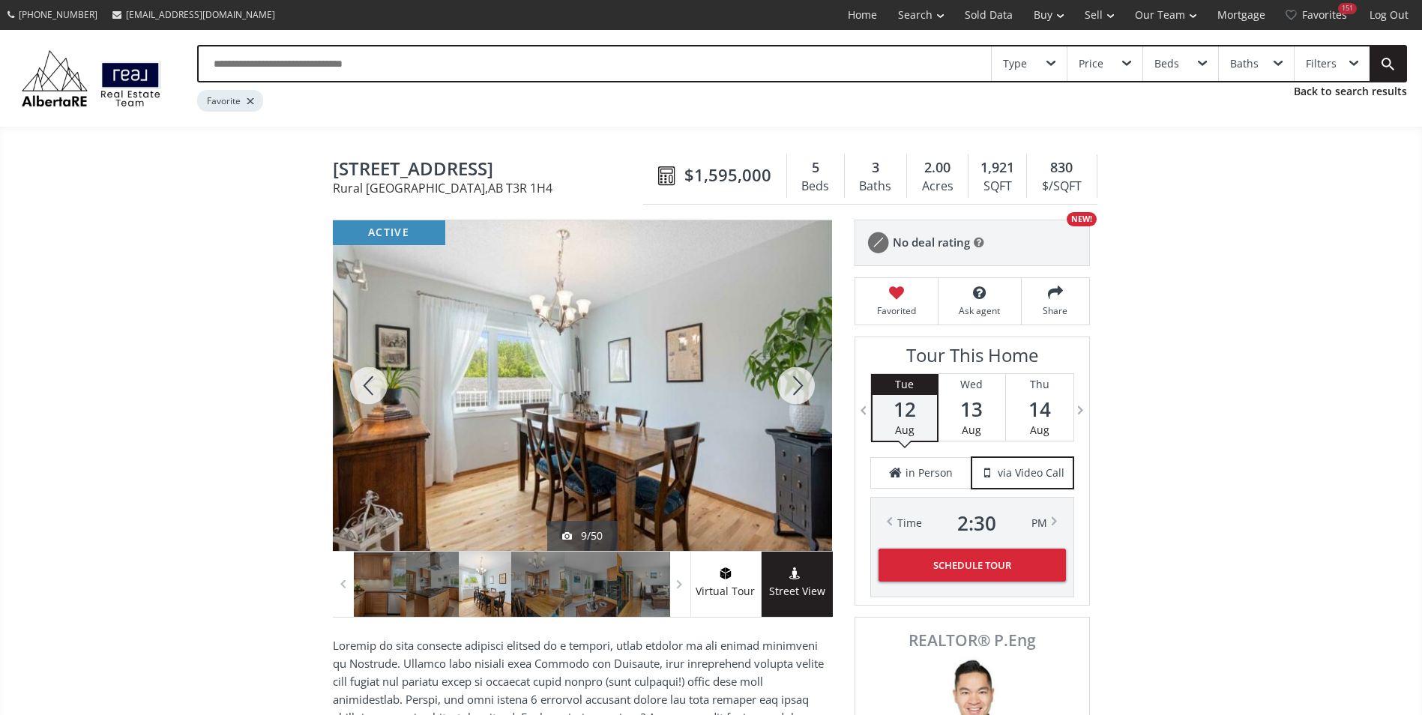
click at [802, 389] on div at bounding box center [796, 385] width 72 height 331
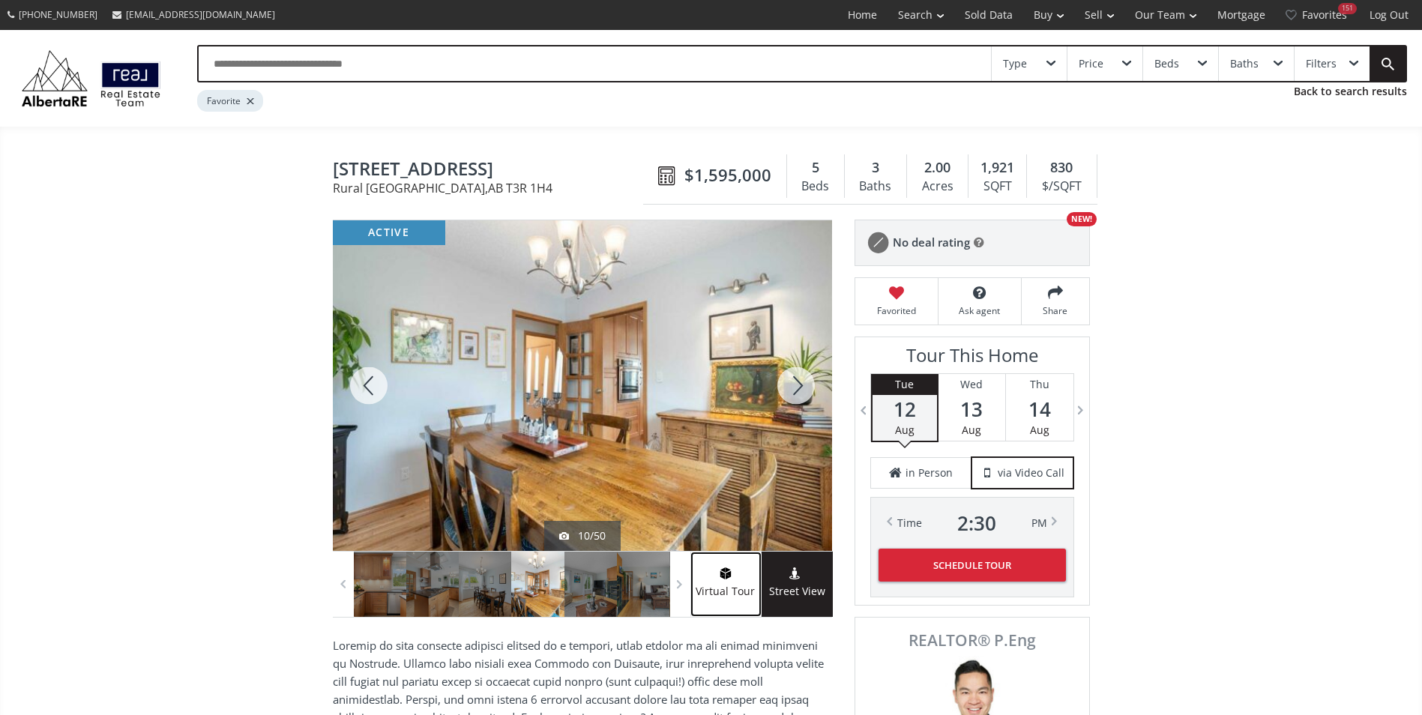
click at [731, 581] on span at bounding box center [726, 575] width 70 height 15
